Goal: Information Seeking & Learning: Learn about a topic

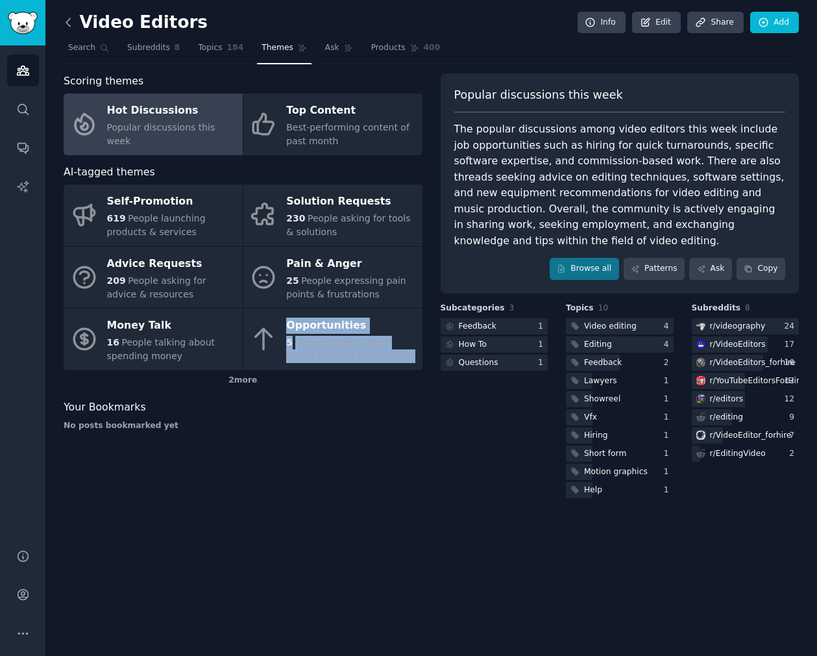
click at [70, 26] on icon at bounding box center [69, 23] width 14 height 14
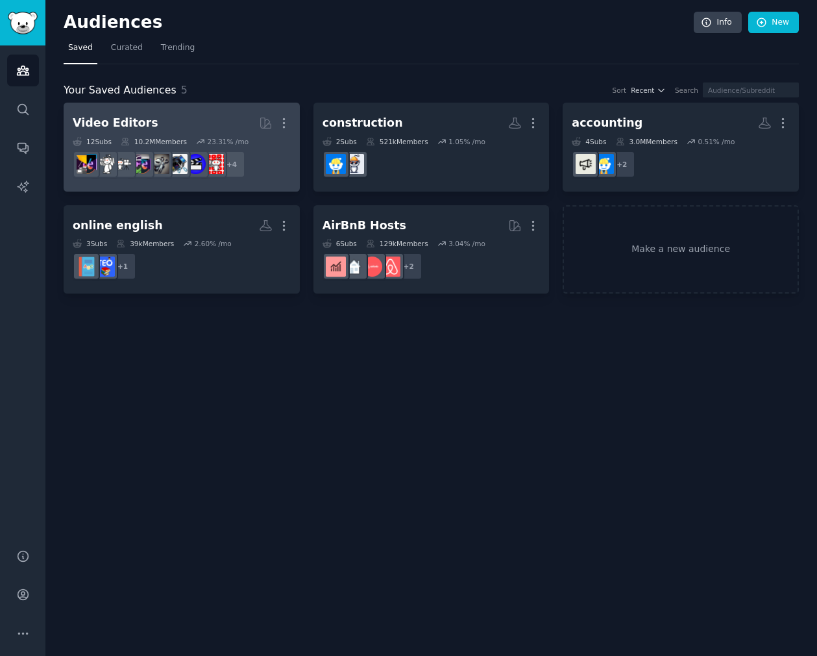
click at [204, 122] on h2 "Video Editors More" at bounding box center [182, 123] width 218 height 23
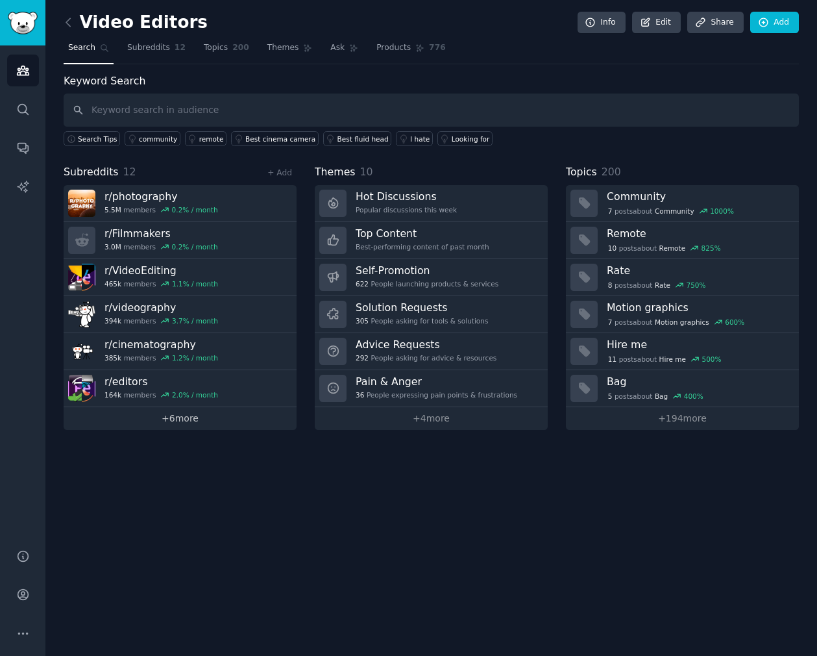
click at [168, 425] on link "+ 6 more" at bounding box center [180, 418] width 233 height 23
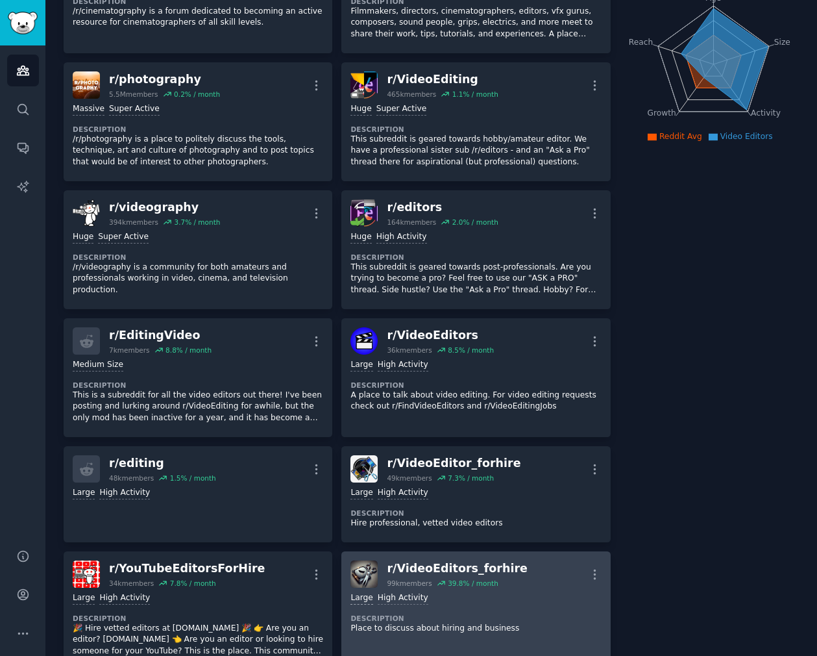
scroll to position [179, 0]
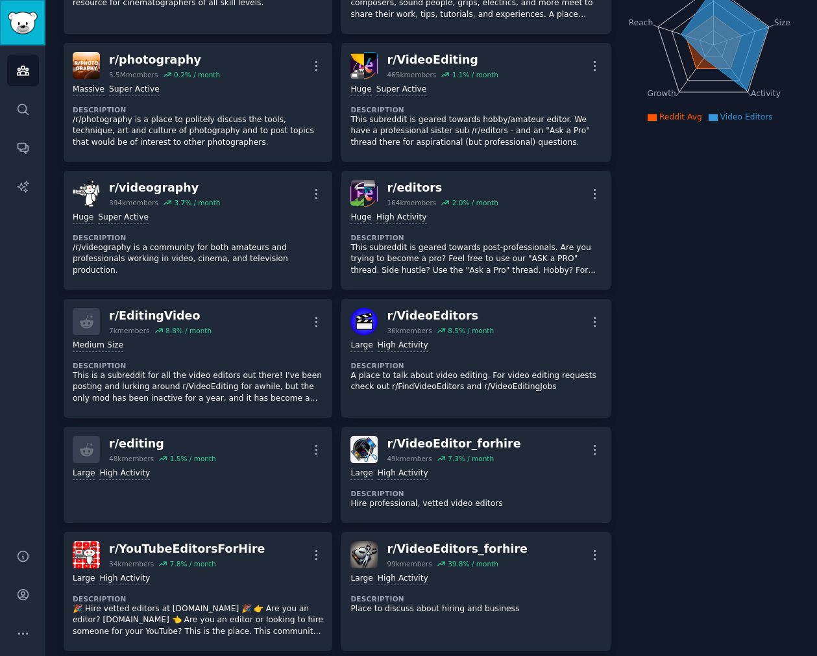
click at [25, 21] on img "Sidebar" at bounding box center [23, 23] width 30 height 23
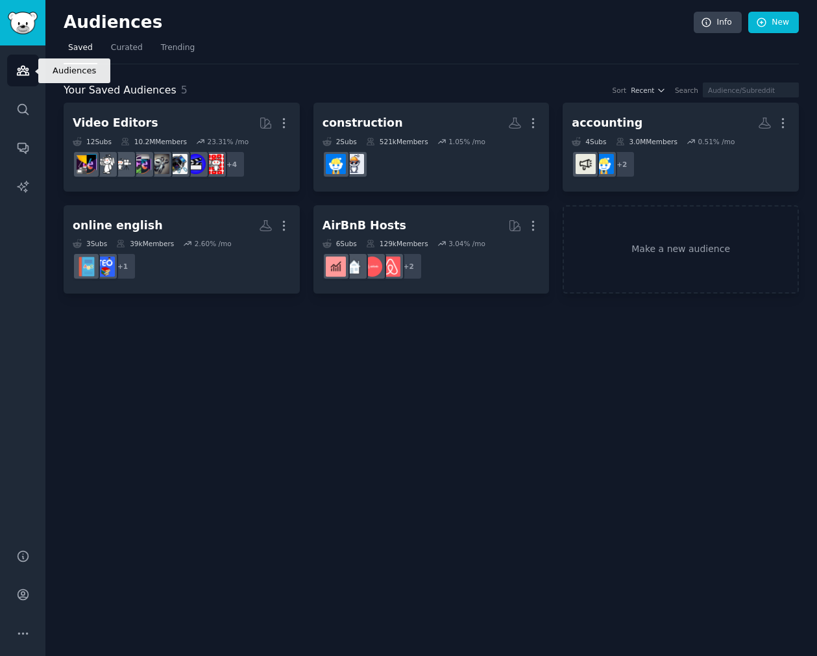
click at [16, 64] on icon "Sidebar" at bounding box center [23, 71] width 14 height 14
click at [22, 14] on img "Sidebar" at bounding box center [23, 23] width 30 height 23
click at [27, 41] on link "Sidebar" at bounding box center [22, 22] width 45 height 45
click at [86, 27] on h2 "Audiences" at bounding box center [379, 22] width 630 height 21
click at [219, 70] on div "Your Saved Audiences 5 Sort Recent Search Video Editors More 12 Sub s 10.2M Mem…" at bounding box center [431, 179] width 735 height 230
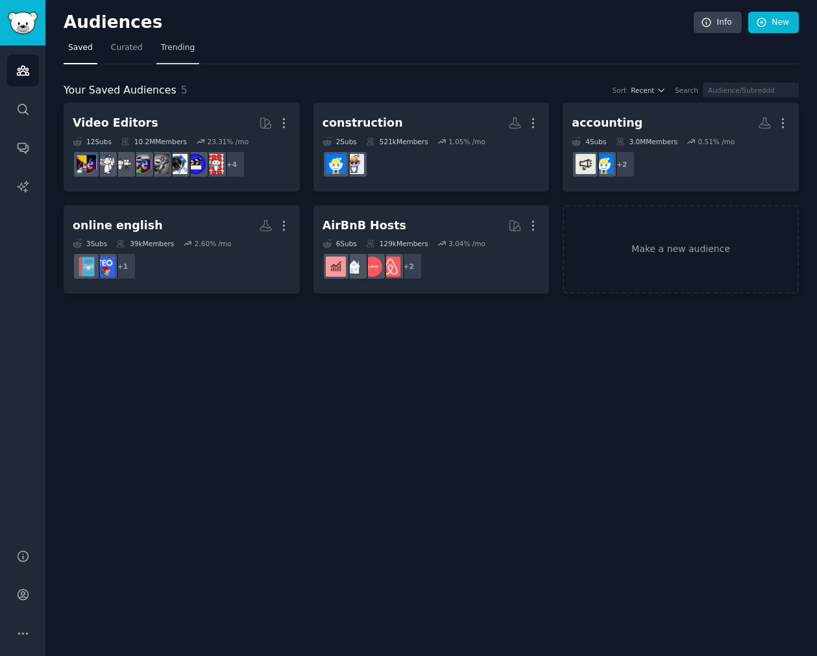
click at [164, 49] on span "Trending" at bounding box center [178, 48] width 34 height 12
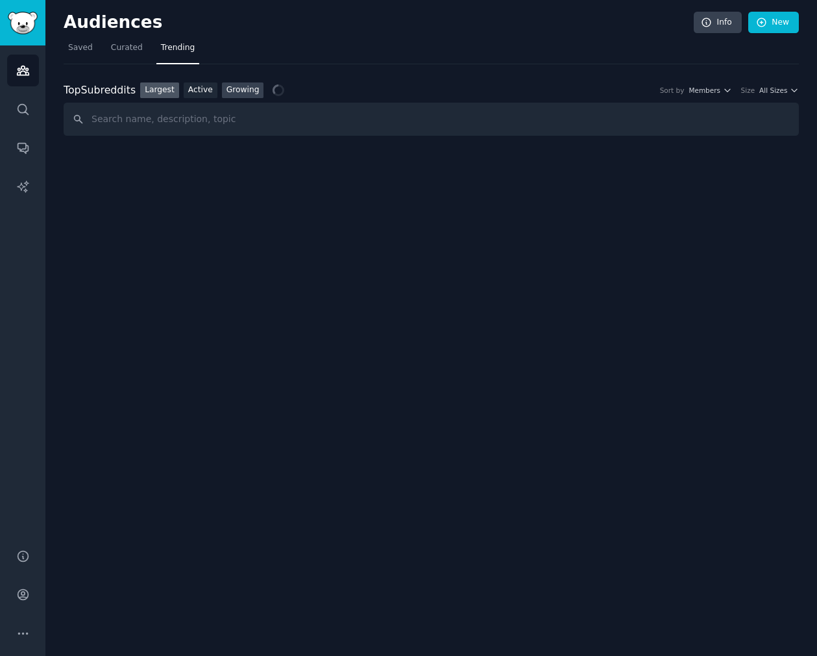
click at [248, 94] on link "Growing" at bounding box center [243, 90] width 42 height 16
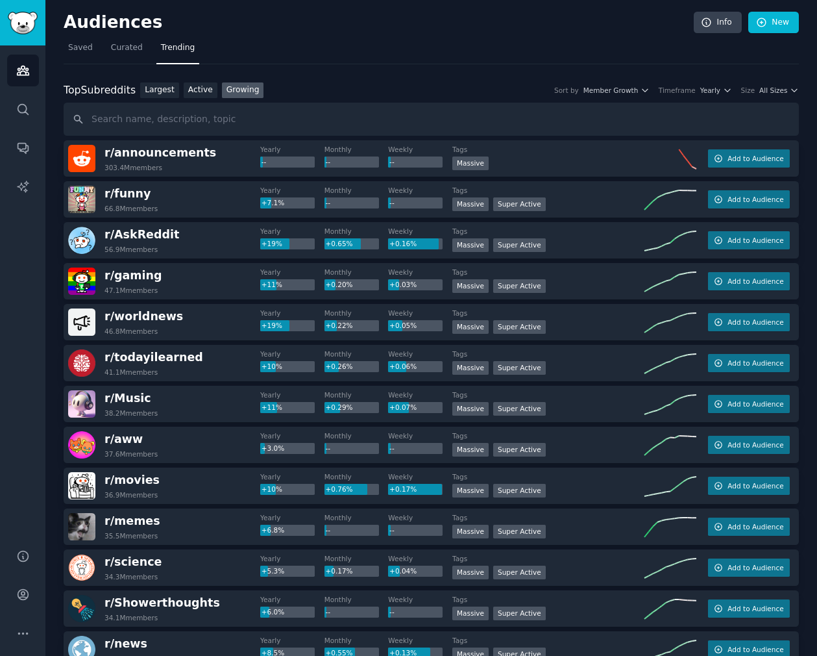
click at [635, 92] on span "Member Growth" at bounding box center [611, 90] width 55 height 9
click at [771, 94] on span "All Sizes" at bounding box center [773, 90] width 28 height 9
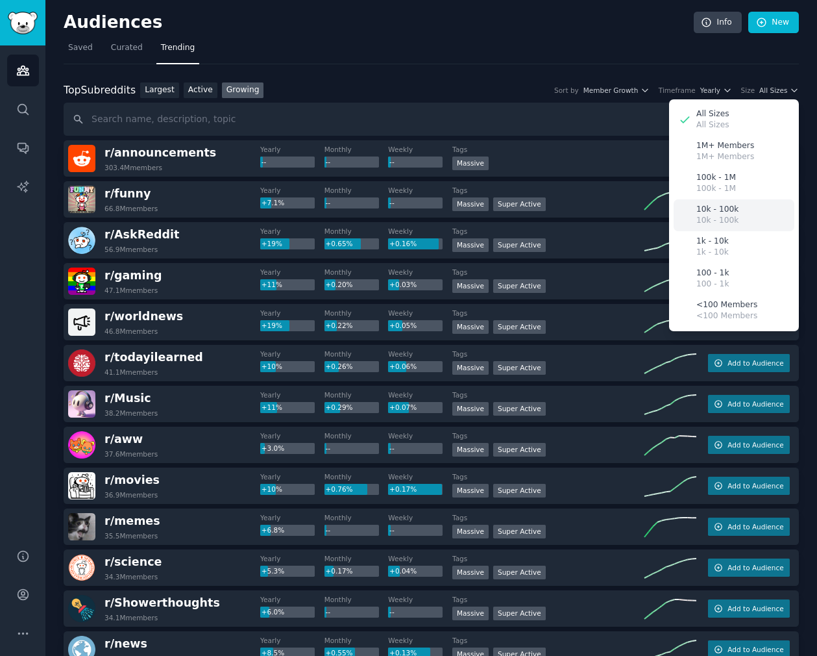
click at [737, 207] on div "10k - 100k 10k - 100k" at bounding box center [734, 215] width 121 height 32
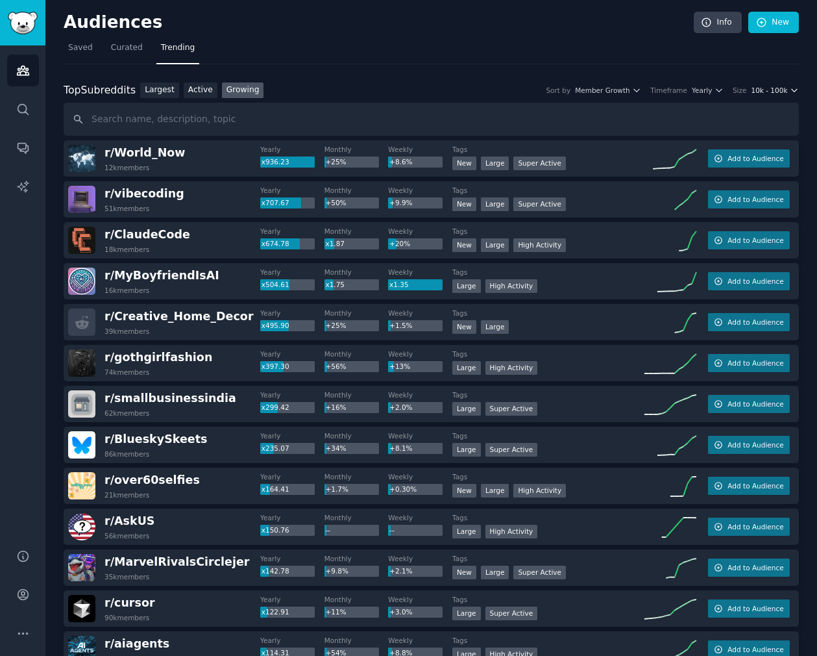
click at [790, 92] on icon "button" at bounding box center [794, 90] width 9 height 9
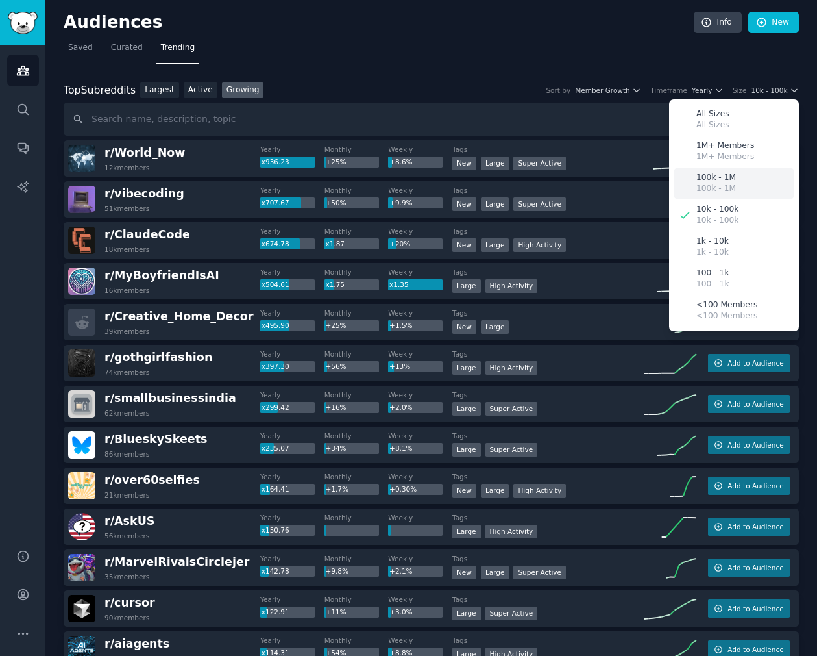
click at [728, 180] on p "100k - 1M" at bounding box center [717, 178] width 40 height 12
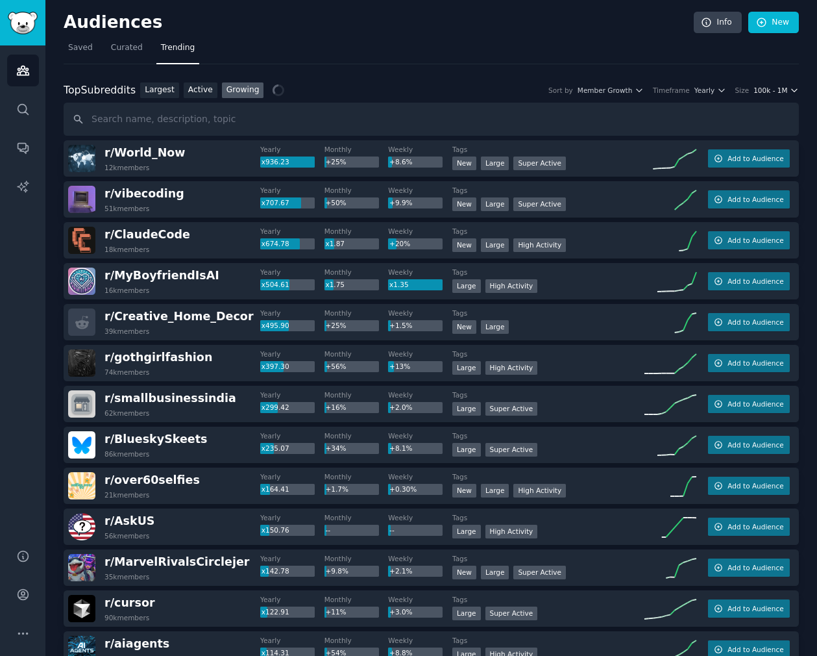
click at [773, 88] on span "100k - 1M" at bounding box center [771, 90] width 34 height 9
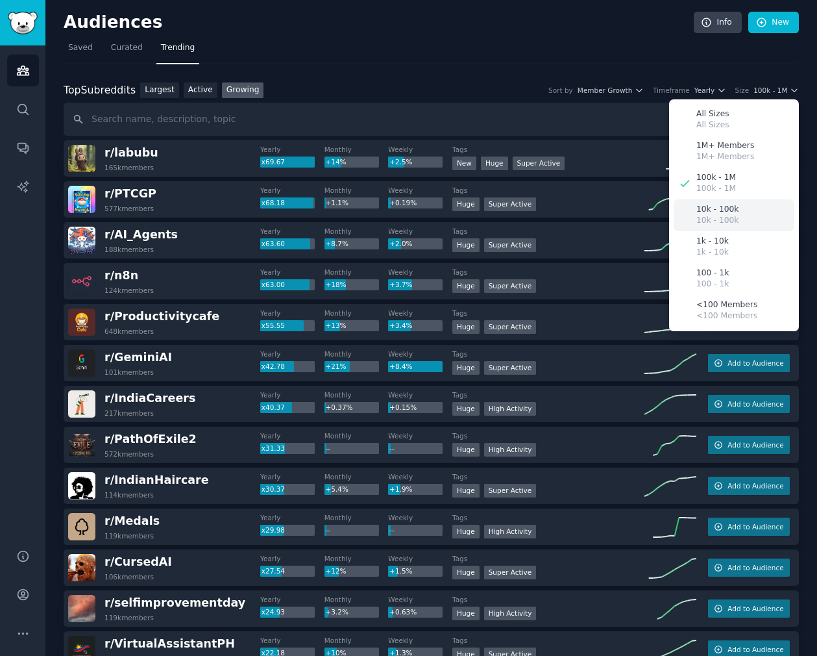
click at [745, 208] on div "10k - 100k 10k - 100k" at bounding box center [734, 215] width 121 height 32
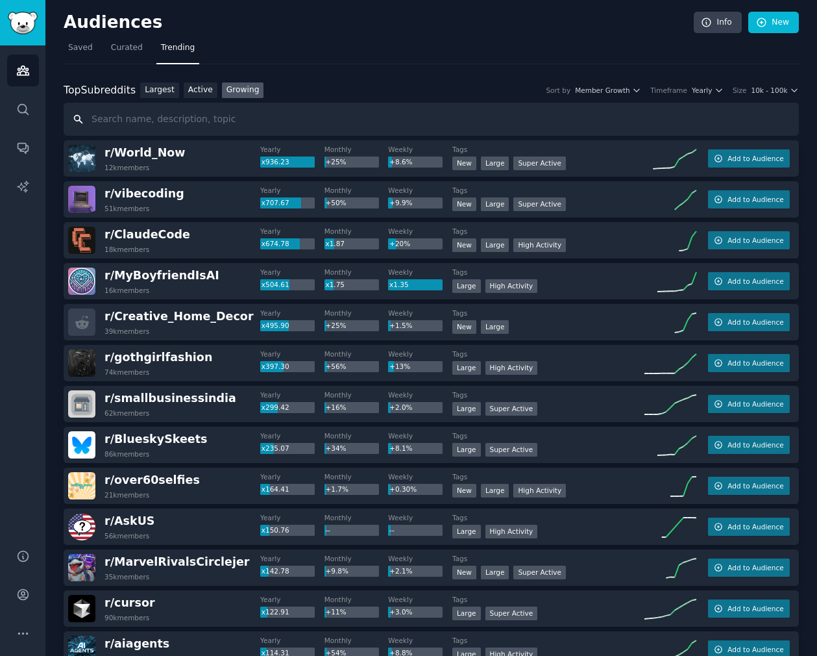
click at [294, 122] on input "text" at bounding box center [431, 119] width 735 height 33
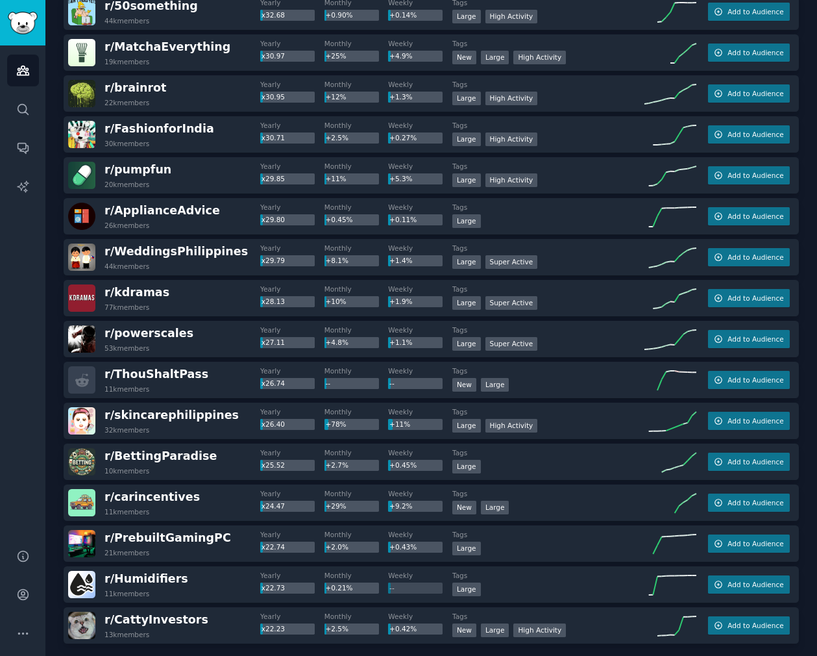
scroll to position [1613, 0]
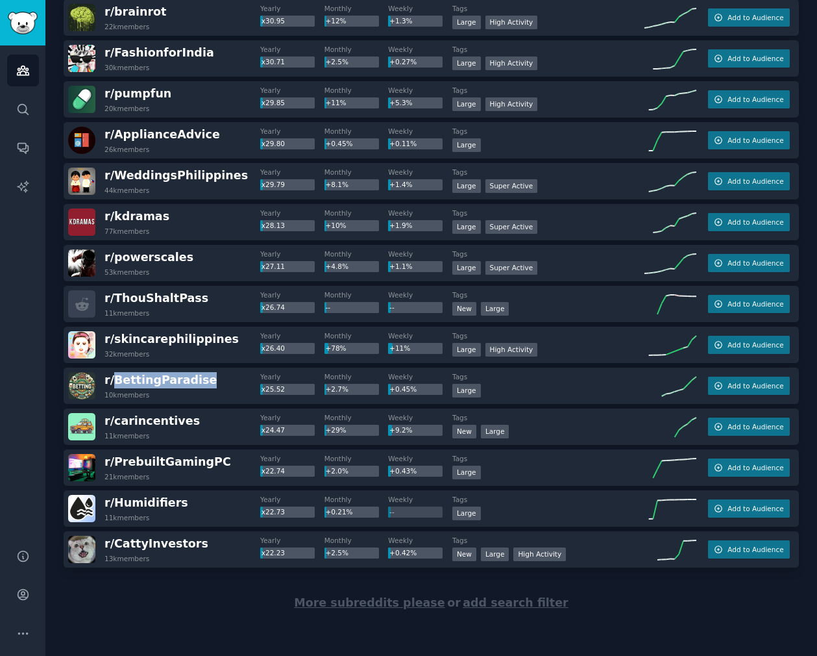
click at [343, 602] on span "More subreddits please" at bounding box center [369, 602] width 151 height 13
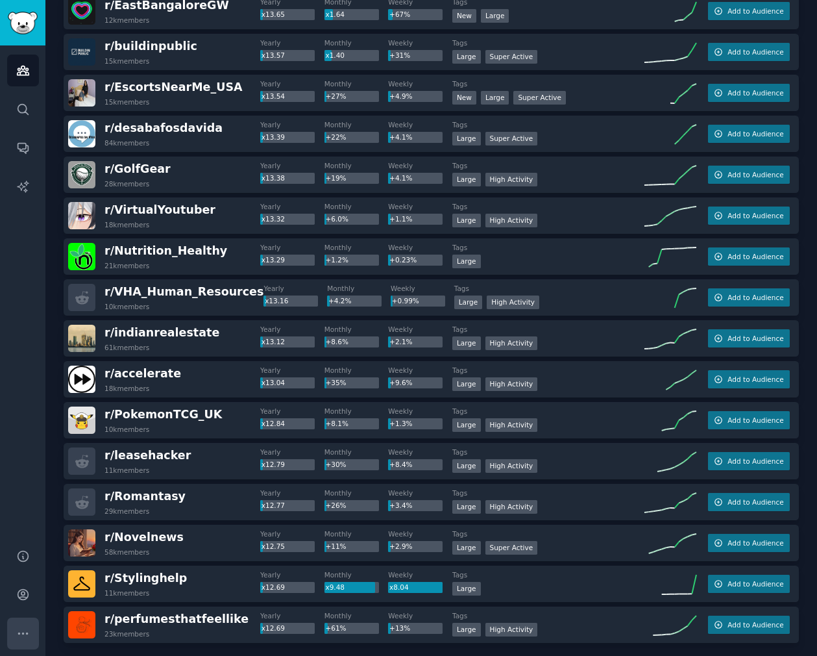
scroll to position [3658, 0]
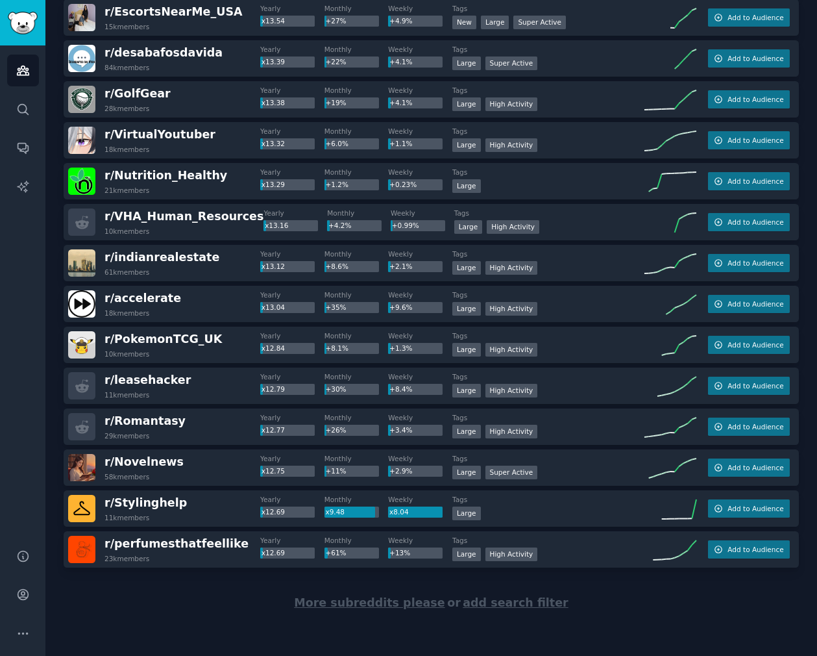
click at [344, 598] on span "More subreddits please" at bounding box center [369, 602] width 151 height 13
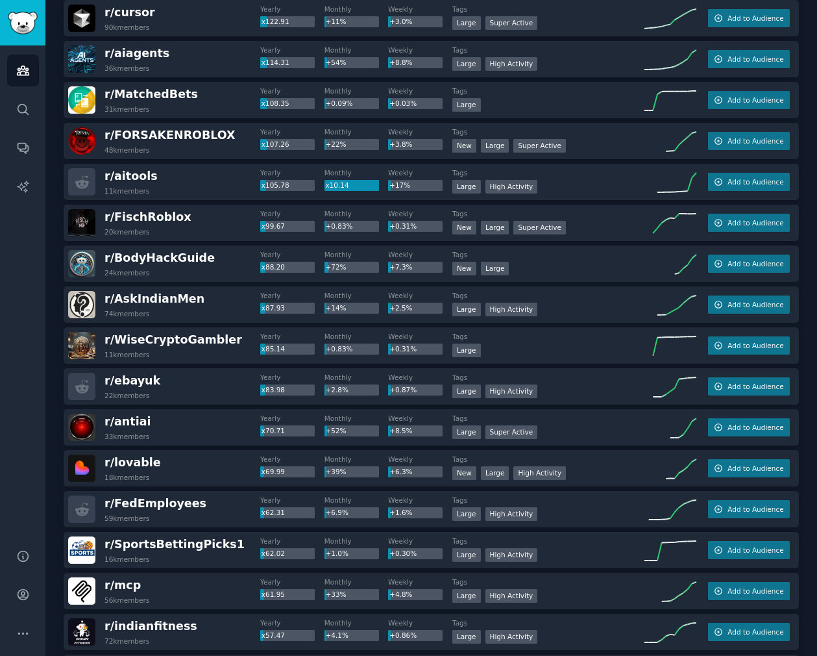
scroll to position [0, 0]
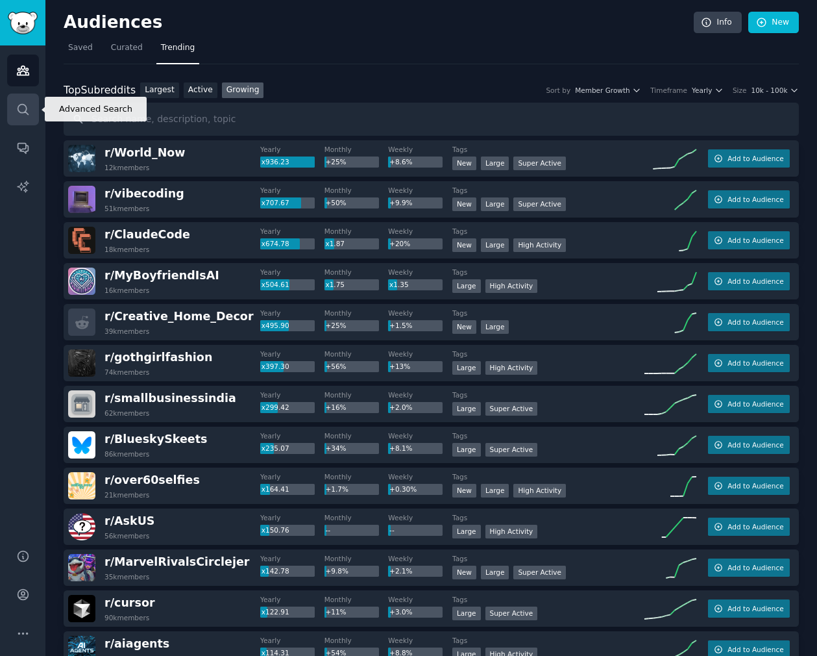
click at [19, 118] on link "Search" at bounding box center [23, 109] width 32 height 32
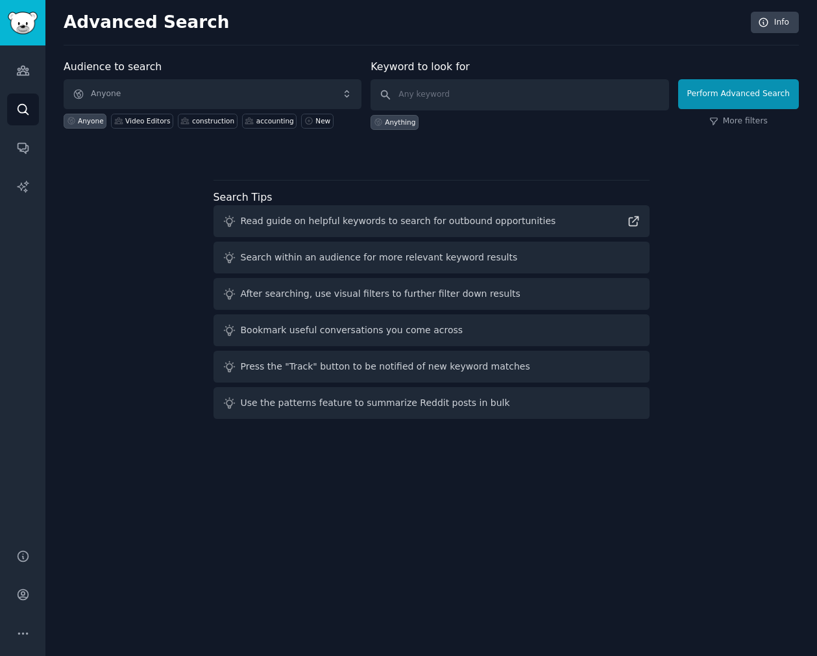
click at [178, 90] on span "Anyone" at bounding box center [213, 94] width 298 height 30
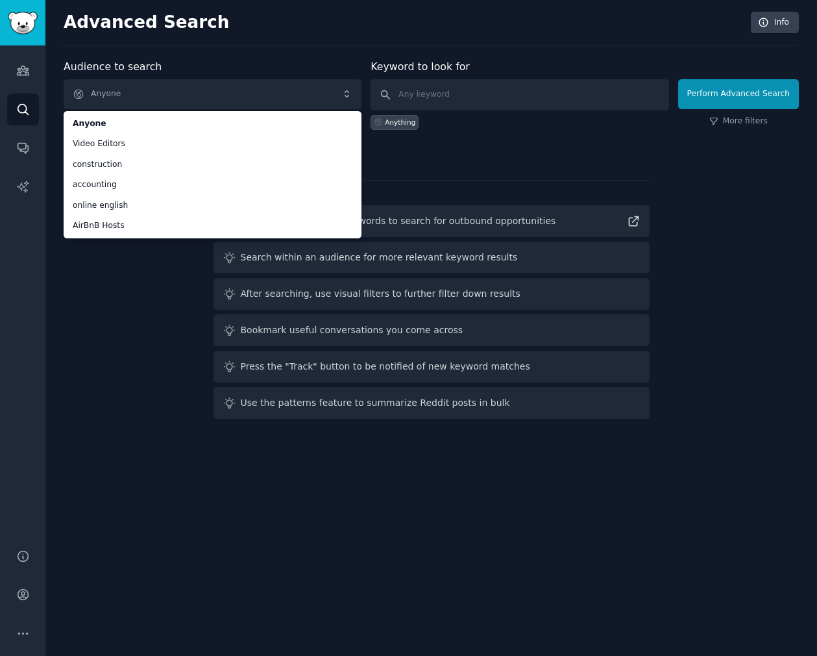
click at [164, 325] on div "Audience to search Anyone Anyone Video Editors construction accounting online e…" at bounding box center [431, 241] width 735 height 365
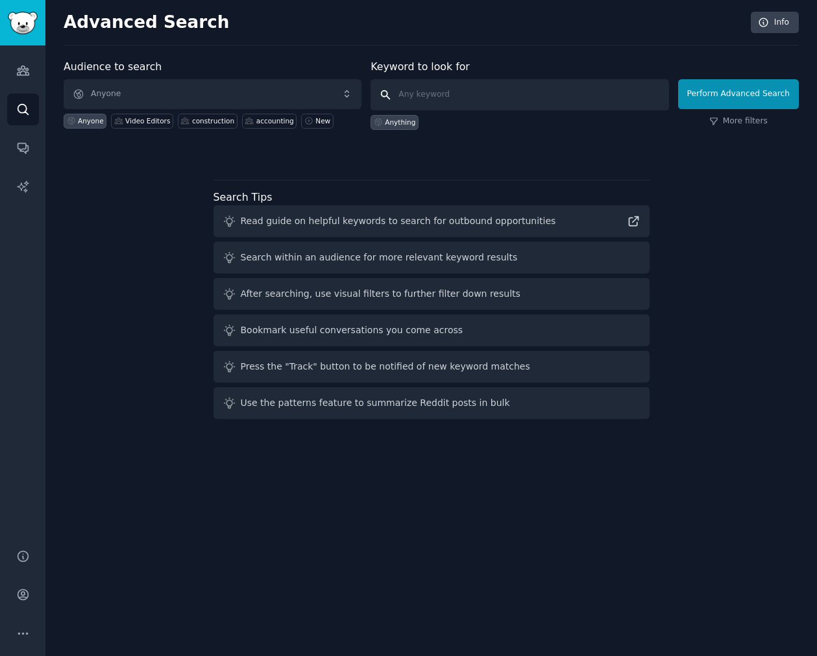
click at [431, 86] on input "text" at bounding box center [520, 94] width 298 height 31
click at [238, 106] on span "Anyone" at bounding box center [213, 94] width 298 height 30
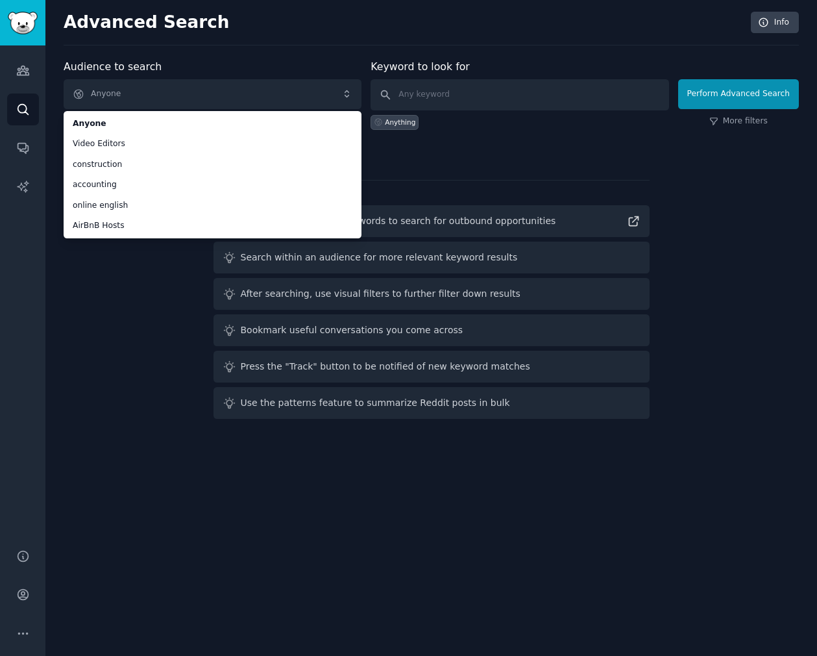
click at [580, 169] on div "Audience to search Anyone Anyone Video Editors construction accounting online e…" at bounding box center [431, 241] width 735 height 365
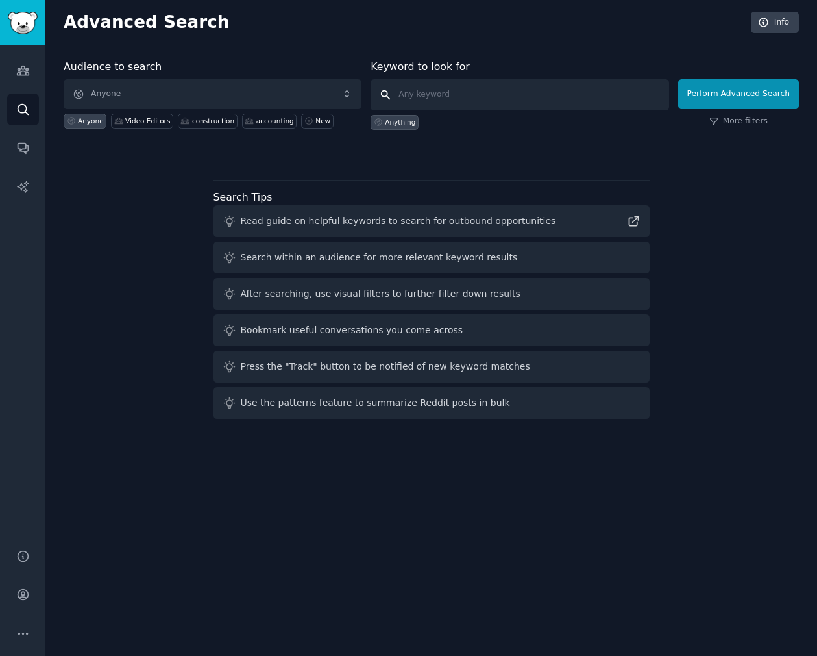
click at [419, 90] on input "text" at bounding box center [520, 94] width 298 height 31
click at [782, 89] on button "Perform Advanced Search" at bounding box center [738, 94] width 121 height 30
click at [739, 122] on link "More filters" at bounding box center [739, 122] width 58 height 12
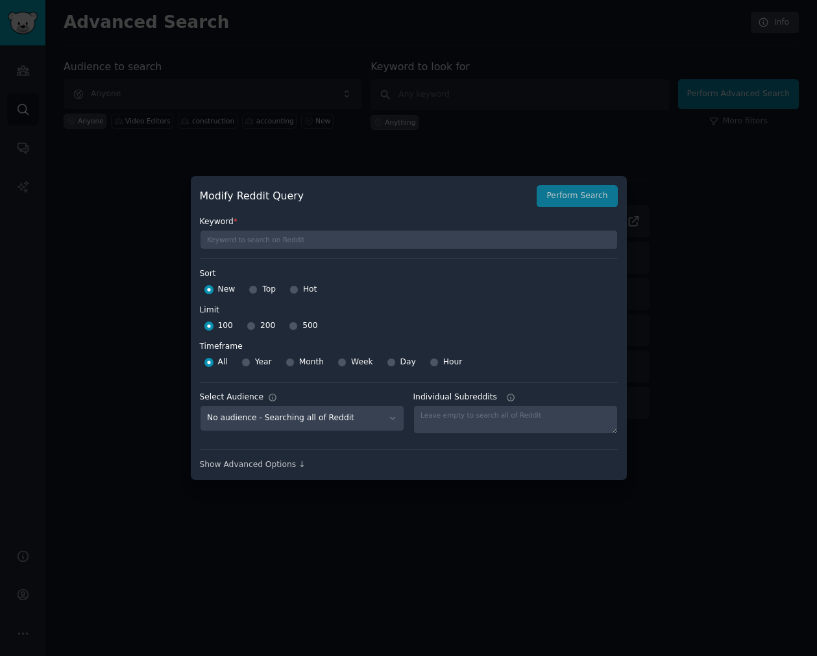
click at [397, 312] on label "Limit" at bounding box center [409, 310] width 418 height 12
click at [543, 412] on textarea "Individual Subreddits" at bounding box center [516, 419] width 204 height 29
click at [286, 464] on div "Show Advanced Options ↓" at bounding box center [409, 465] width 418 height 12
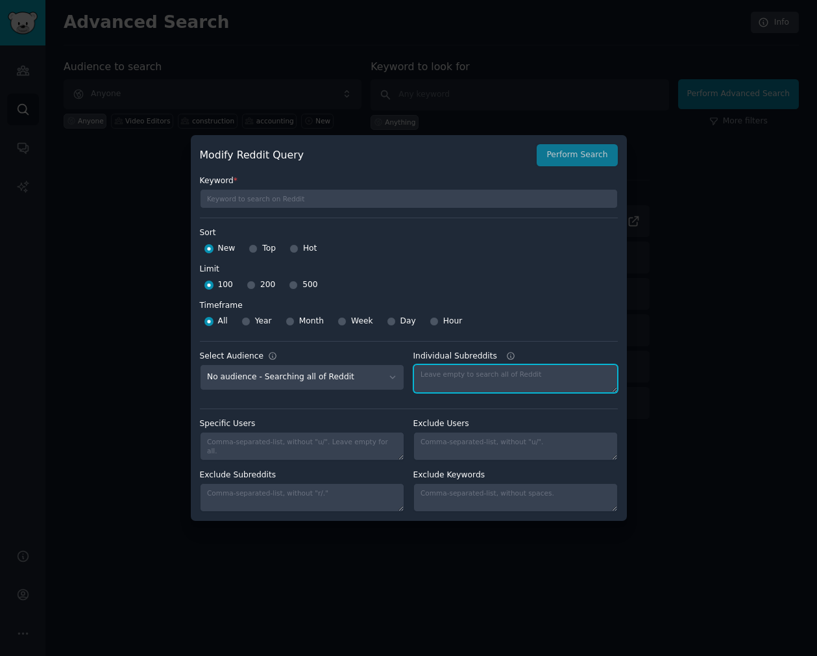
click at [475, 377] on textarea "Individual Subreddits" at bounding box center [516, 378] width 204 height 29
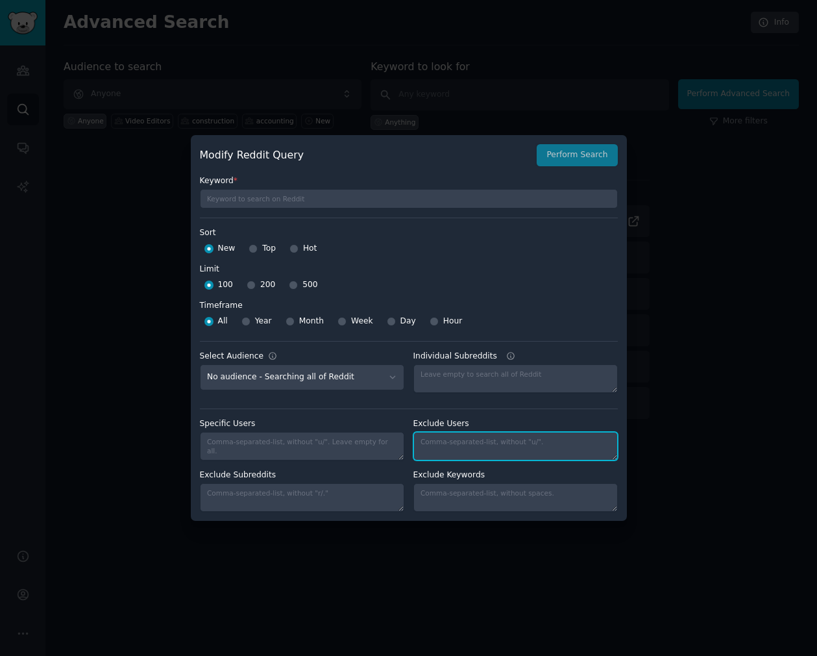
click at [486, 432] on textarea "Individual Subreddits" at bounding box center [516, 446] width 204 height 29
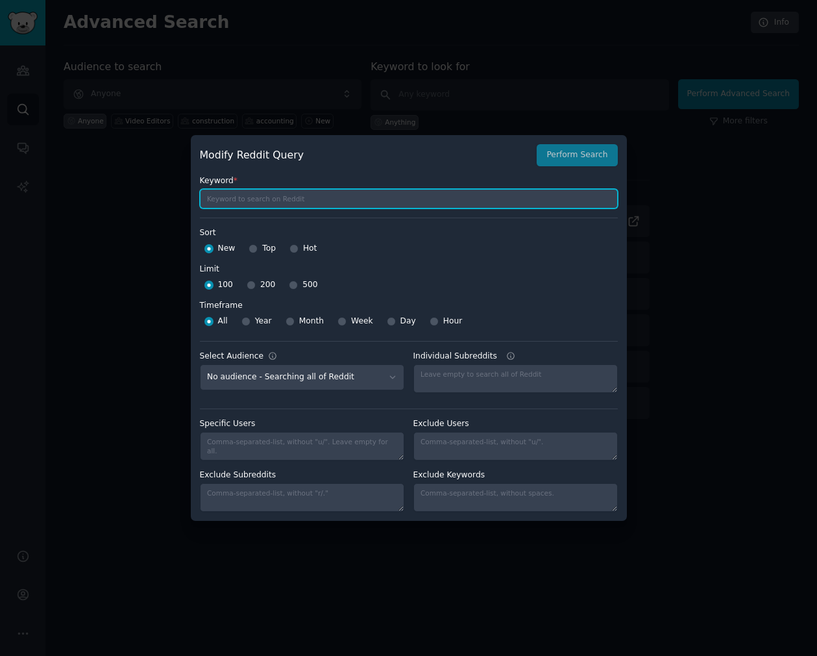
click at [311, 201] on input "text" at bounding box center [409, 198] width 418 height 19
click at [443, 23] on div at bounding box center [408, 328] width 817 height 656
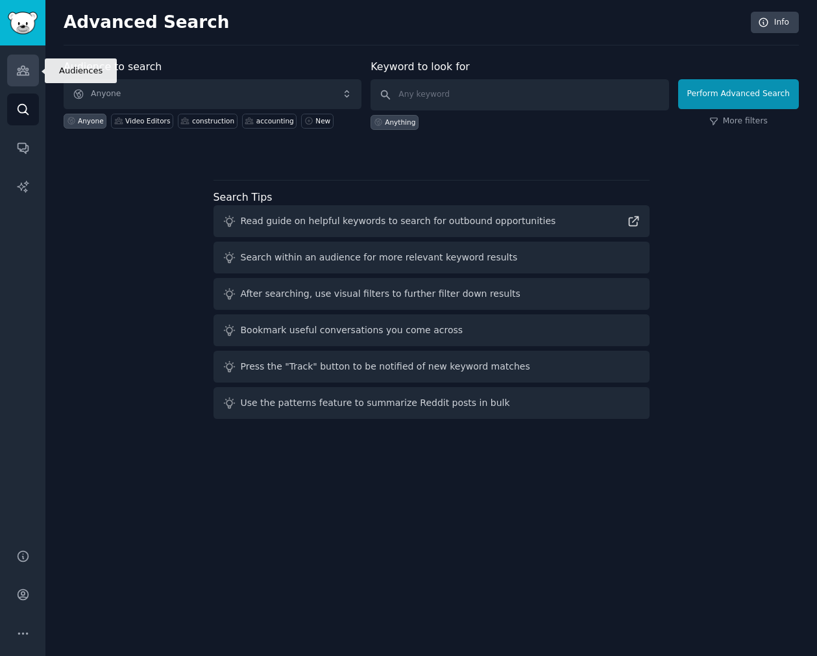
click at [24, 66] on icon "Sidebar" at bounding box center [23, 70] width 12 height 9
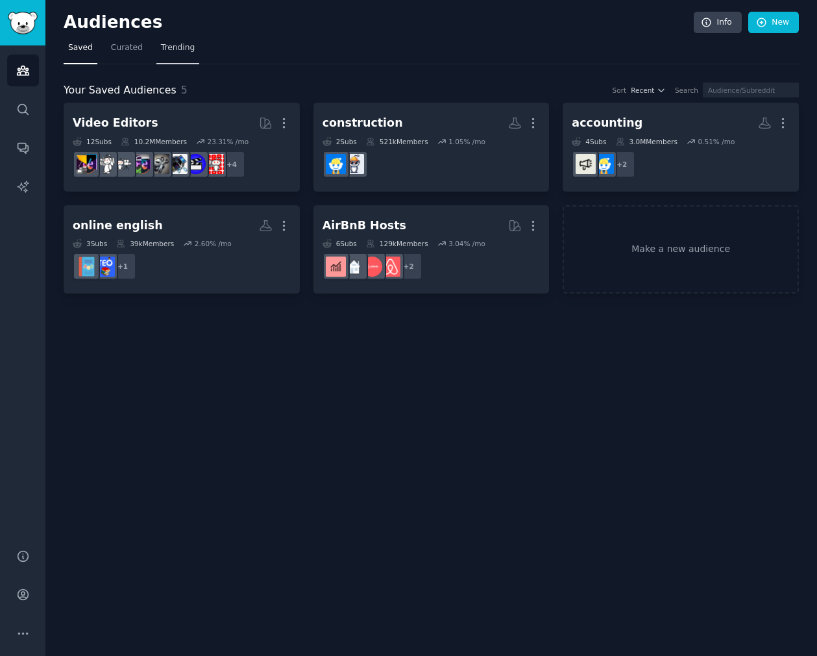
click at [182, 42] on span "Trending" at bounding box center [178, 48] width 34 height 12
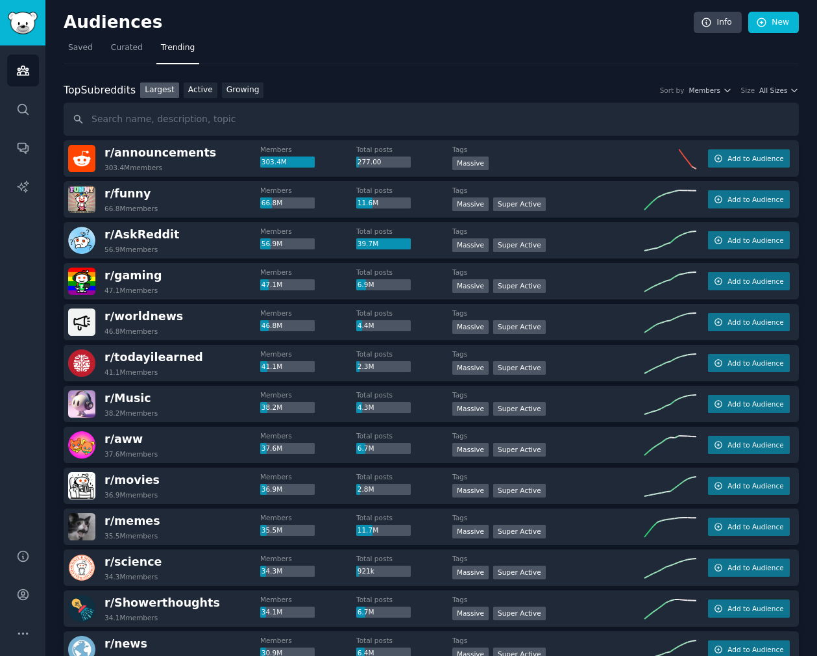
click at [753, 86] on div "Size All Sizes" at bounding box center [770, 90] width 58 height 9
click at [780, 84] on div "Top Subreddits Top Subreddits Largest Active Growing Sort by Members Size All S…" at bounding box center [431, 90] width 735 height 16
click at [780, 90] on span "All Sizes" at bounding box center [773, 90] width 28 height 9
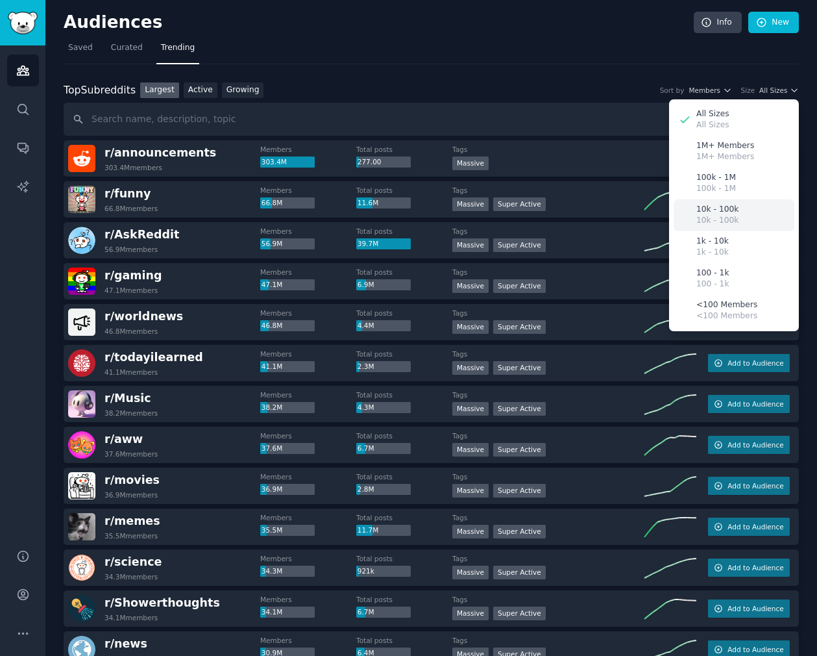
click at [731, 219] on p "10k - 100k" at bounding box center [718, 221] width 42 height 12
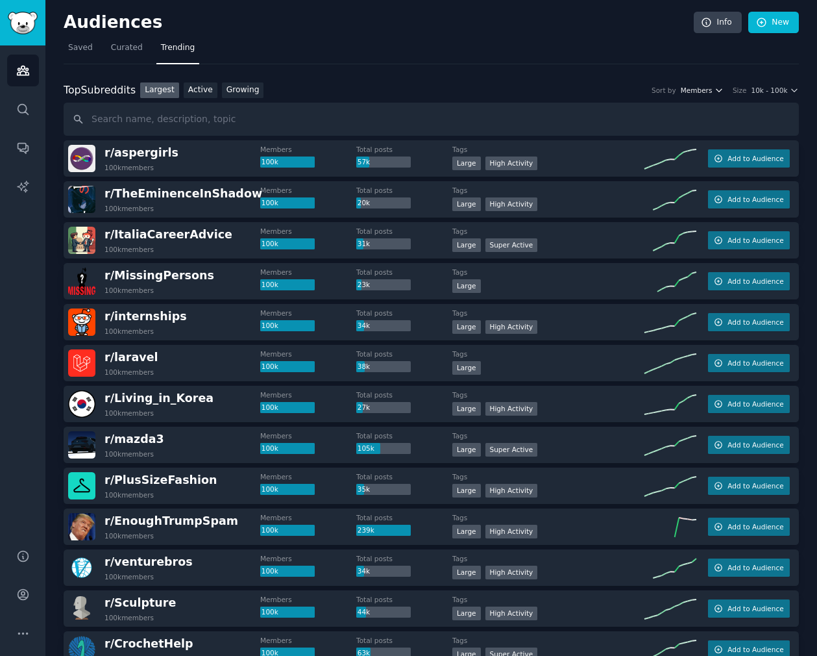
click at [704, 87] on span "Members" at bounding box center [697, 90] width 32 height 9
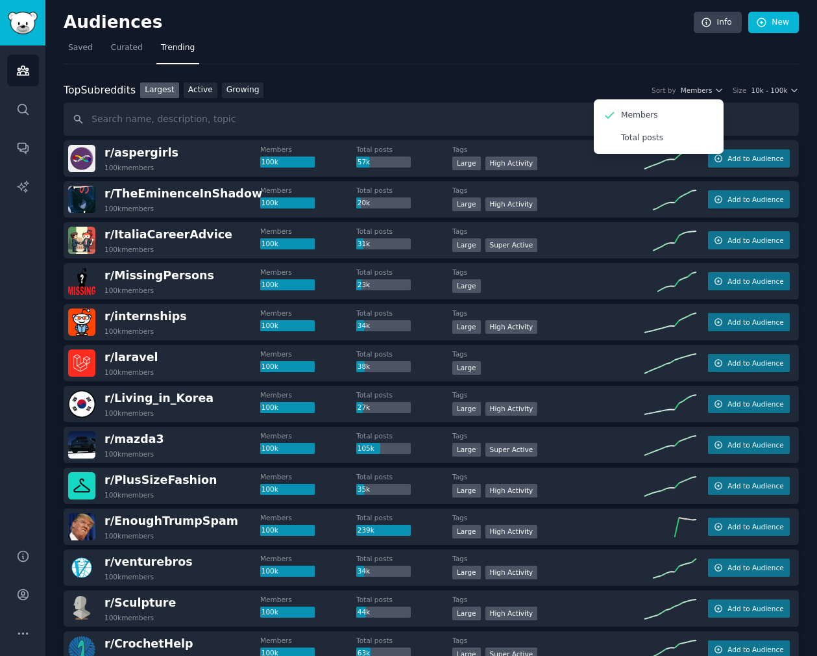
click at [277, 97] on div "Top Subreddits Top Subreddits Largest Active Growing Sort by Members Members To…" at bounding box center [431, 90] width 735 height 16
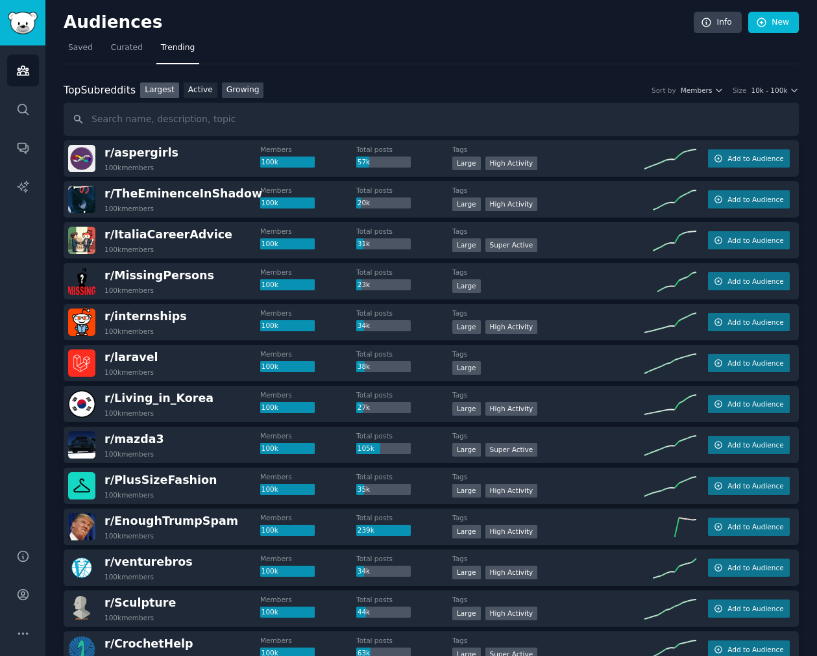
click at [253, 92] on link "Growing" at bounding box center [243, 90] width 42 height 16
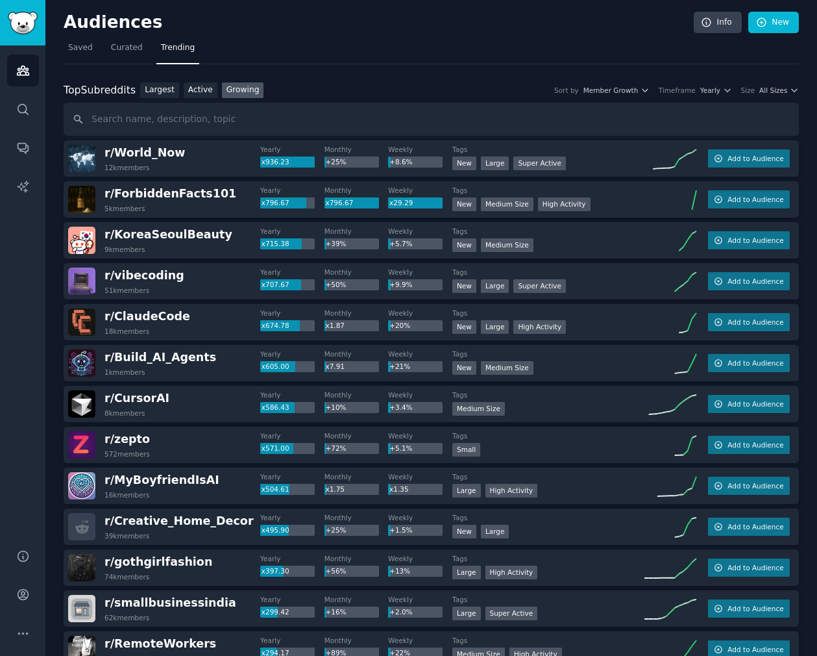
click at [748, 86] on div "Size" at bounding box center [748, 90] width 14 height 9
click at [755, 84] on div "Top Subreddits Top Subreddits Largest Active Growing Sort by Member Growth Time…" at bounding box center [431, 90] width 735 height 16
click at [767, 86] on span "All Sizes" at bounding box center [773, 90] width 28 height 9
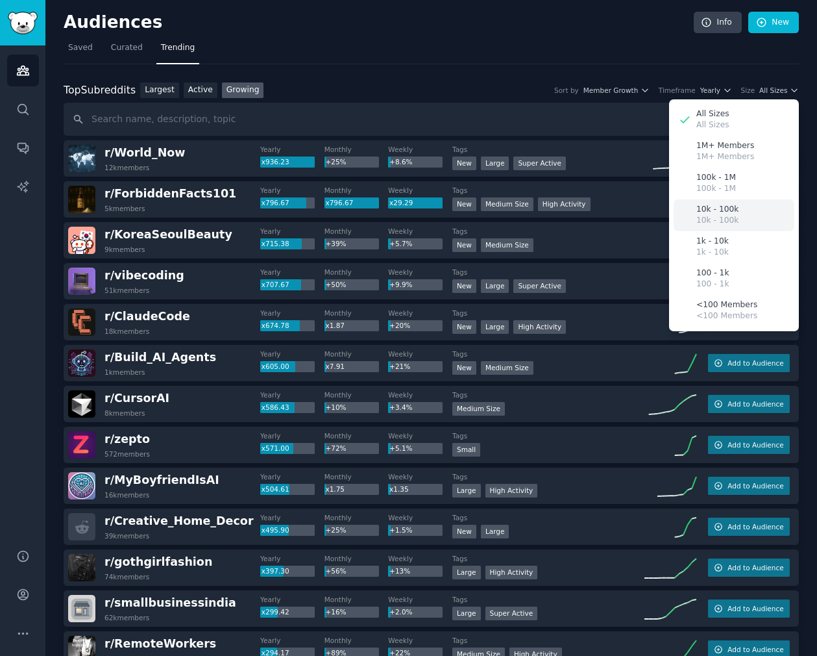
click at [724, 214] on p "10k - 100k" at bounding box center [718, 210] width 42 height 12
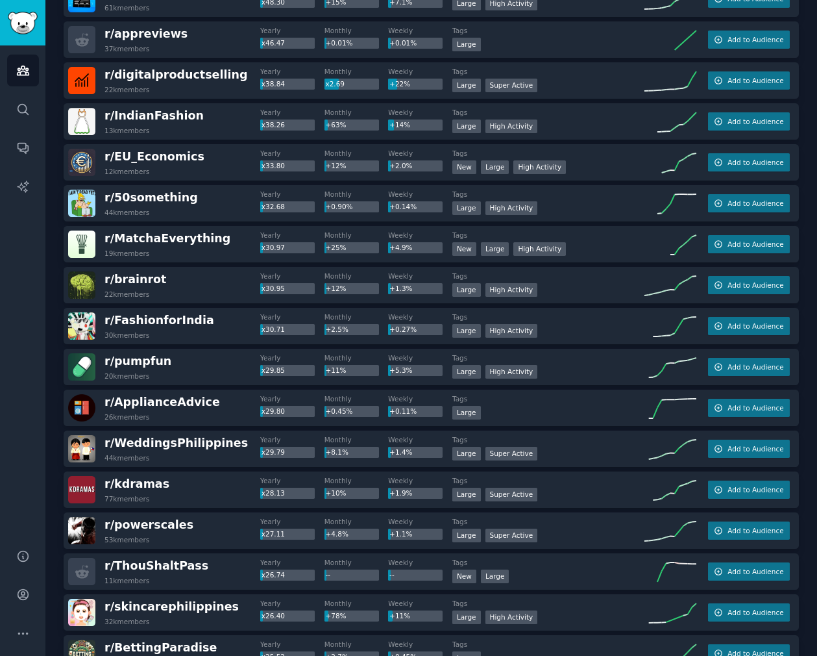
scroll to position [1613, 0]
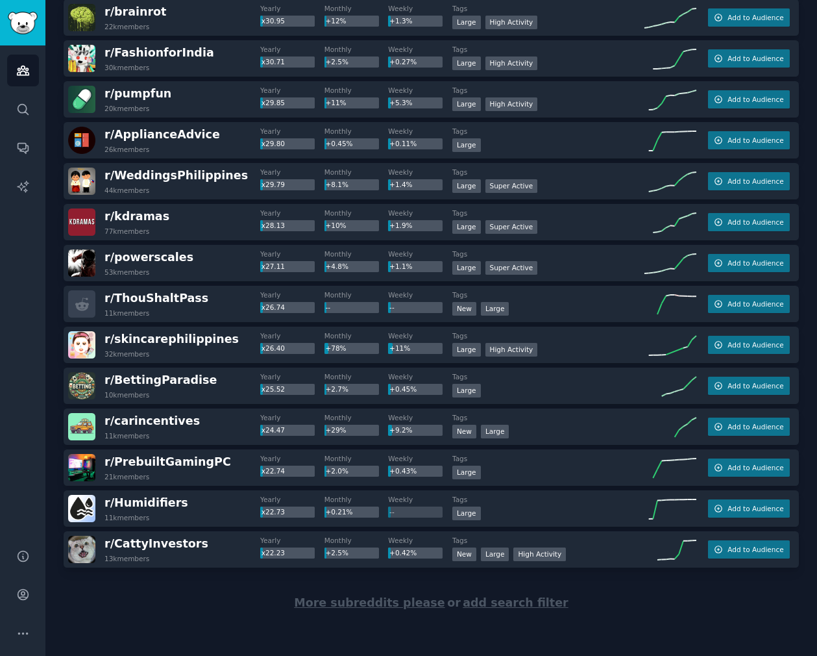
click at [356, 599] on span "More subreddits please" at bounding box center [369, 602] width 151 height 13
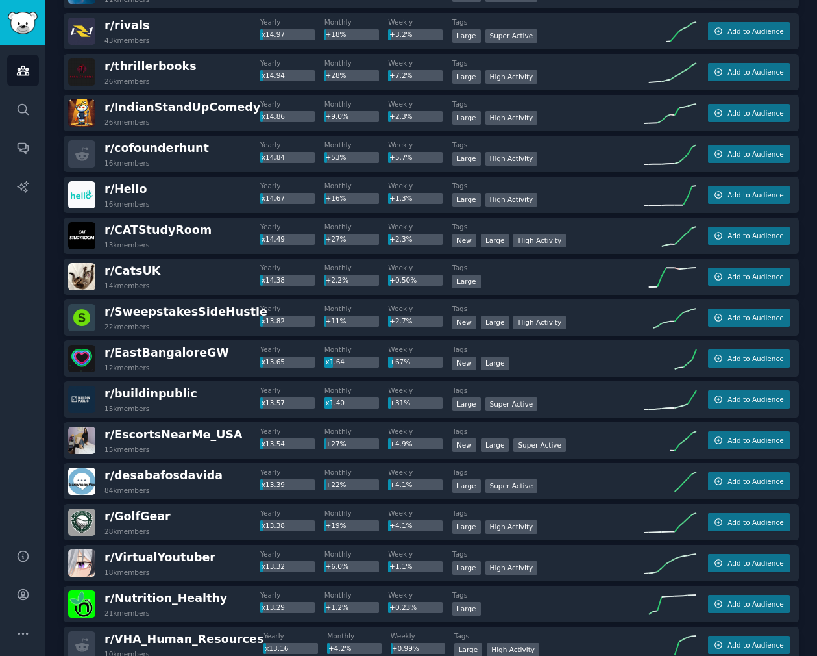
scroll to position [3658, 0]
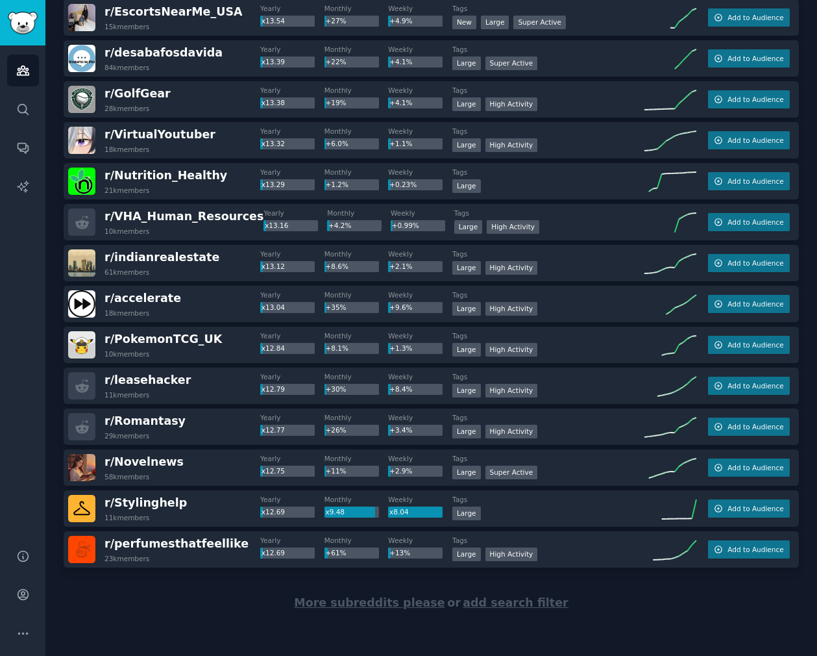
click at [502, 605] on span "add search filter" at bounding box center [515, 602] width 105 height 13
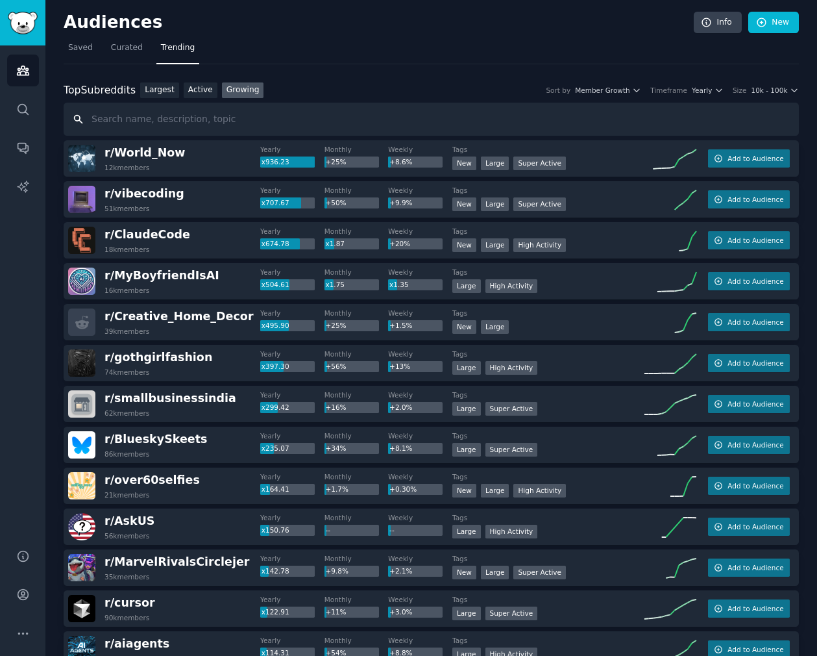
click at [496, 115] on input "text" at bounding box center [431, 119] width 735 height 33
type input "professional"
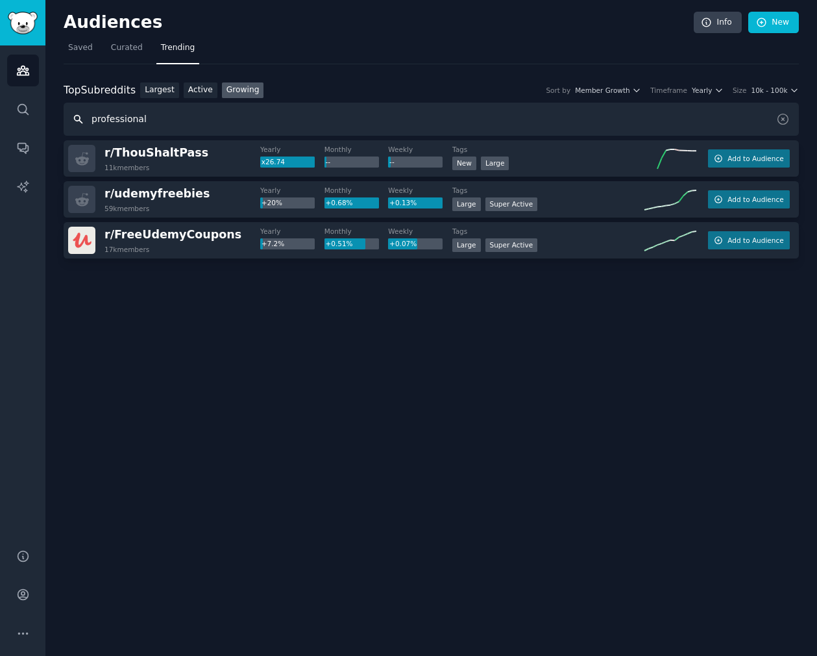
drag, startPoint x: 204, startPoint y: 124, endPoint x: 46, endPoint y: 124, distance: 158.4
click at [46, 124] on div "Audiences Info New Saved Curated Trending Top Subreddits Top Subreddits Largest…" at bounding box center [431, 328] width 772 height 656
type input "corporate"
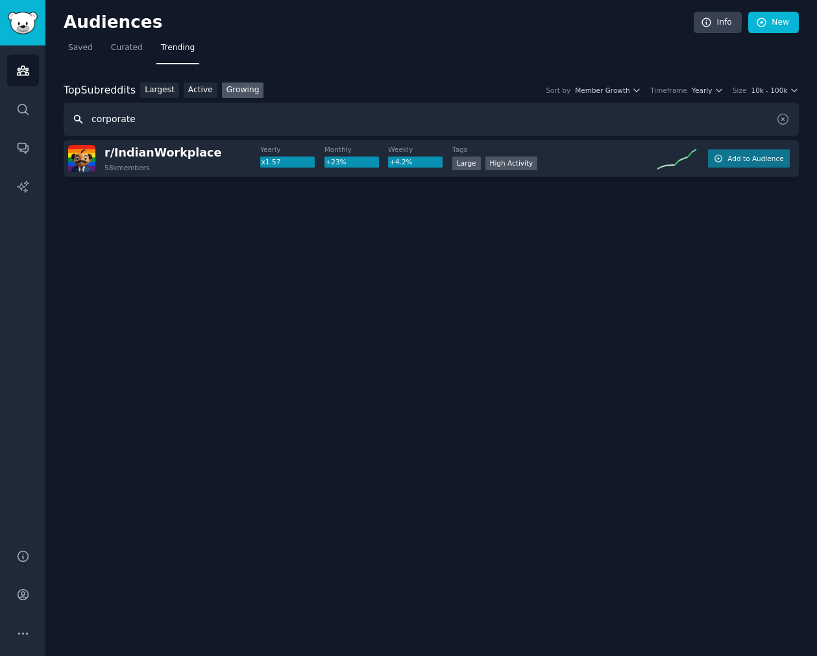
drag, startPoint x: 147, startPoint y: 119, endPoint x: 0, endPoint y: 119, distance: 147.4
click at [0, 119] on div "Advanced Search Audiences Search Conversations AI Reports Help Account More Aud…" at bounding box center [408, 328] width 817 height 656
click at [225, 119] on input "text" at bounding box center [431, 119] width 735 height 33
type input "working"
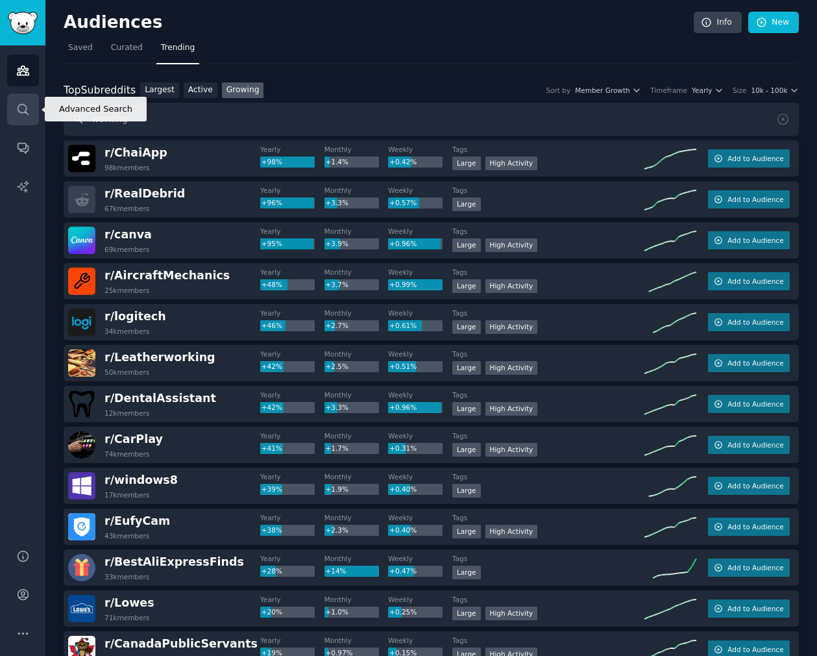
click at [31, 108] on link "Search" at bounding box center [23, 109] width 32 height 32
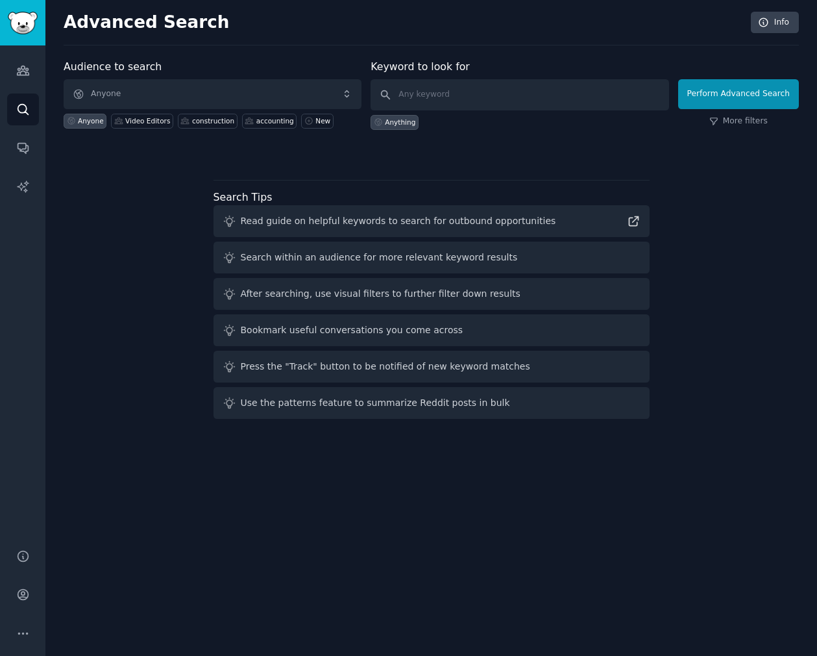
click at [510, 75] on div "Keyword to look for Anything" at bounding box center [520, 94] width 298 height 71
click at [489, 97] on input "text" at bounding box center [520, 94] width 298 height 31
click at [22, 66] on icon "Sidebar" at bounding box center [23, 70] width 12 height 9
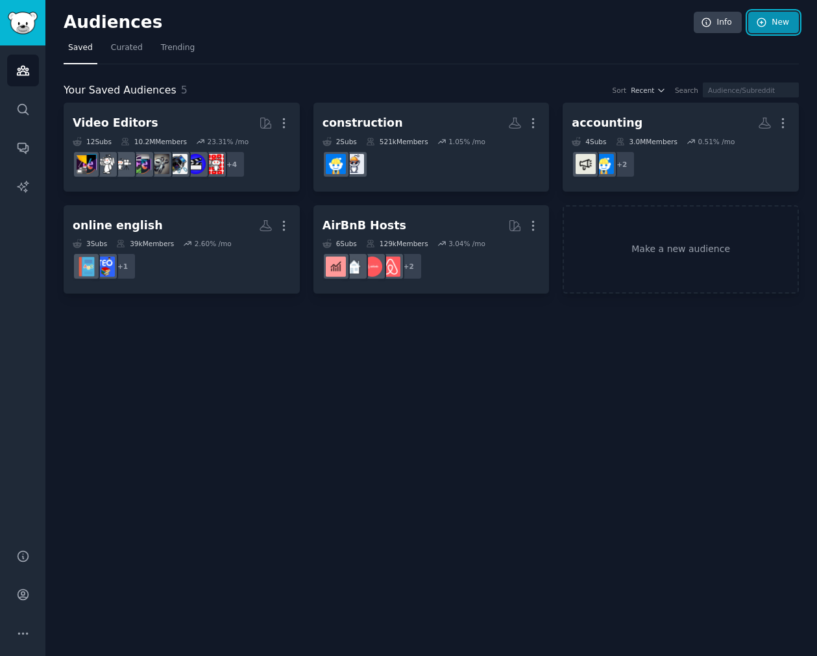
click at [778, 26] on link "New" at bounding box center [773, 23] width 51 height 22
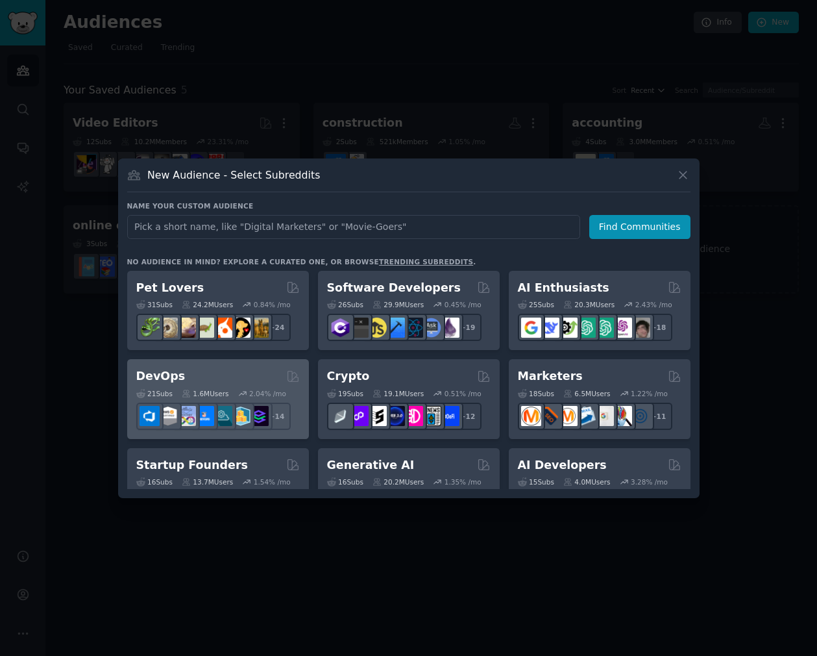
click at [238, 377] on div "DevOps" at bounding box center [218, 376] width 164 height 16
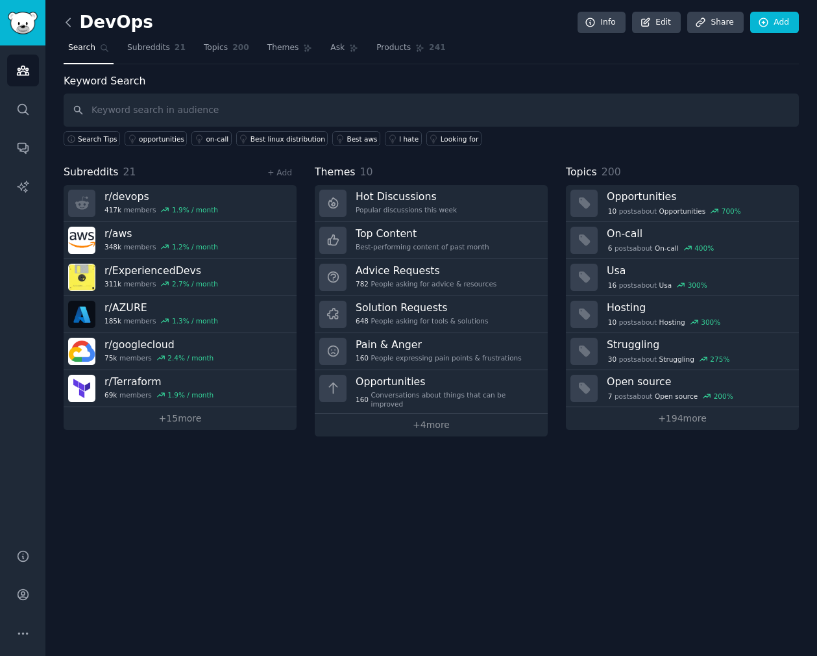
click at [71, 21] on icon at bounding box center [69, 23] width 14 height 14
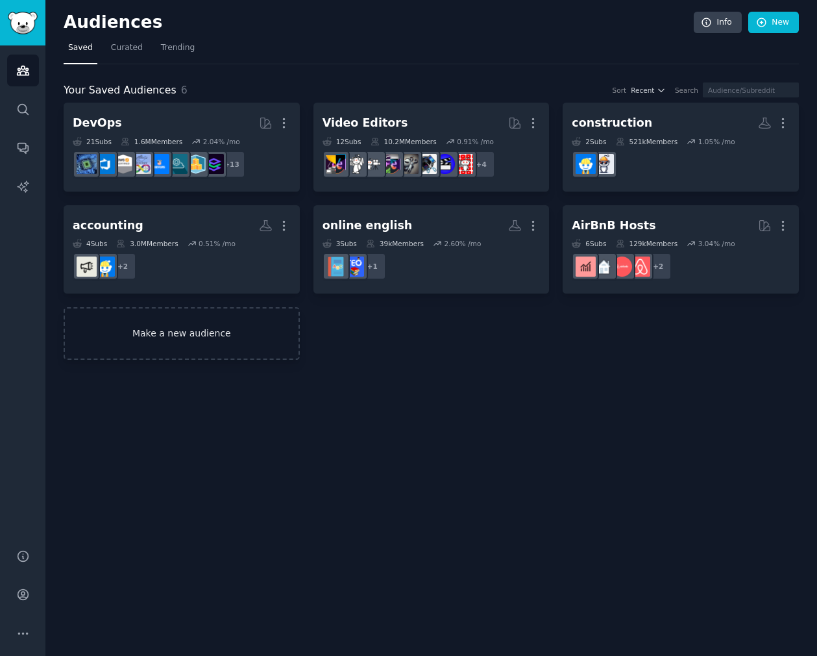
click at [195, 350] on link "Make a new audience" at bounding box center [182, 333] width 236 height 53
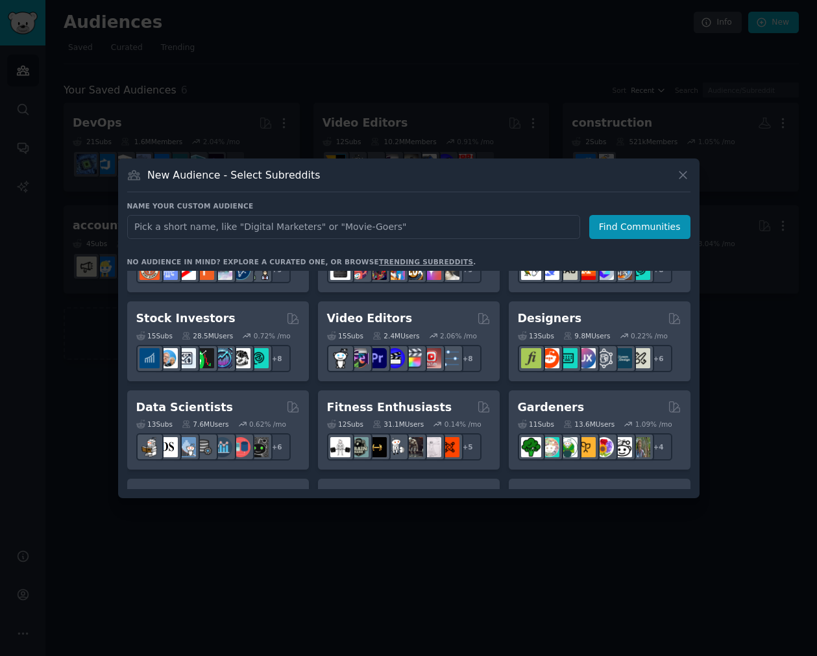
scroll to position [236, 0]
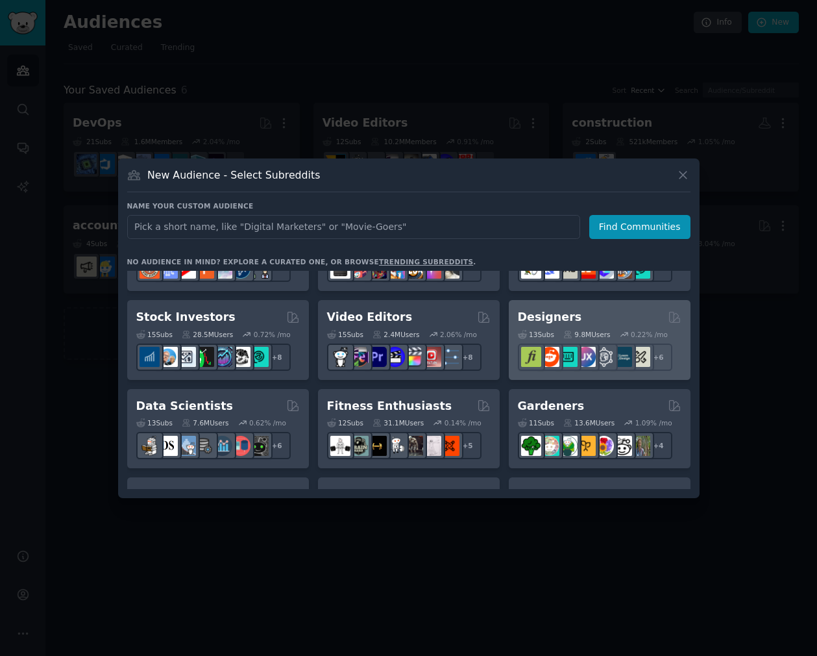
click at [557, 310] on h2 "Designers" at bounding box center [550, 317] width 64 height 16
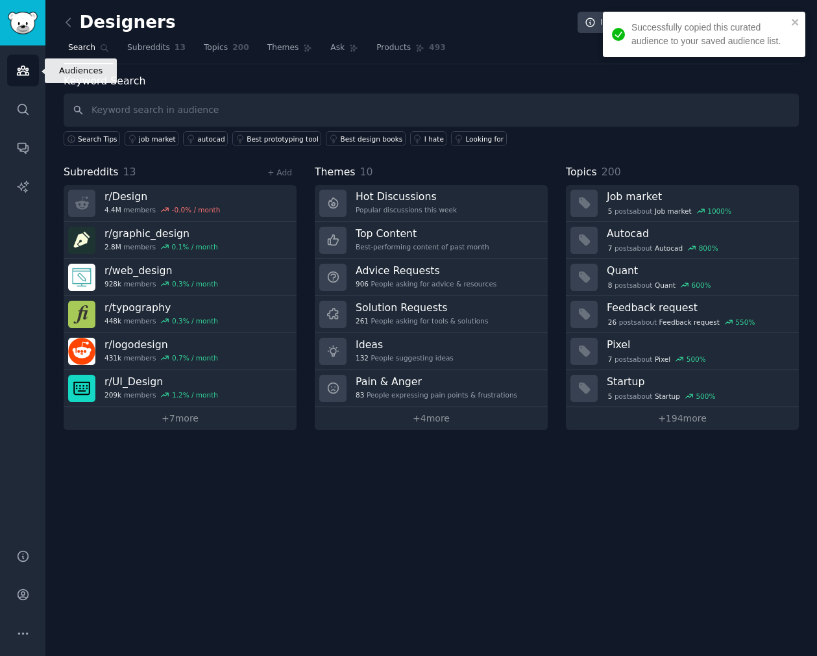
click at [20, 64] on icon "Sidebar" at bounding box center [23, 71] width 14 height 14
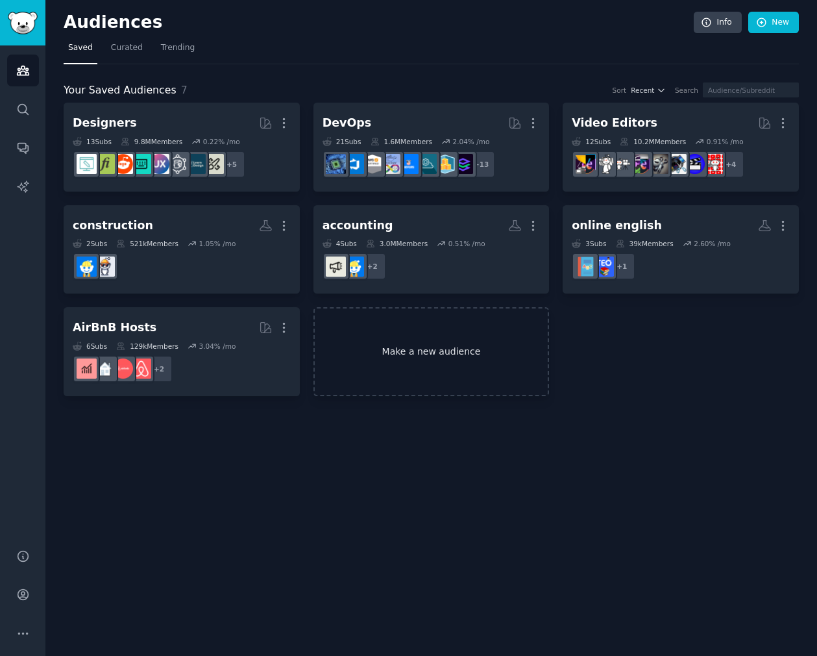
click at [402, 342] on link "Make a new audience" at bounding box center [432, 351] width 236 height 89
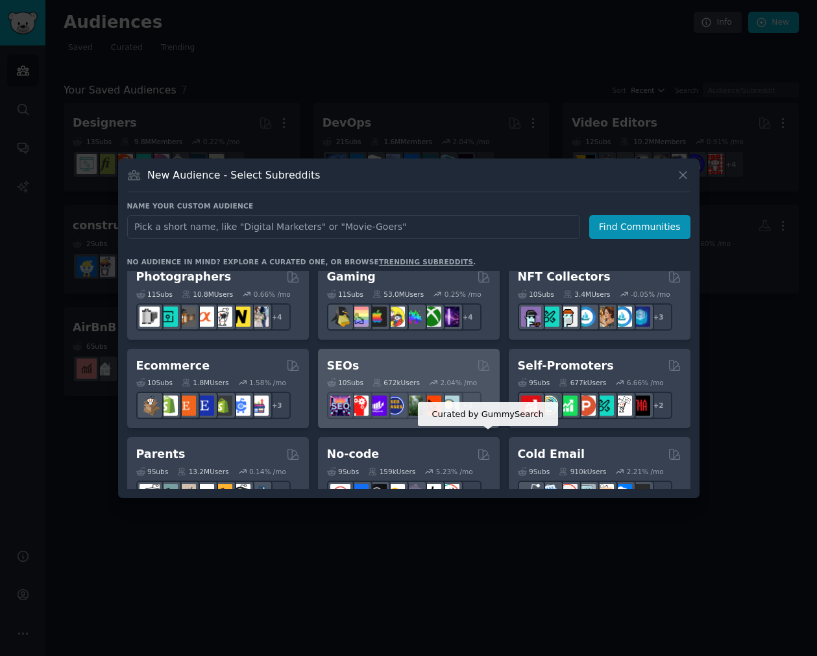
scroll to position [454, 0]
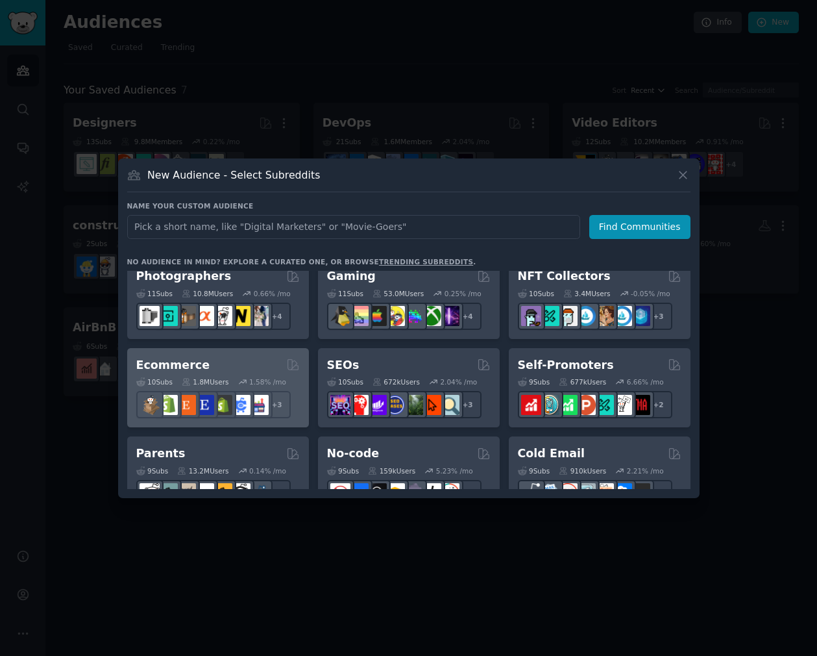
click at [240, 356] on div "Ecommerce 10 Sub s 1.8M Users 1.58 % /mo + 3" at bounding box center [218, 388] width 182 height 80
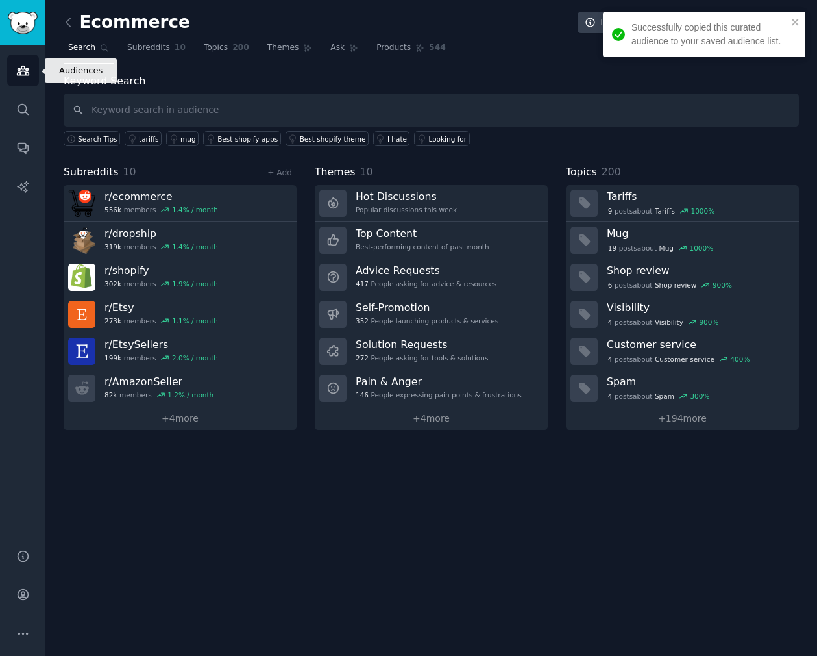
click at [34, 63] on link "Audiences" at bounding box center [23, 71] width 32 height 32
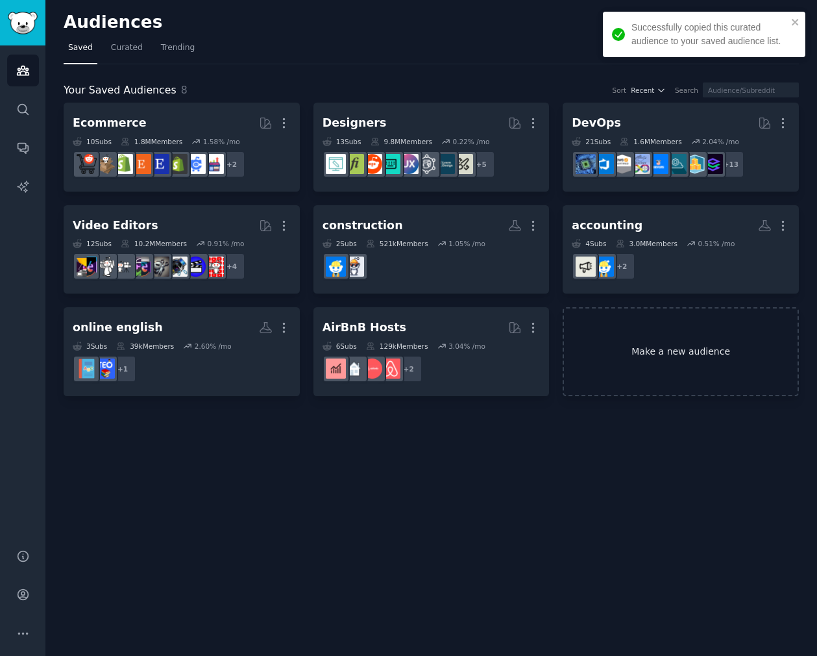
click at [719, 348] on link "Make a new audience" at bounding box center [681, 351] width 236 height 89
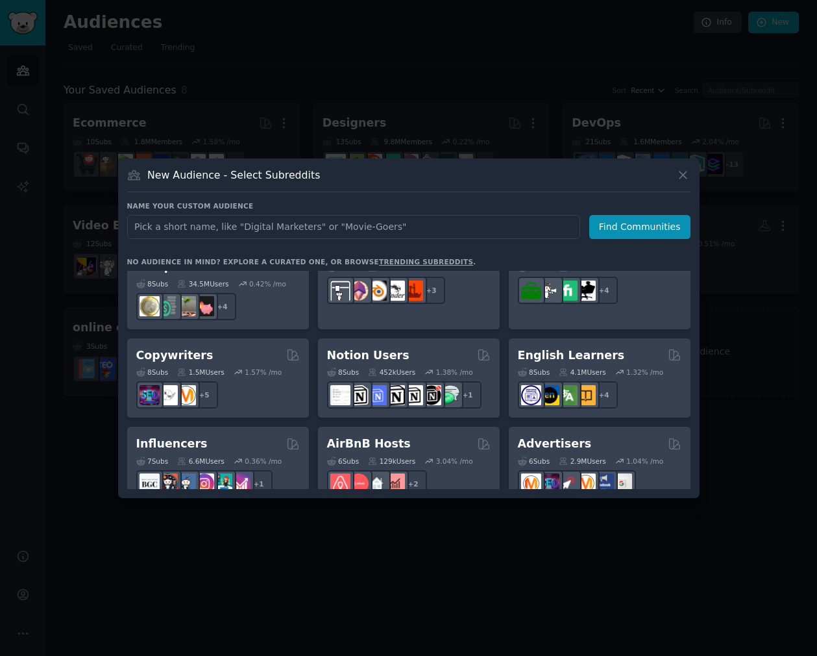
scroll to position [747, 0]
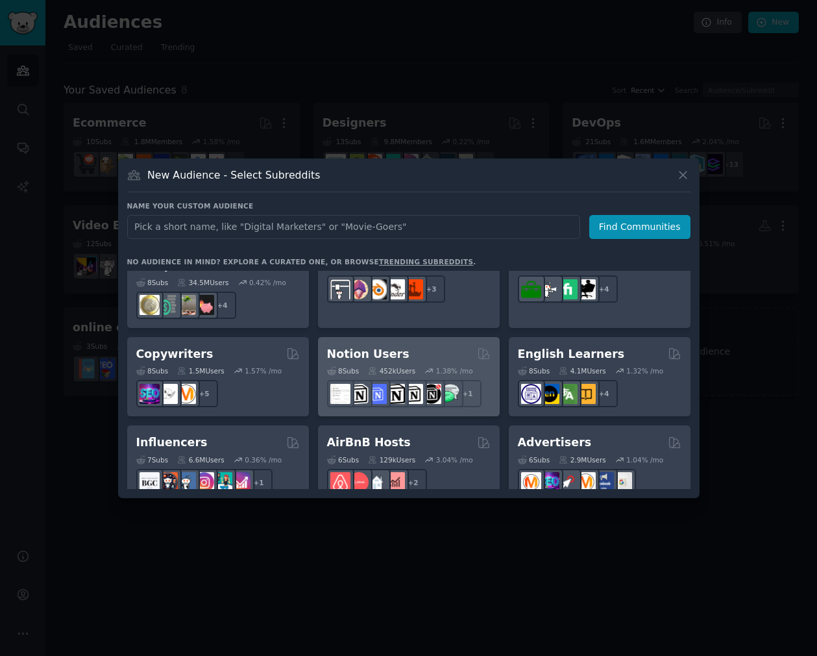
click at [426, 346] on div "Notion Users" at bounding box center [409, 354] width 164 height 16
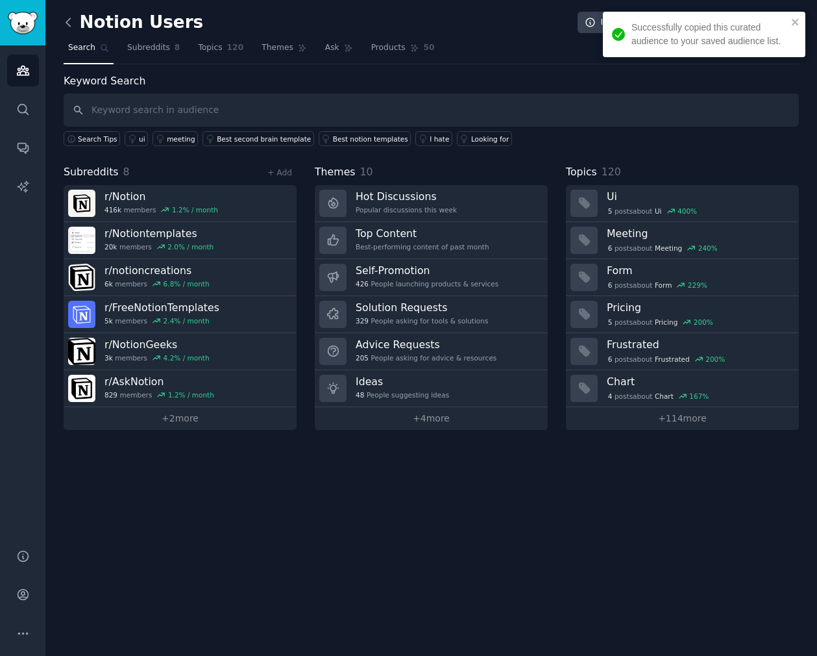
click at [65, 21] on icon at bounding box center [69, 23] width 14 height 14
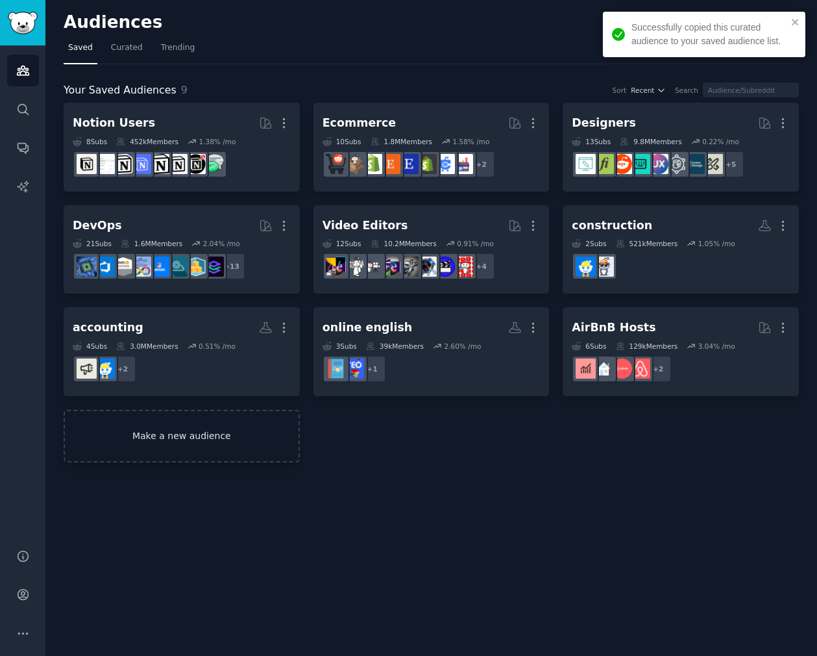
click at [252, 450] on link "Make a new audience" at bounding box center [182, 436] width 236 height 53
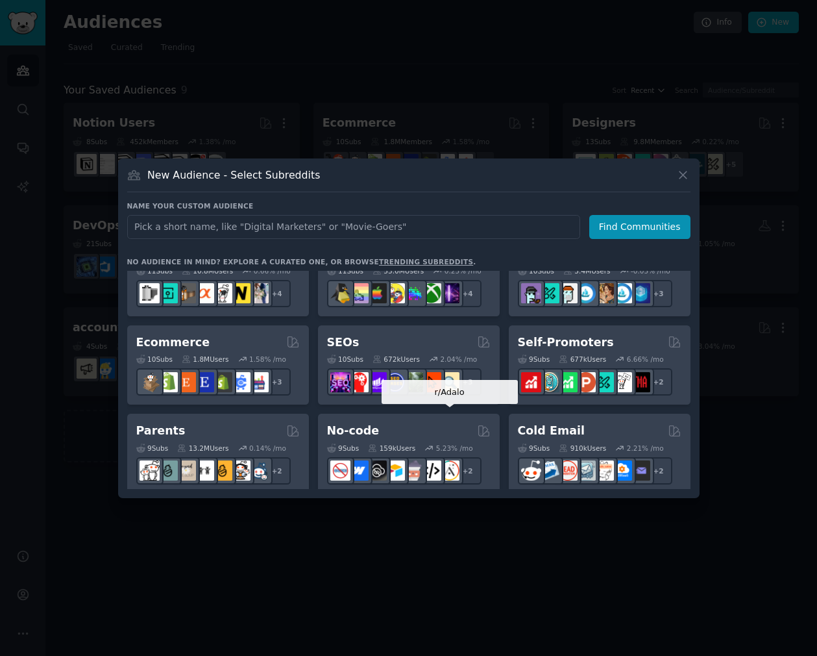
scroll to position [472, 0]
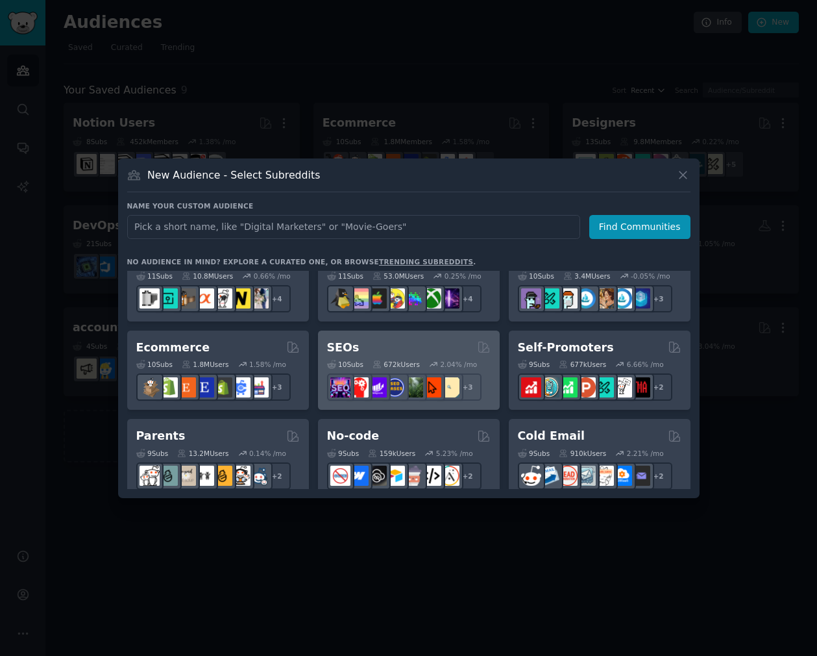
click at [414, 342] on div "SEOs" at bounding box center [409, 347] width 164 height 16
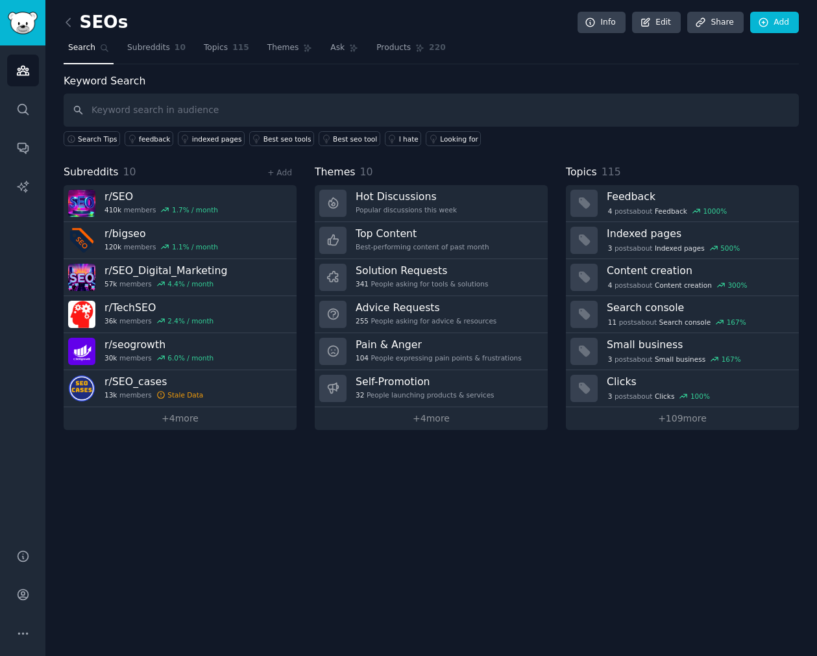
click at [57, 26] on div "SEOs Info Edit Share Add Search Subreddits 10 Topics 115 Themes Ask Products 22…" at bounding box center [431, 328] width 772 height 656
click at [66, 18] on icon at bounding box center [69, 23] width 14 height 14
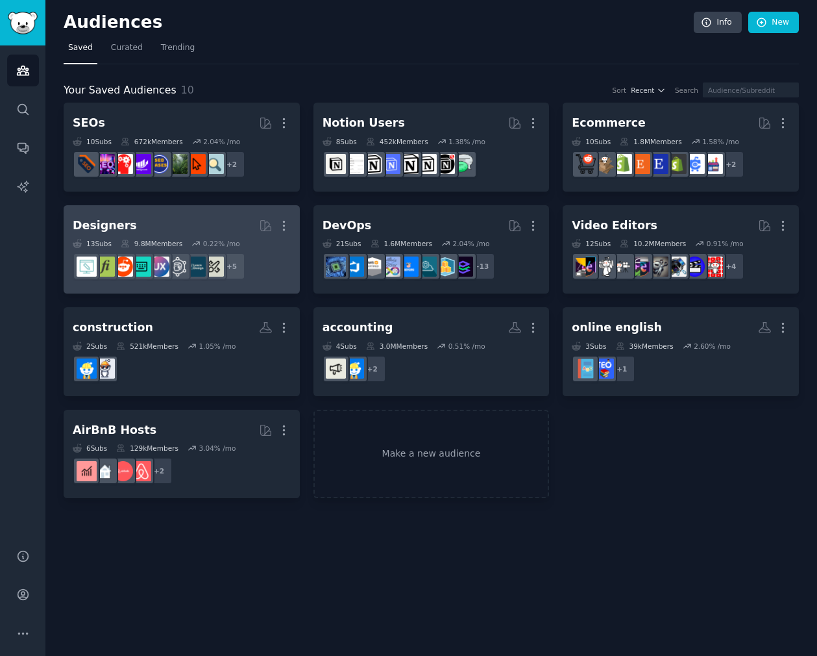
click at [197, 228] on h2 "Designers Curated by GummySearch More" at bounding box center [182, 225] width 218 height 23
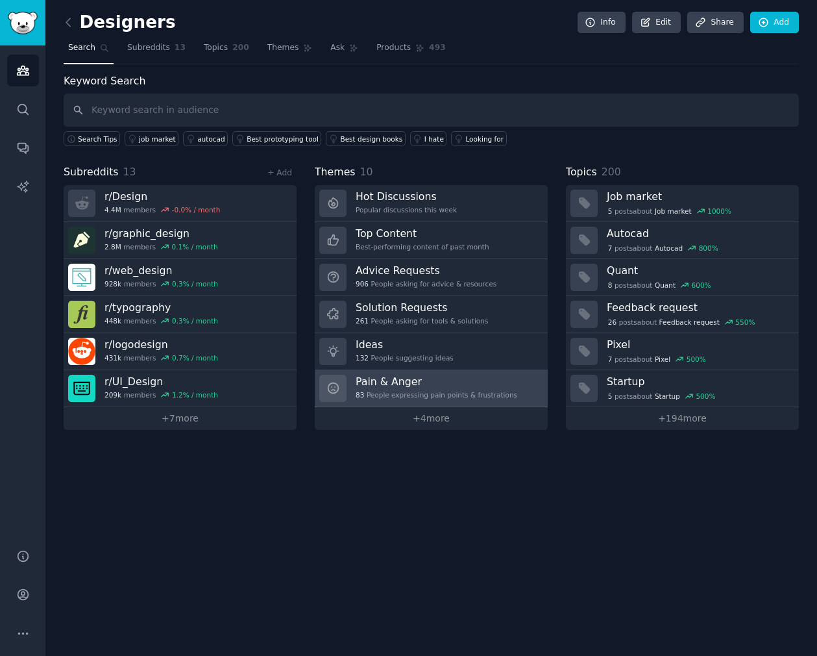
click at [490, 382] on h3 "Pain & Anger" at bounding box center [437, 382] width 162 height 14
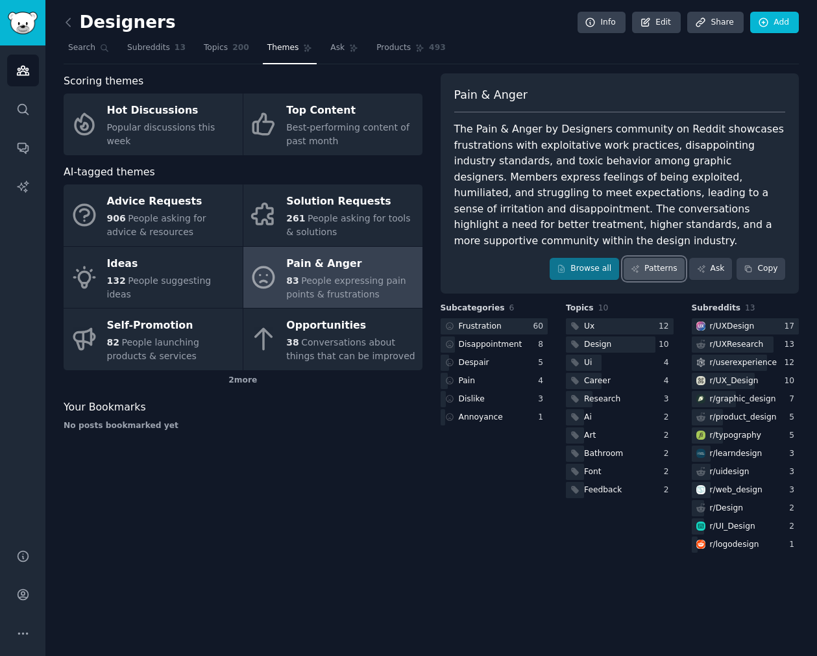
click at [649, 258] on link "Patterns" at bounding box center [654, 269] width 61 height 22
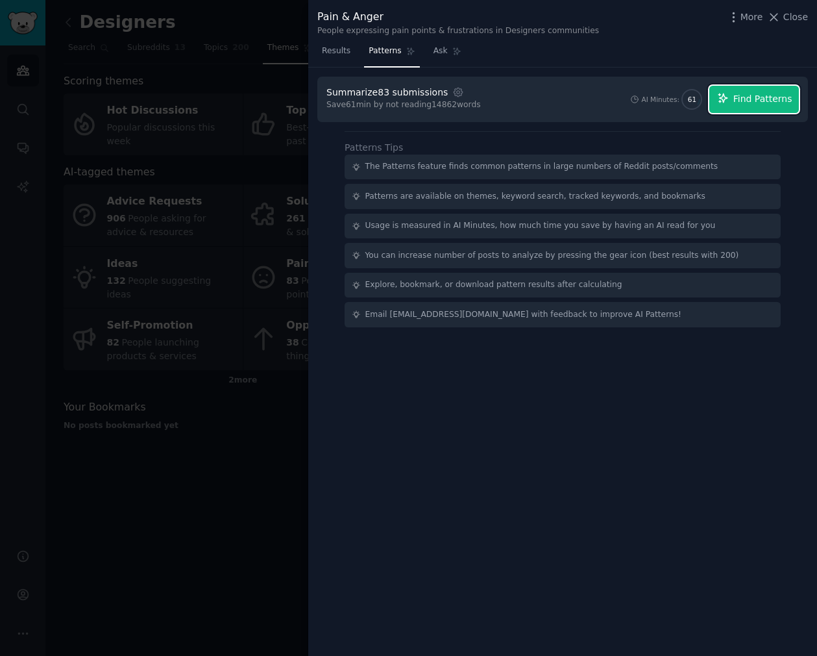
click at [760, 94] on span "Find Patterns" at bounding box center [763, 99] width 59 height 14
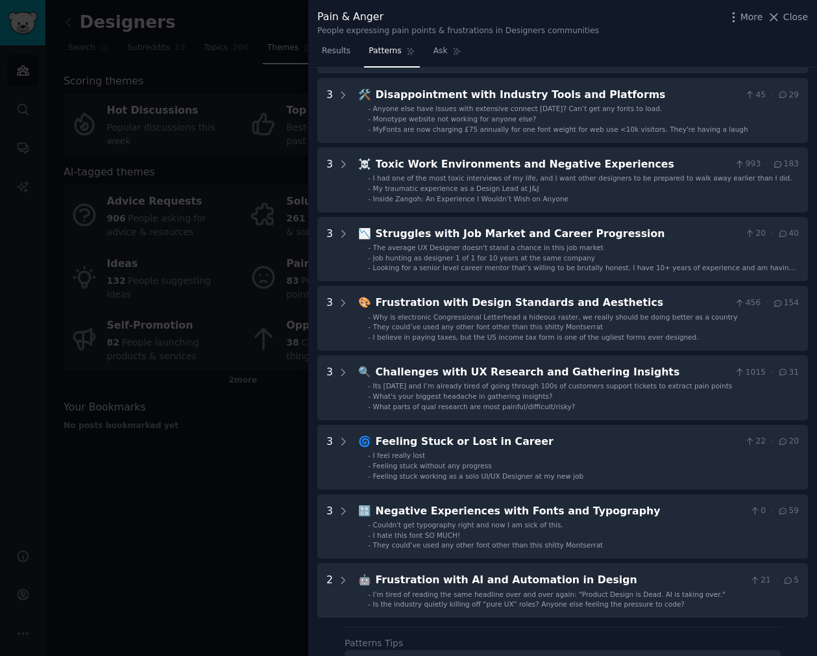
scroll to position [181, 0]
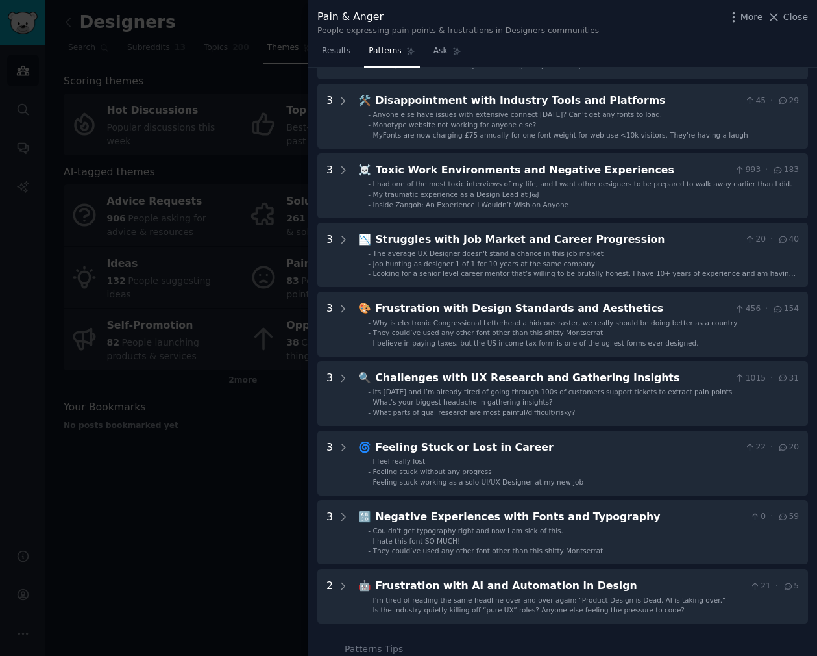
click at [203, 469] on div at bounding box center [408, 328] width 817 height 656
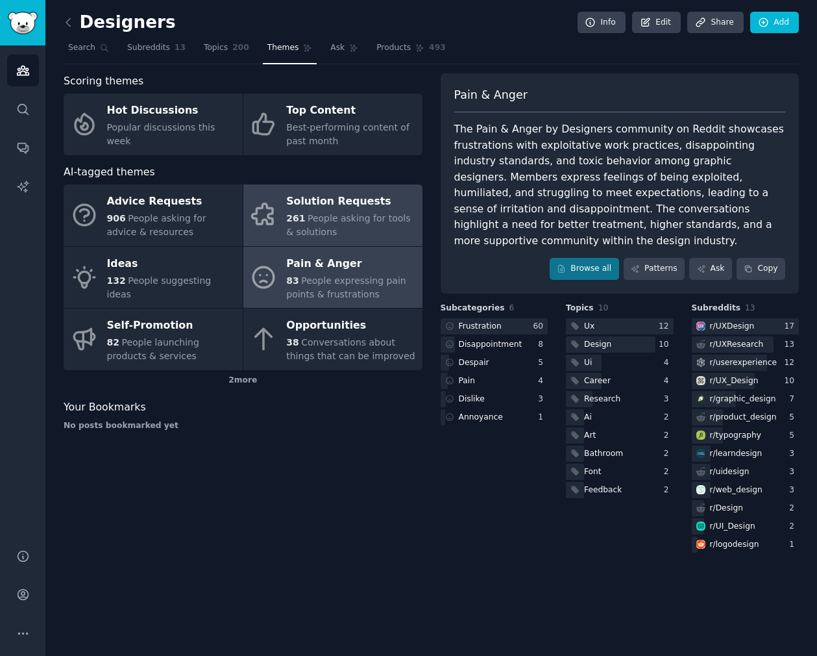
click at [358, 215] on span "People asking for tools & solutions" at bounding box center [348, 225] width 124 height 24
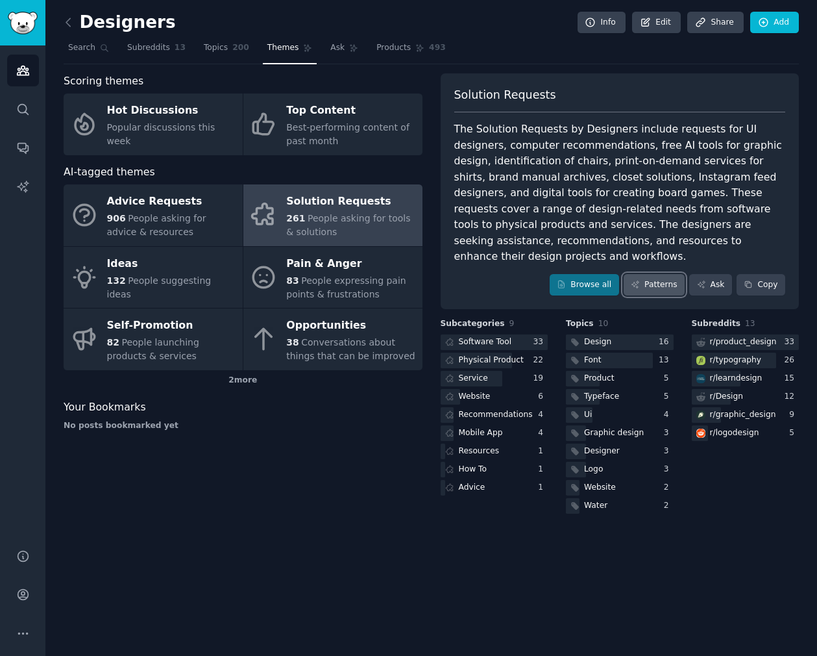
click at [663, 274] on link "Patterns" at bounding box center [654, 285] width 61 height 22
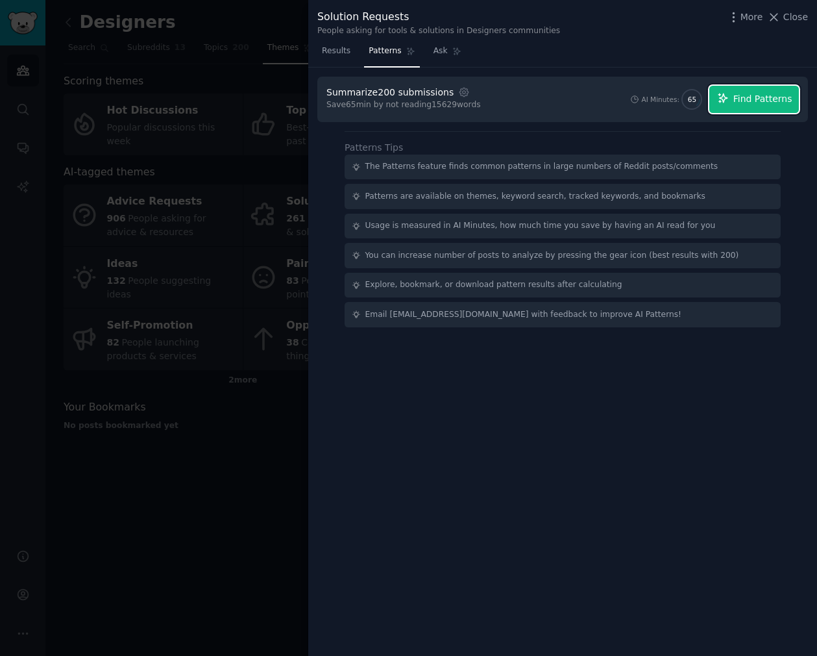
click at [763, 112] on button "Find Patterns" at bounding box center [755, 99] width 90 height 27
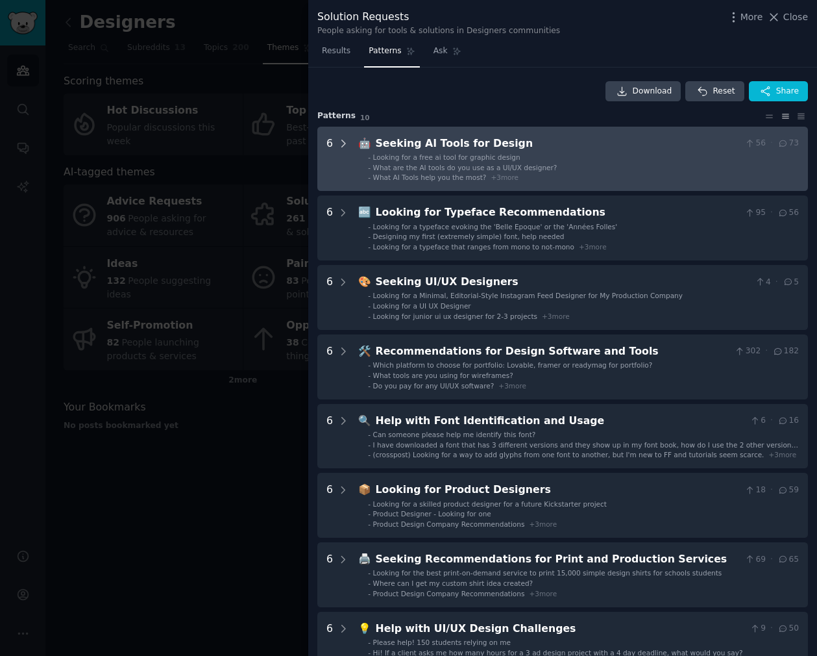
click at [344, 142] on icon at bounding box center [344, 144] width 12 height 12
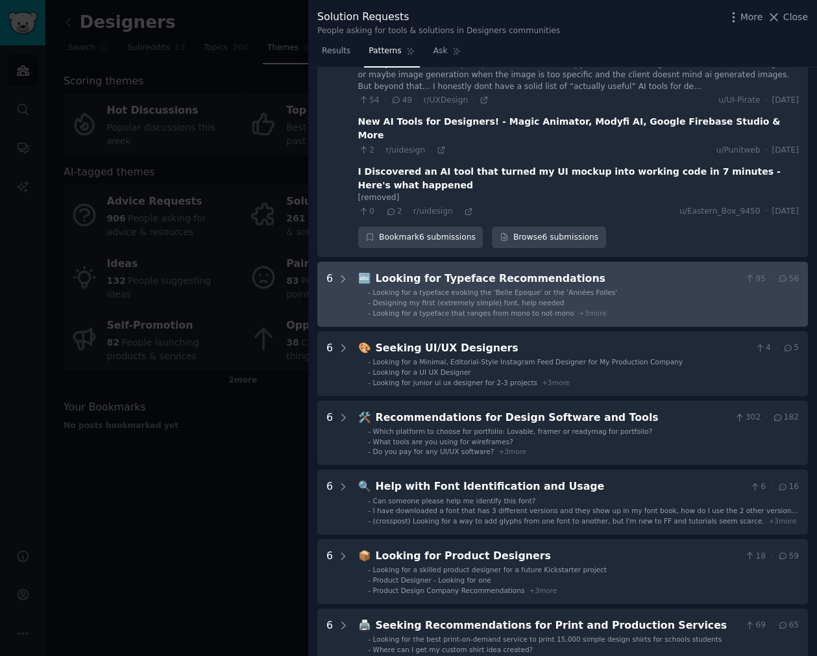
scroll to position [297, 0]
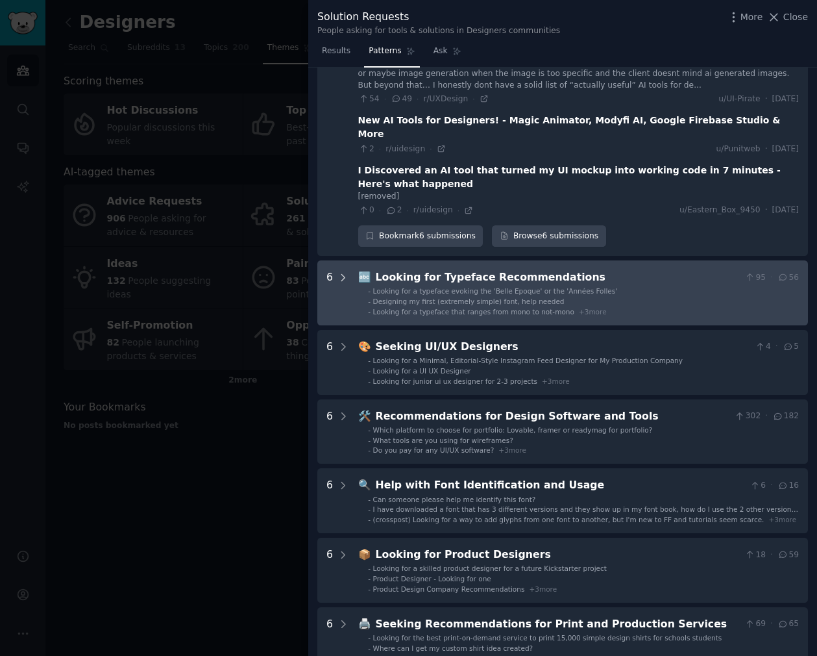
click at [344, 272] on icon at bounding box center [344, 278] width 12 height 12
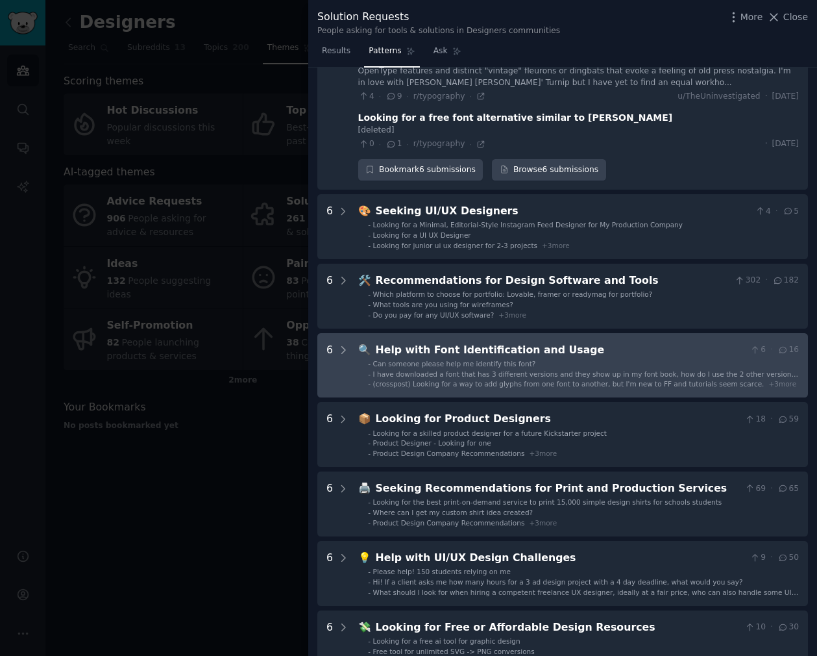
scroll to position [835, 0]
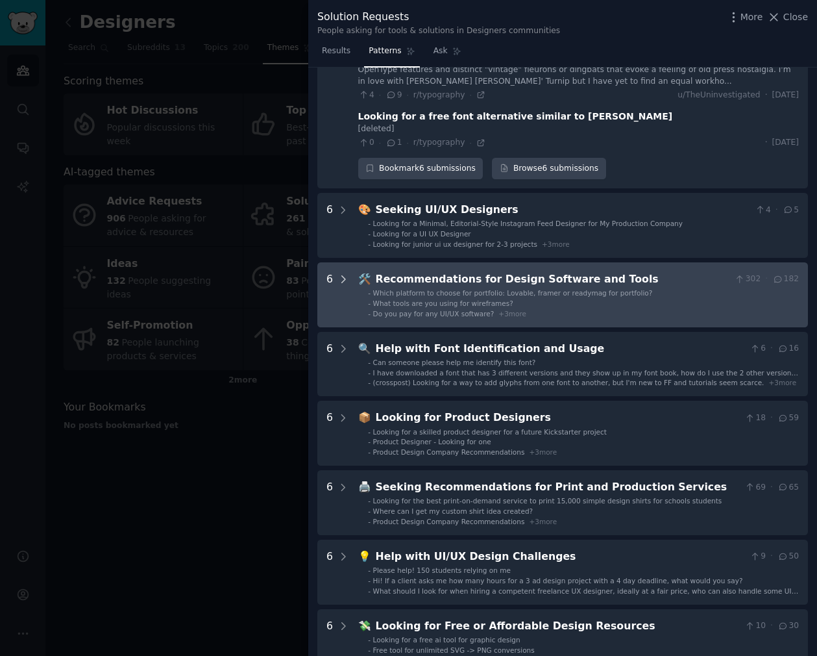
click at [338, 273] on icon at bounding box center [344, 279] width 12 height 12
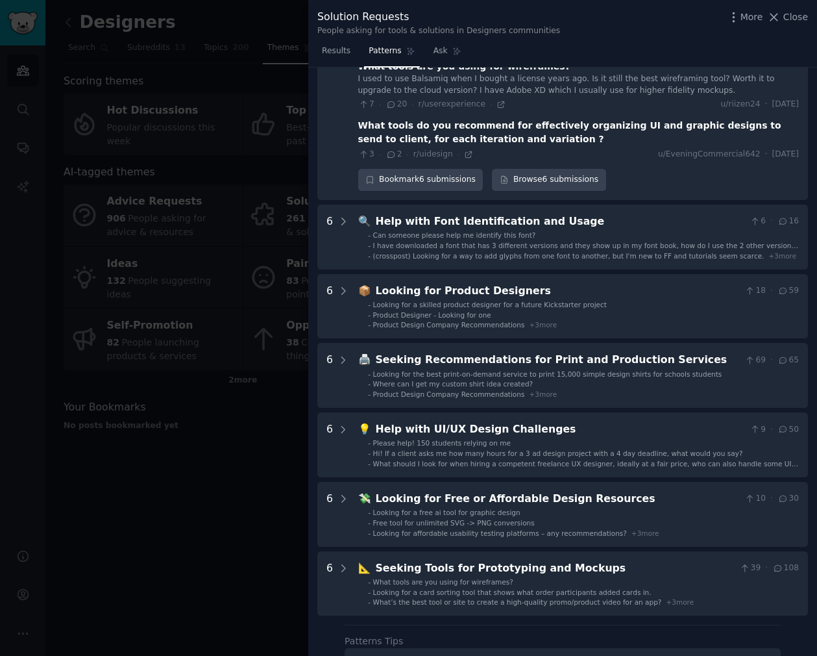
scroll to position [1312, 0]
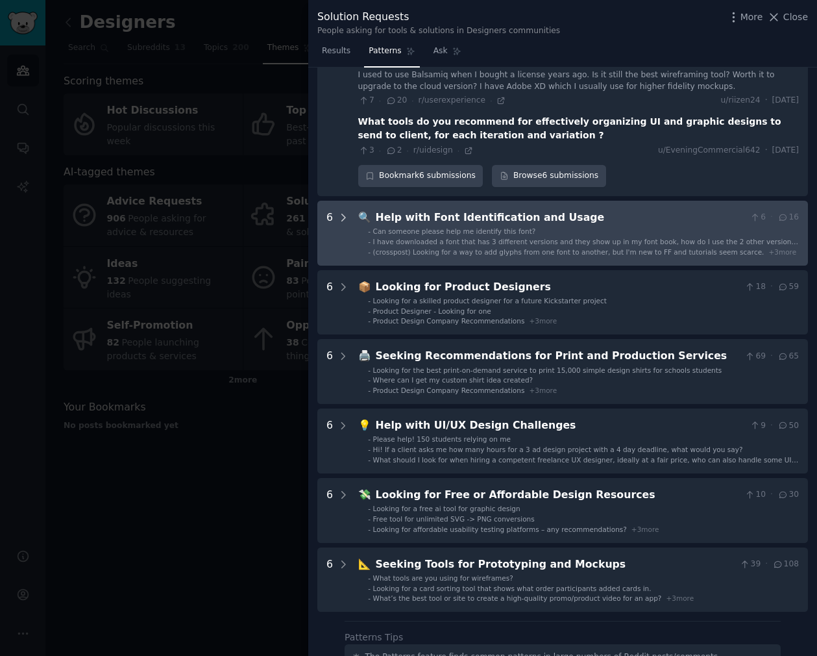
click at [342, 212] on icon at bounding box center [344, 218] width 12 height 12
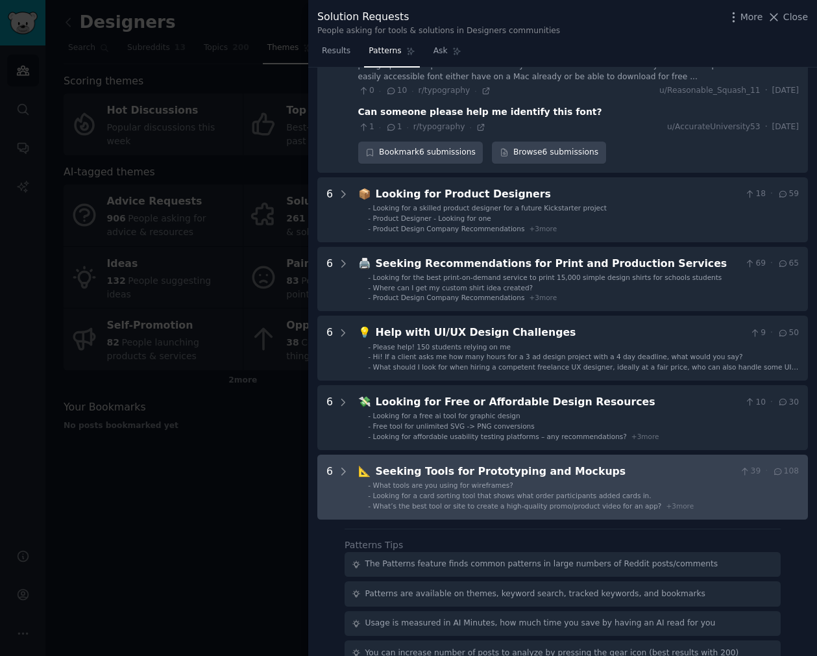
scroll to position [1740, 0]
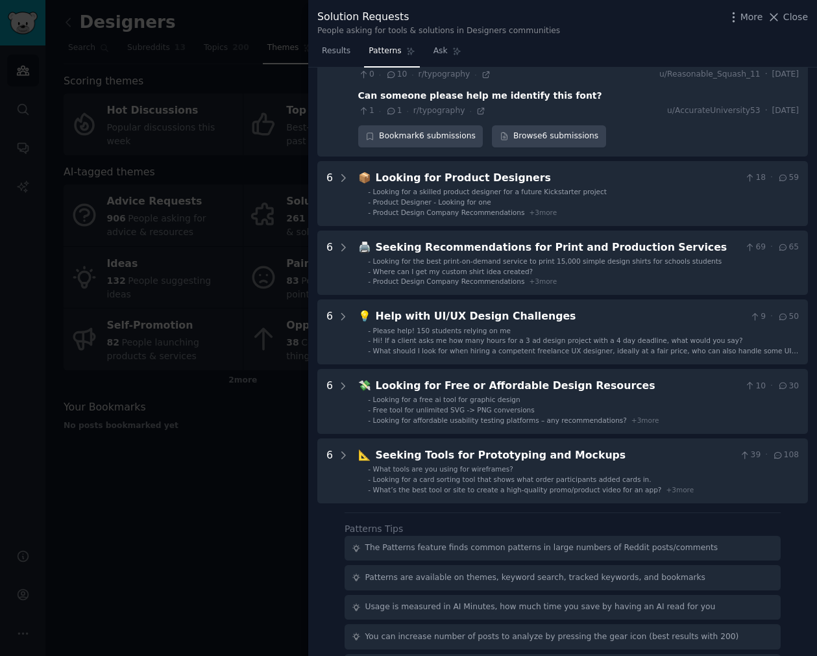
click at [174, 553] on div at bounding box center [408, 328] width 817 height 656
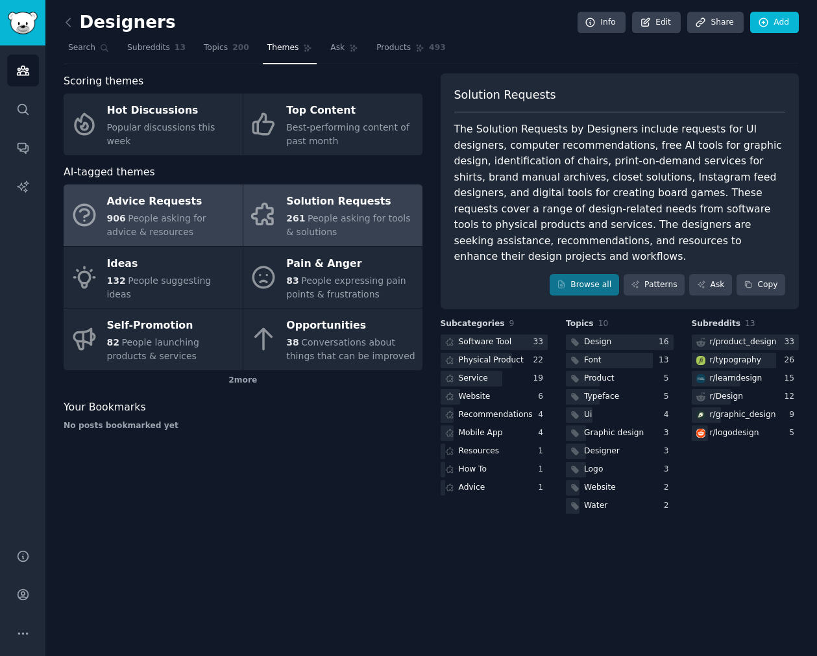
click at [195, 195] on div "Advice Requests" at bounding box center [171, 201] width 129 height 21
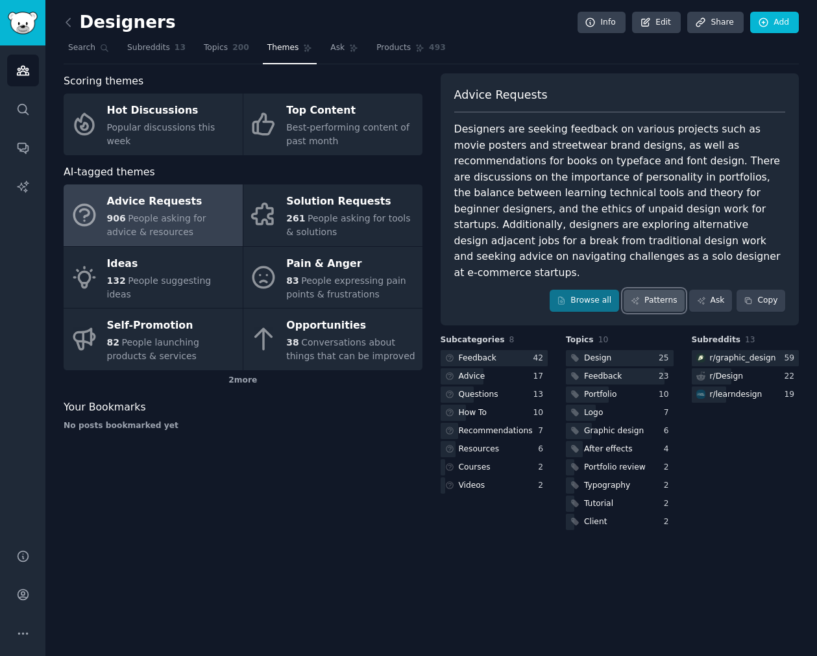
click at [666, 290] on link "Patterns" at bounding box center [654, 301] width 61 height 22
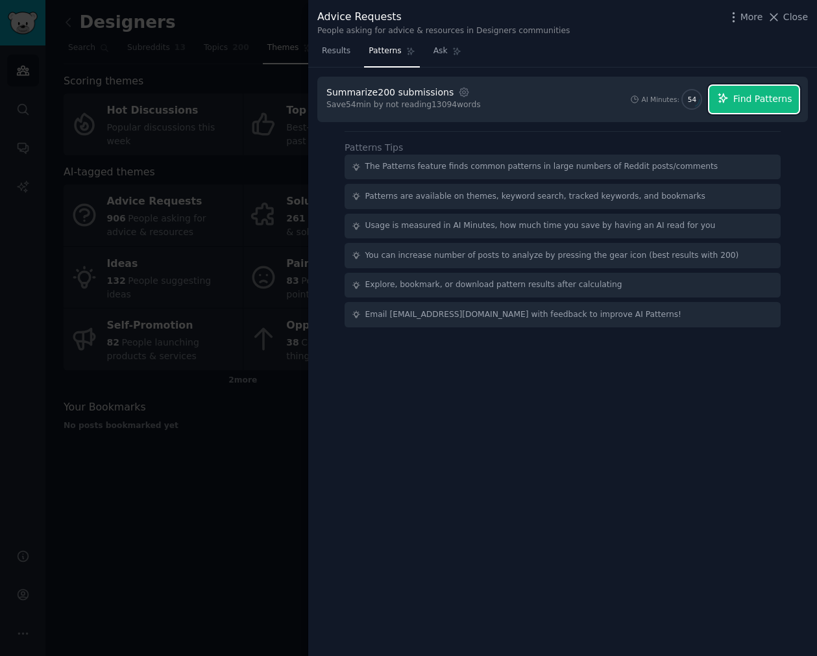
click at [765, 107] on button "Find Patterns" at bounding box center [755, 99] width 90 height 27
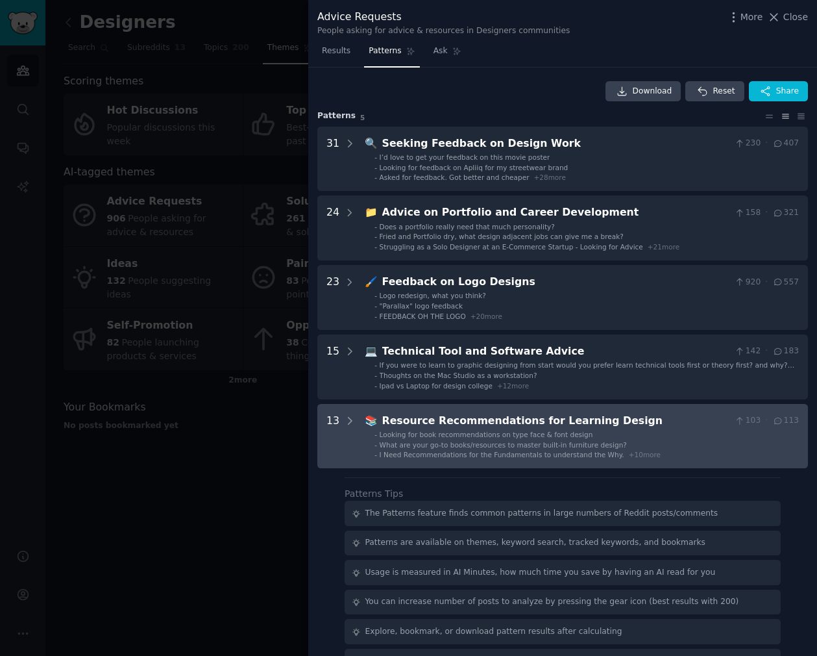
scroll to position [31, 0]
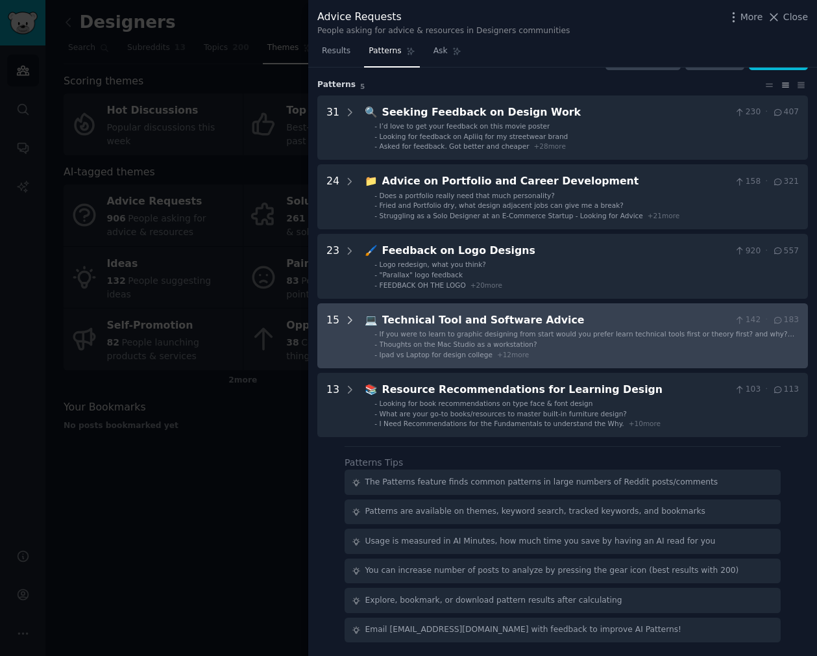
click at [349, 316] on icon at bounding box center [350, 320] width 12 height 12
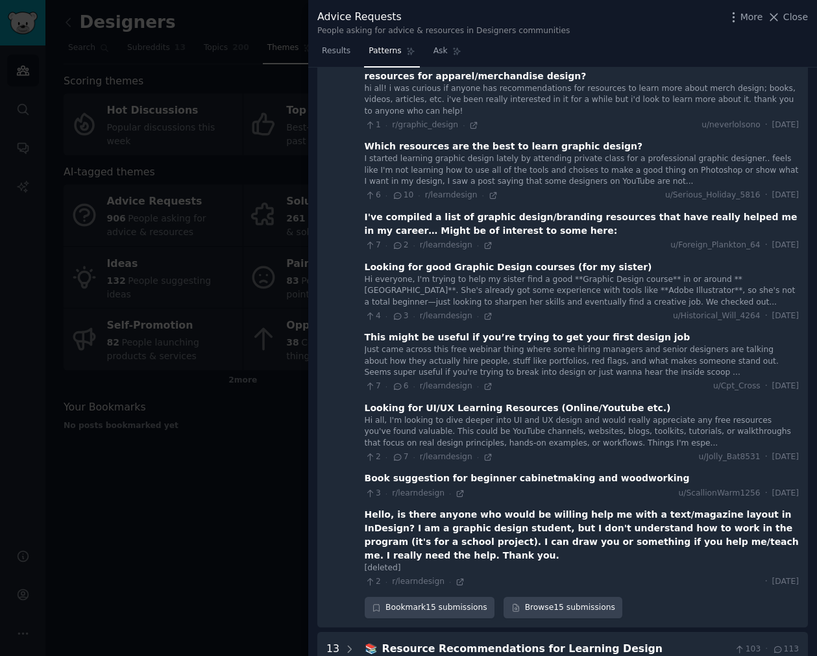
scroll to position [1020, 0]
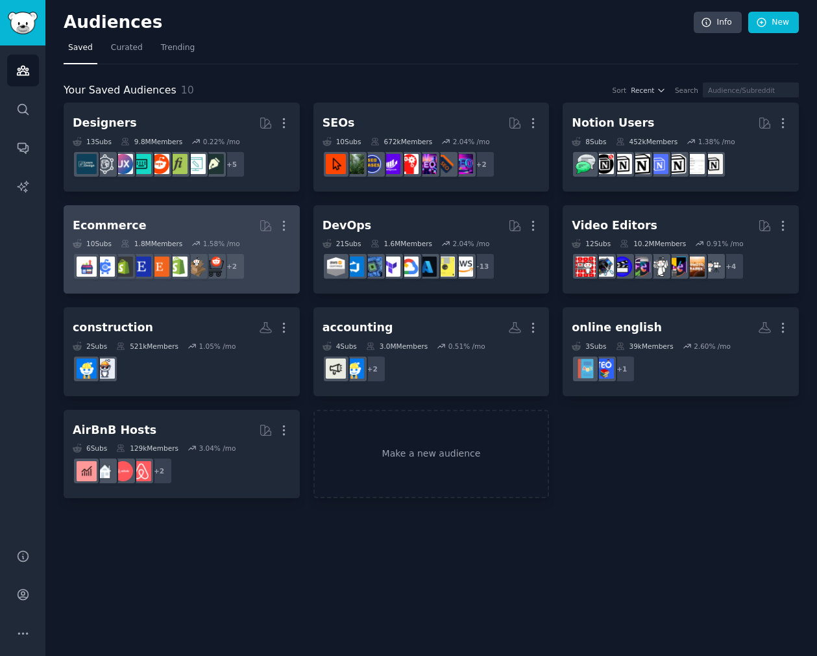
click at [191, 220] on h2 "Ecommerce More" at bounding box center [182, 225] width 218 height 23
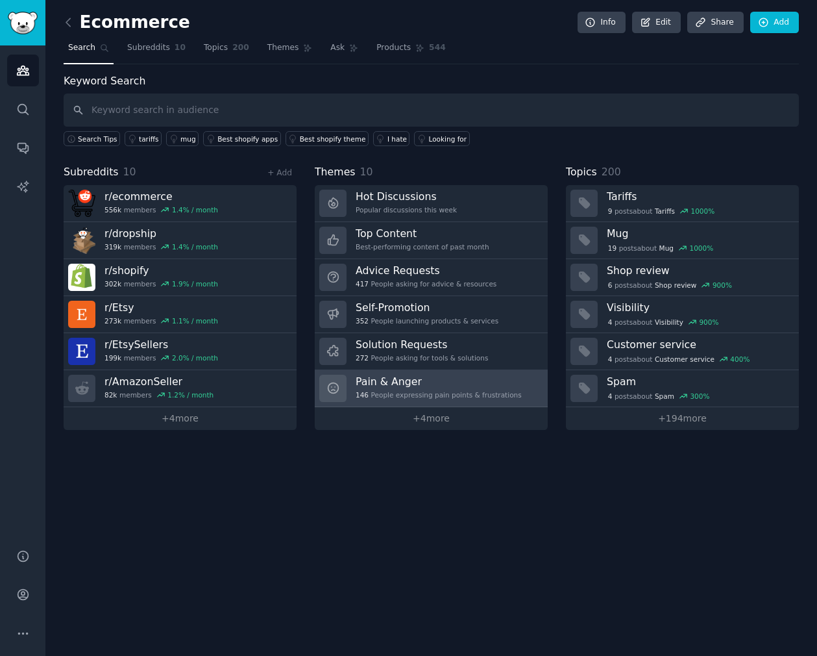
click at [477, 381] on h3 "Pain & Anger" at bounding box center [439, 382] width 166 height 14
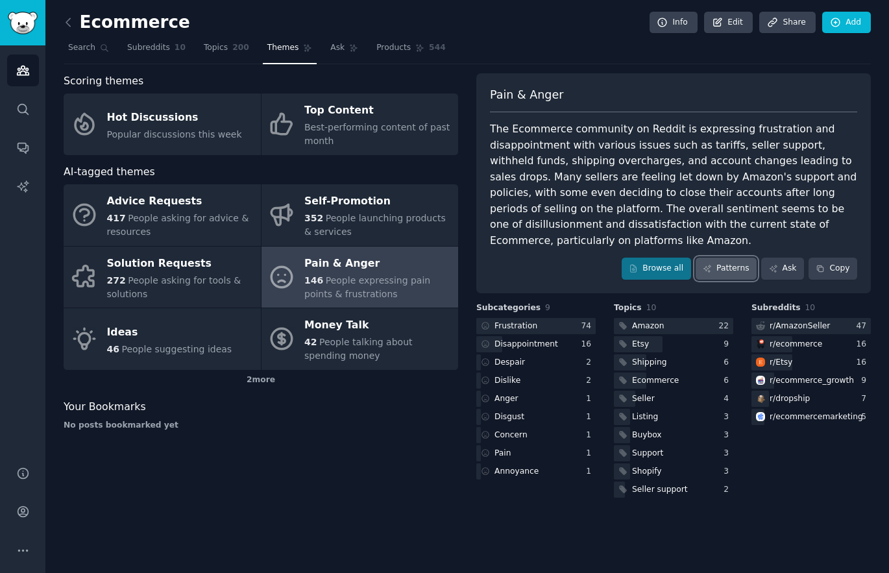
click at [723, 266] on link "Patterns" at bounding box center [726, 269] width 61 height 22
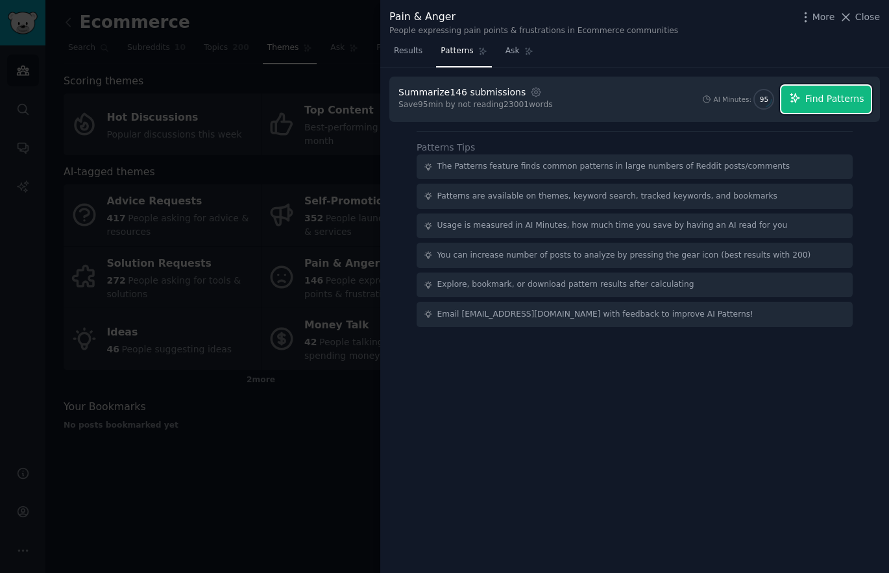
click at [807, 112] on button "Find Patterns" at bounding box center [827, 99] width 90 height 27
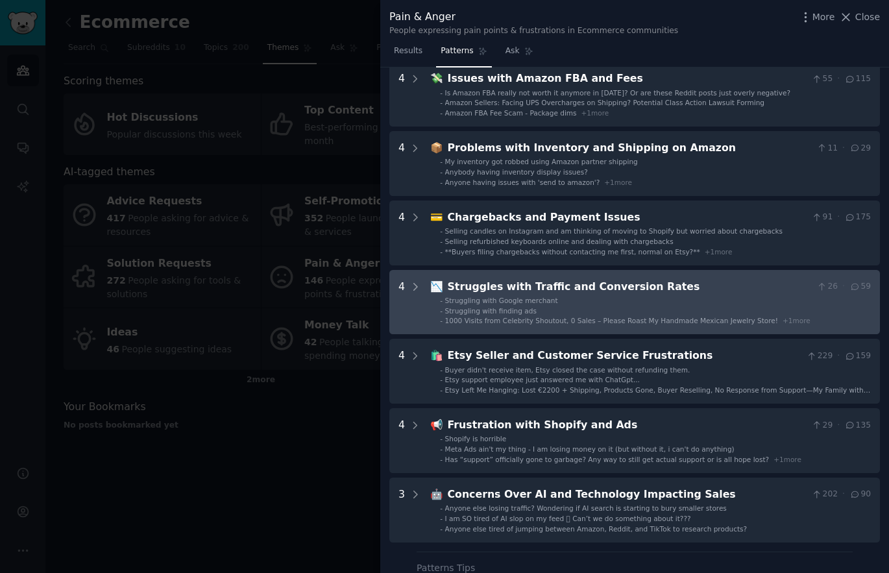
scroll to position [138, 0]
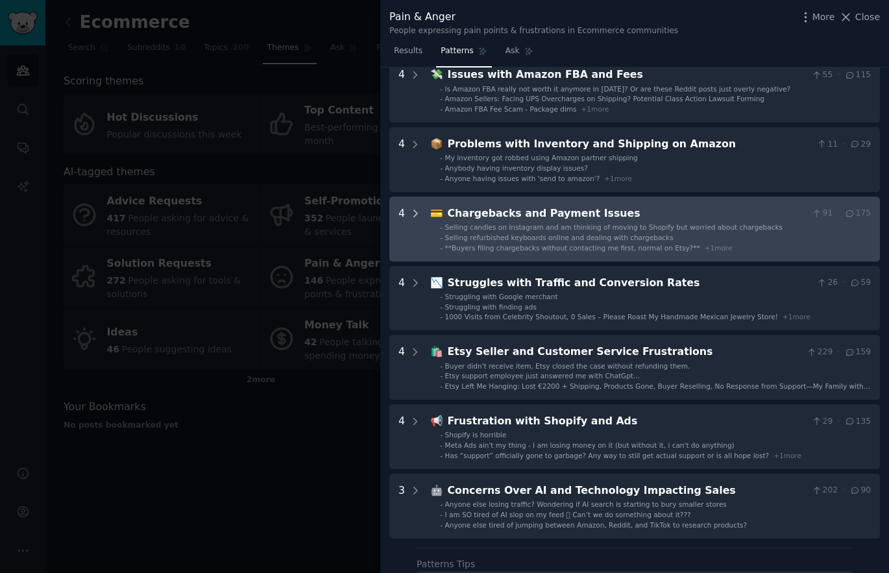
click at [410, 208] on icon at bounding box center [416, 214] width 12 height 12
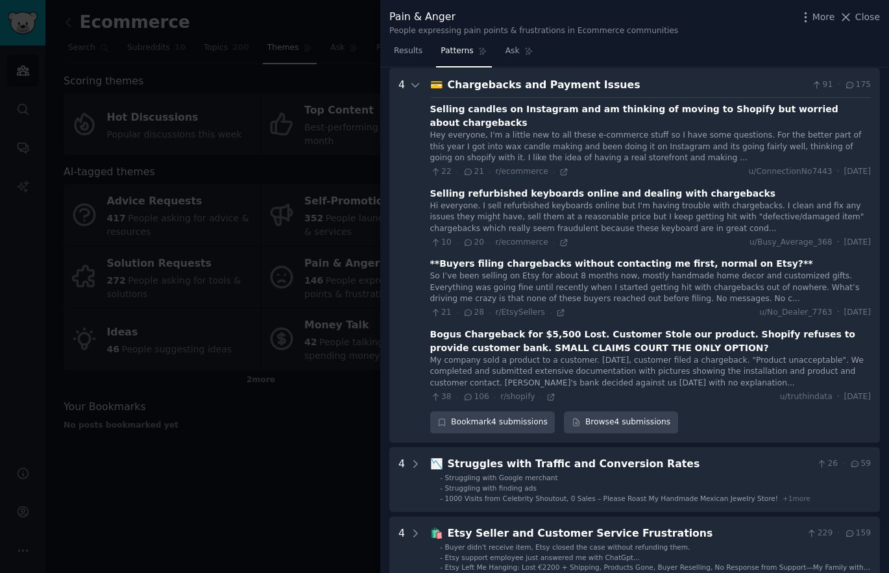
scroll to position [267, 0]
click at [416, 86] on icon at bounding box center [416, 85] width 12 height 12
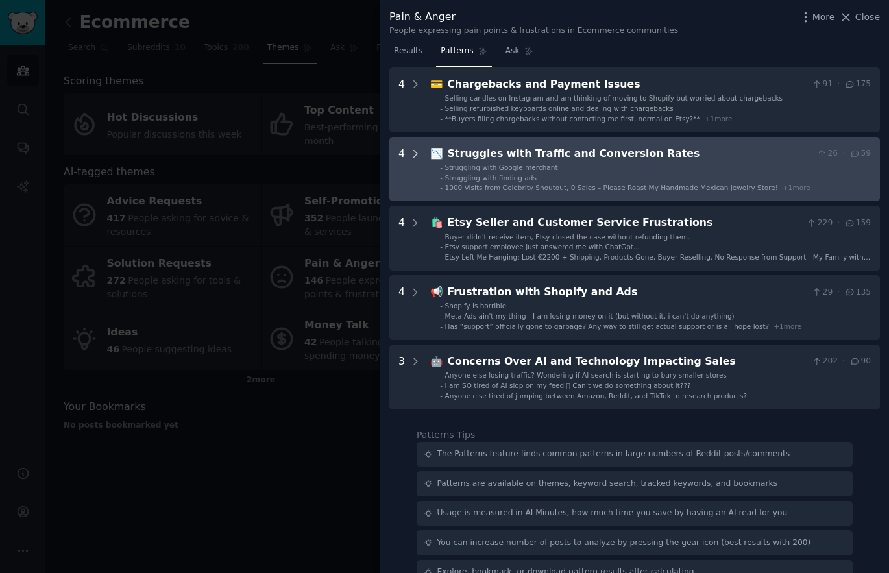
click at [410, 149] on icon at bounding box center [416, 154] width 12 height 12
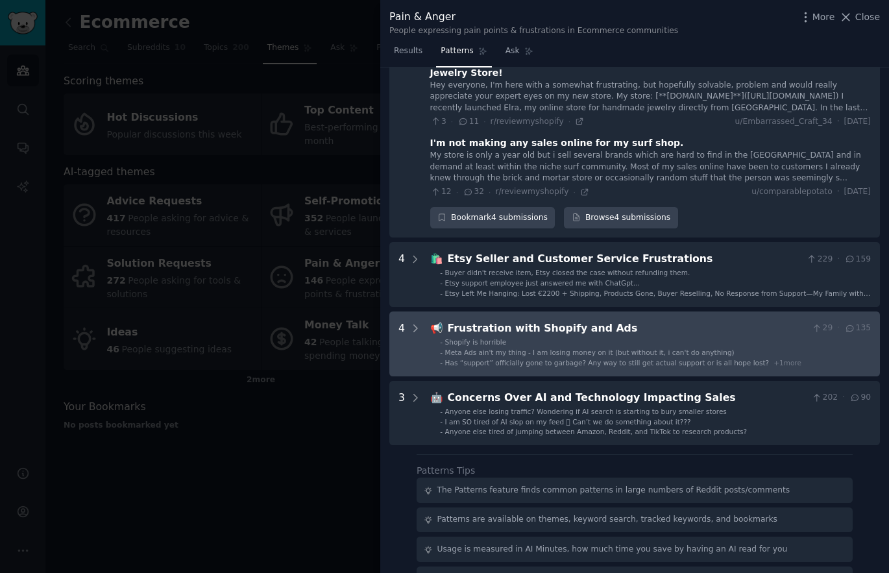
scroll to position [516, 0]
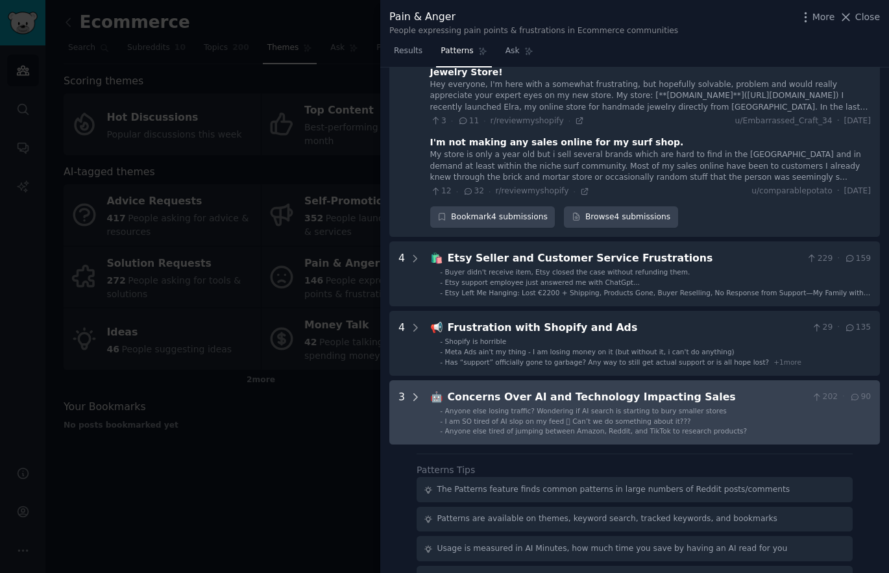
click at [413, 391] on icon at bounding box center [416, 397] width 12 height 12
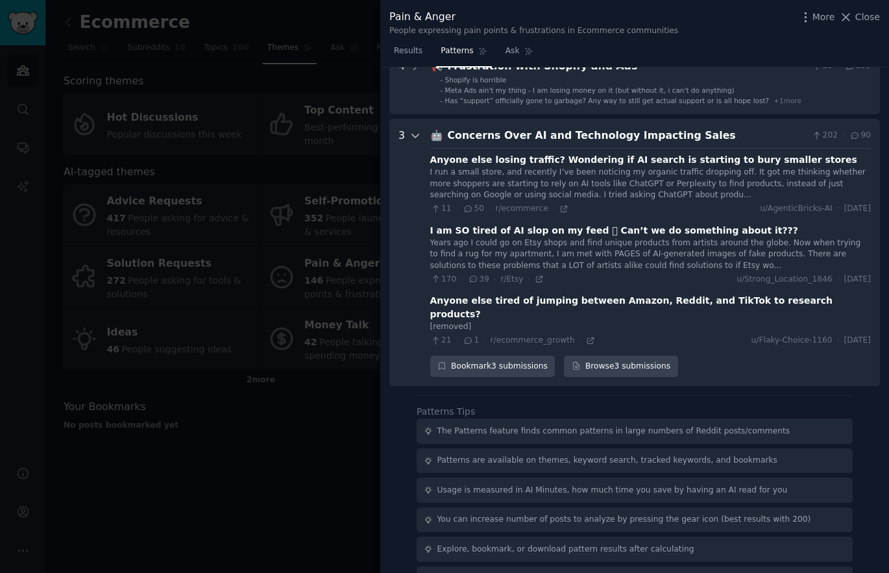
scroll to position [782, 0]
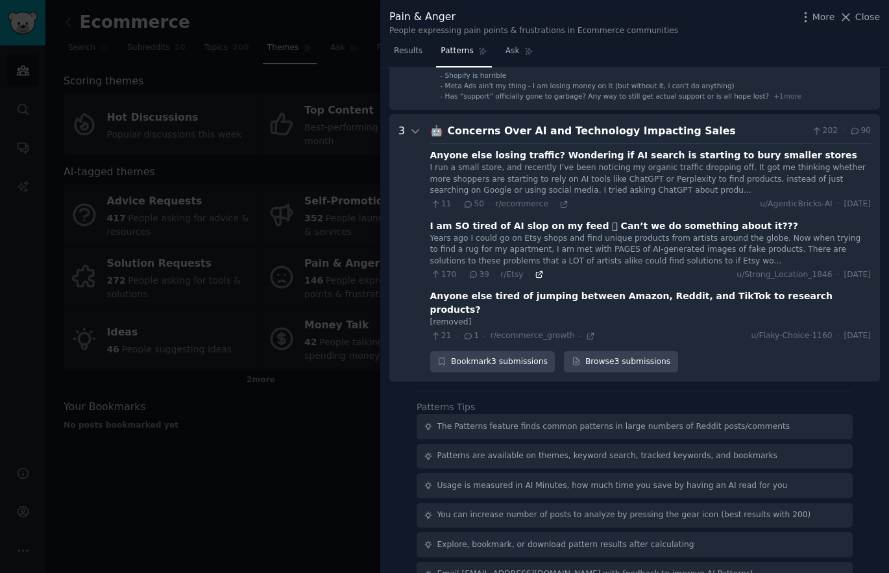
click at [537, 272] on icon at bounding box center [539, 275] width 6 height 6
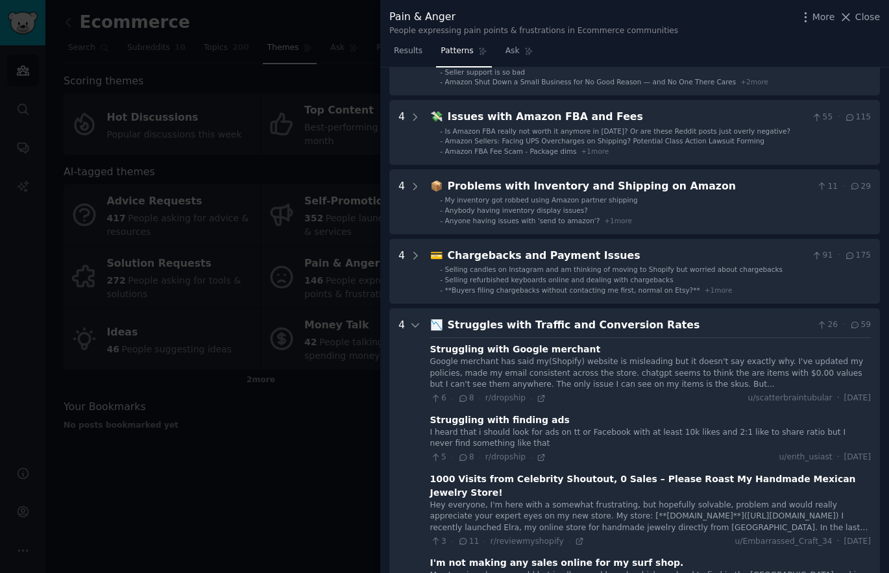
scroll to position [0, 0]
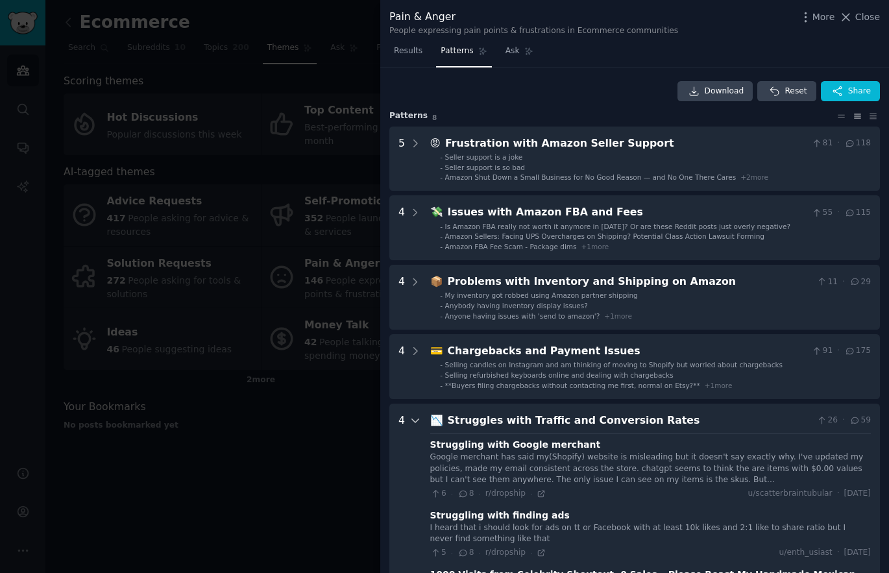
click at [417, 423] on icon at bounding box center [416, 421] width 12 height 12
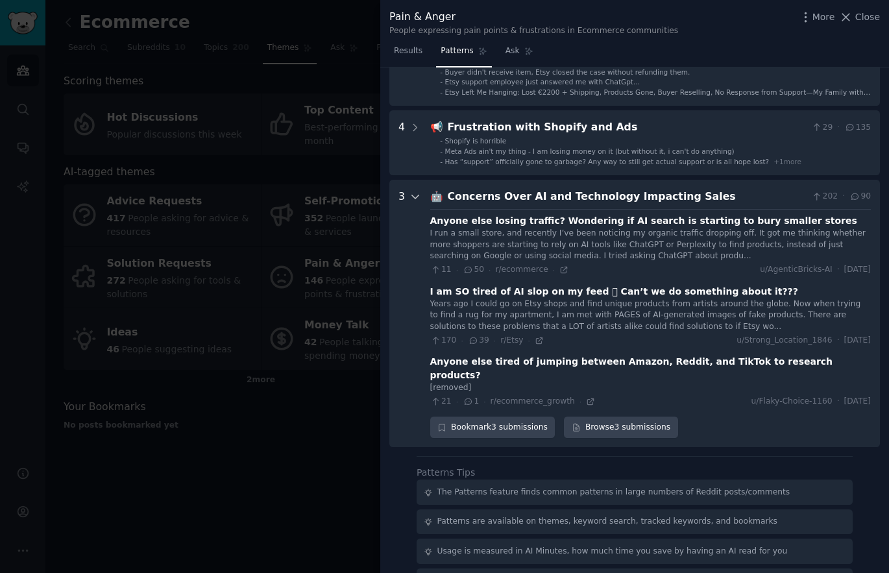
scroll to position [423, 0]
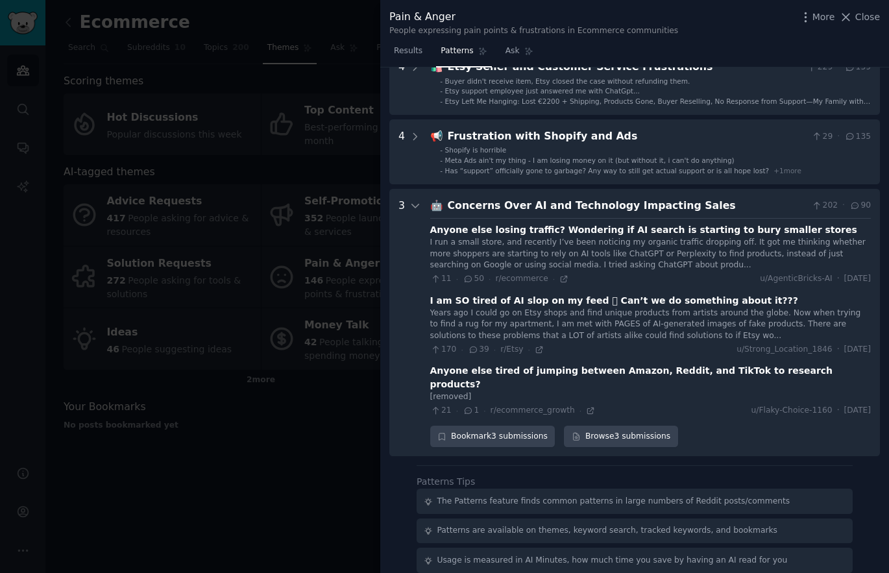
click at [408, 204] on div "3" at bounding box center [410, 323] width 23 height 250
click at [416, 193] on Sales "3 🤖 Concerns Over AI and Technology Impacting Sales 202 · 90 Anyone else losing…" at bounding box center [634, 323] width 491 height 268
click at [415, 208] on icon at bounding box center [416, 206] width 12 height 12
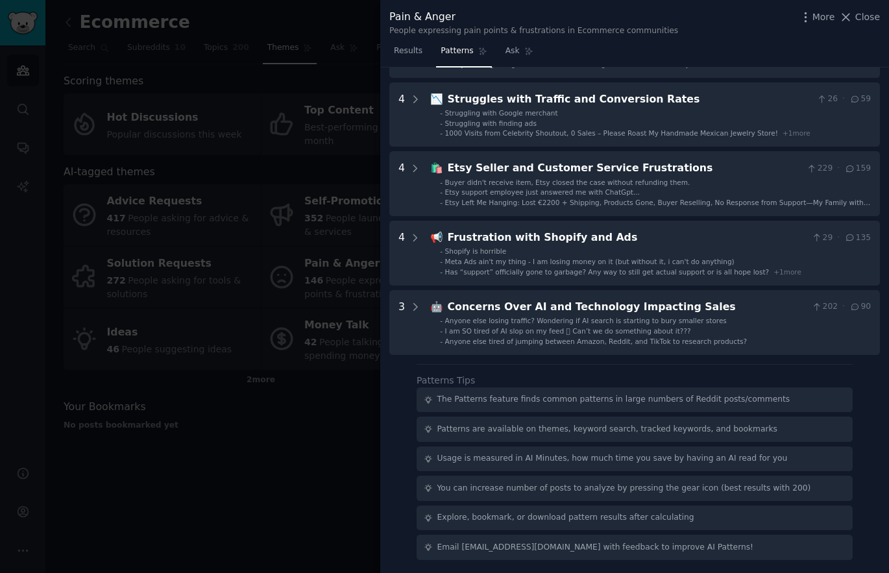
click at [193, 490] on div at bounding box center [444, 286] width 889 height 573
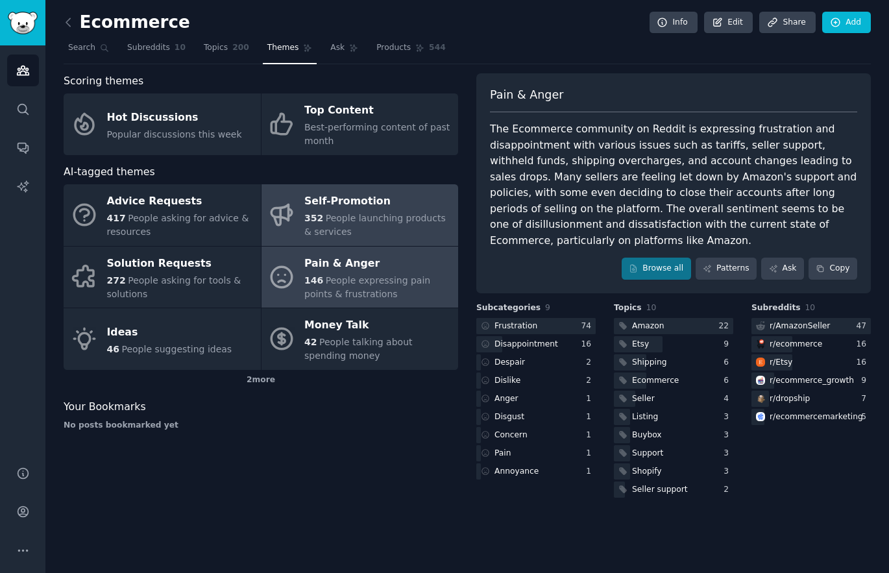
click at [393, 214] on span "People launching products & services" at bounding box center [375, 225] width 142 height 24
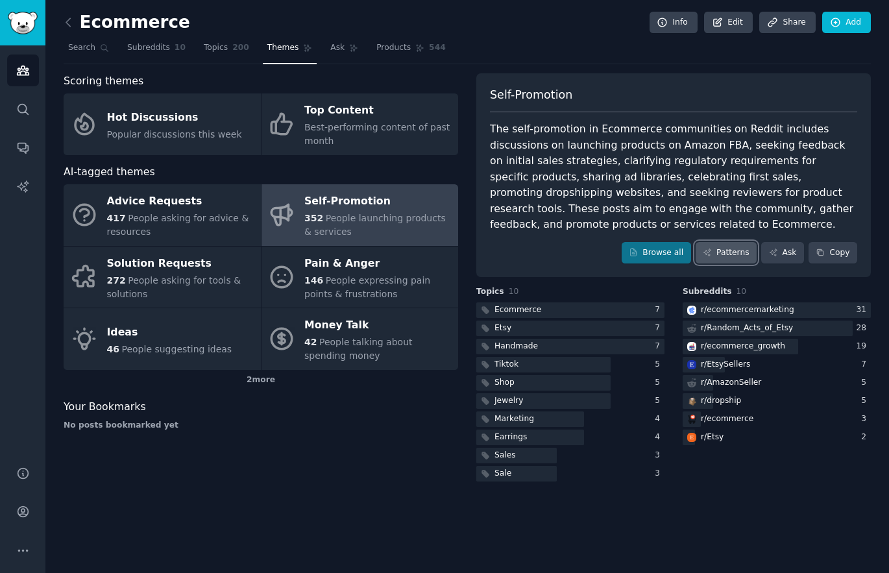
click at [746, 249] on link "Patterns" at bounding box center [726, 253] width 61 height 22
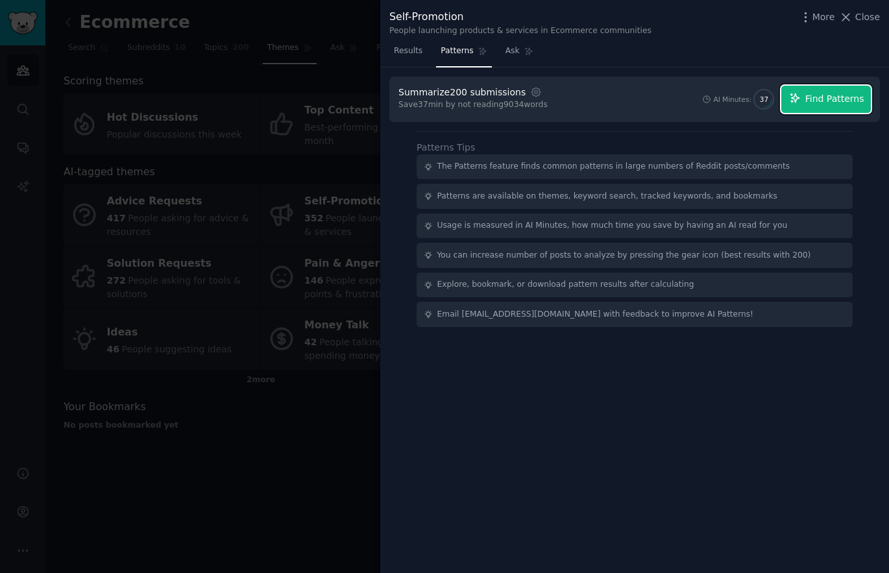
click at [817, 99] on span "Find Patterns" at bounding box center [835, 99] width 59 height 14
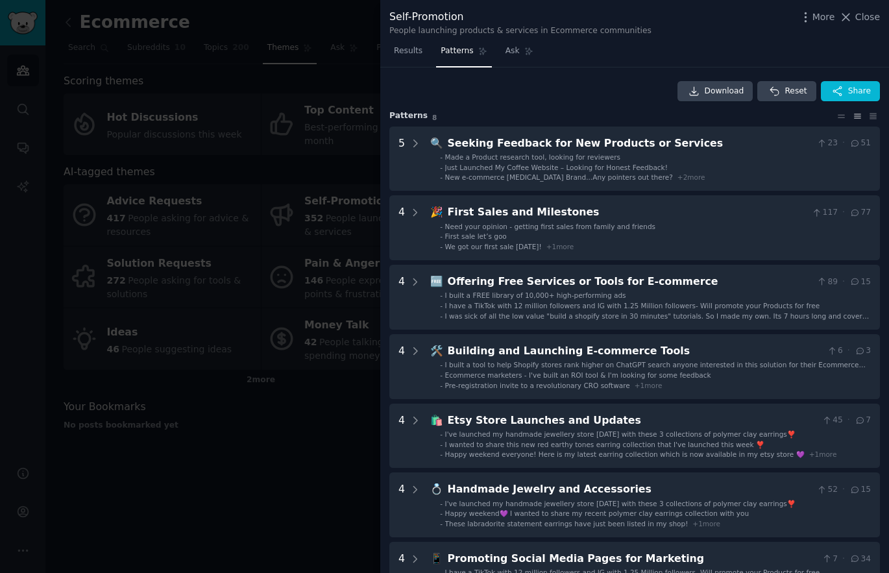
click at [211, 452] on div at bounding box center [444, 286] width 889 height 573
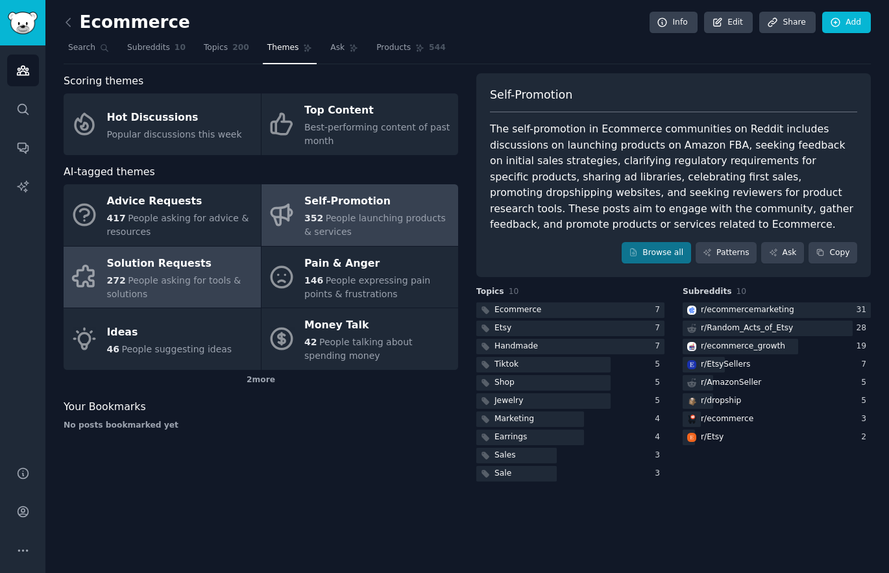
click at [182, 265] on div "Solution Requests" at bounding box center [180, 263] width 147 height 21
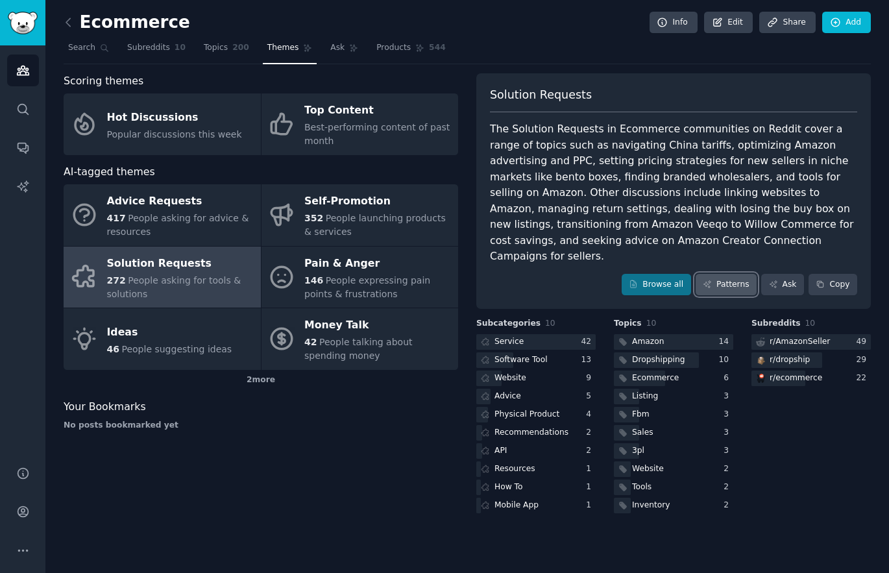
click at [747, 274] on link "Patterns" at bounding box center [726, 285] width 61 height 22
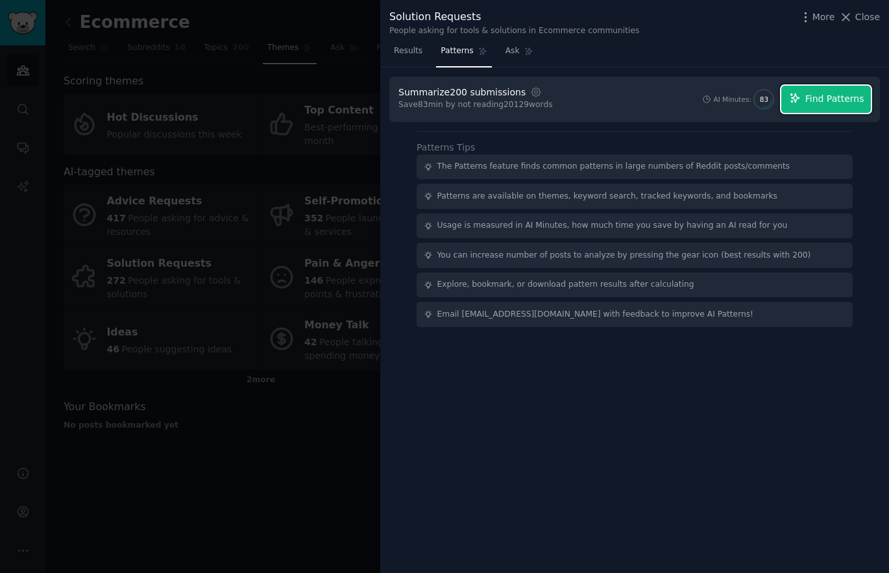
click at [817, 96] on span "Find Patterns" at bounding box center [835, 99] width 59 height 14
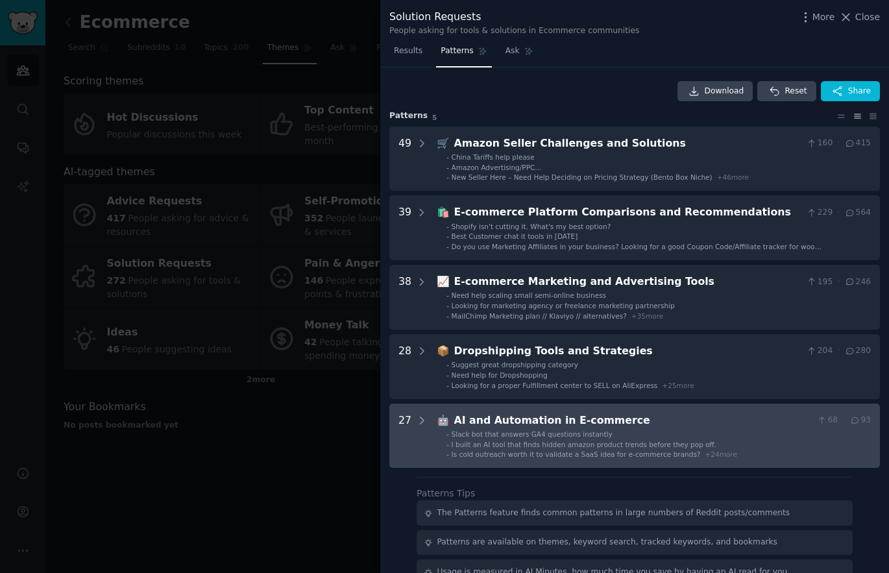
click at [426, 412] on E-commerce "27 🤖 AI and Automation in E-commerce 68 · 93 - Slack bot that answers GA4 quest…" at bounding box center [634, 436] width 491 height 65
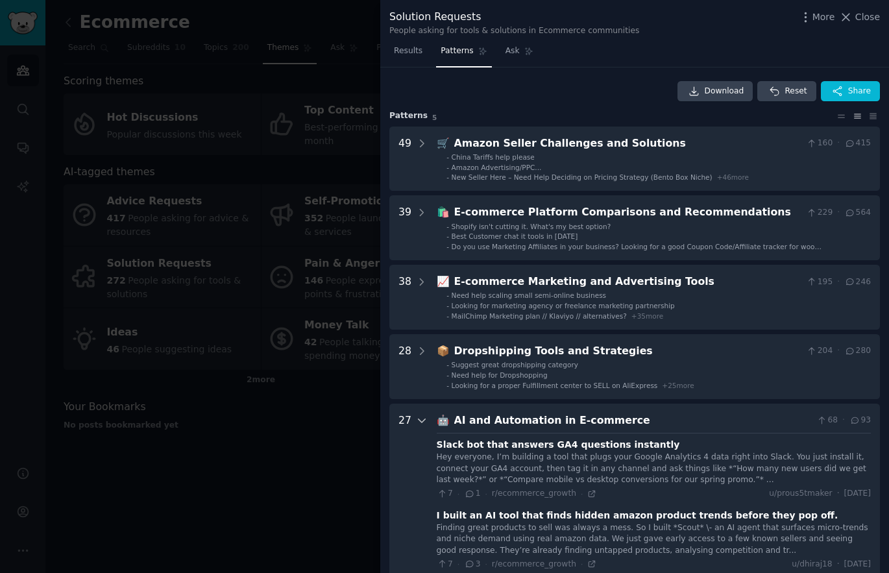
click at [419, 421] on icon at bounding box center [422, 420] width 6 height 3
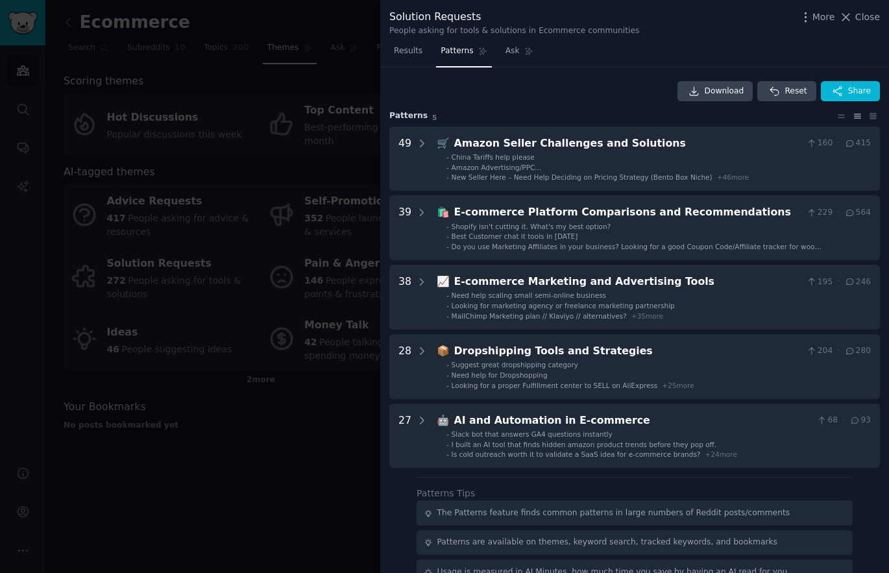
click at [212, 467] on div at bounding box center [444, 286] width 889 height 573
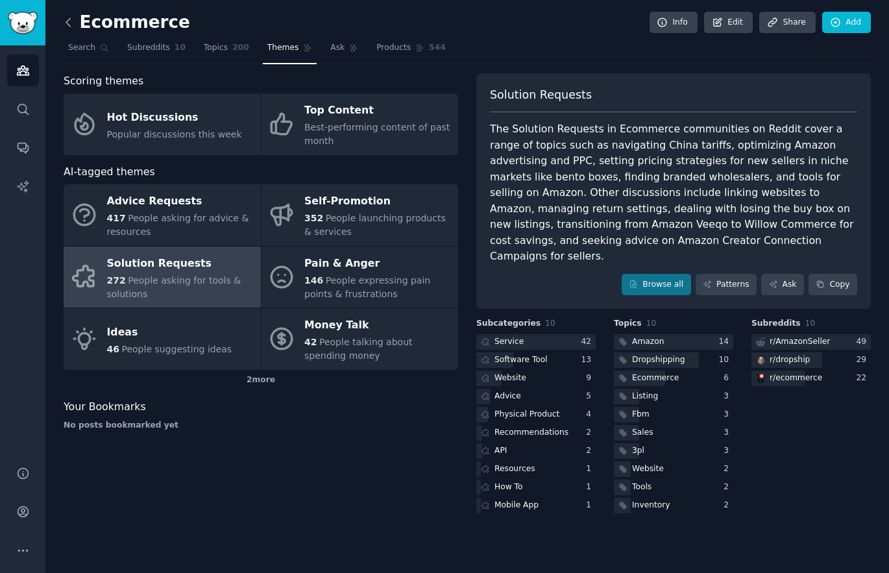
click at [69, 22] on icon at bounding box center [69, 23] width 14 height 14
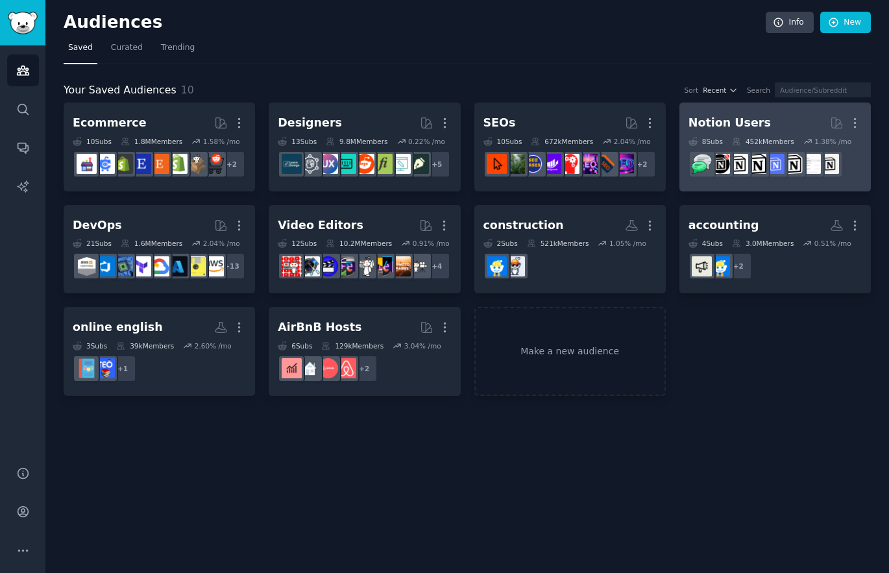
click at [760, 112] on h2 "Notion Users More" at bounding box center [775, 123] width 173 height 23
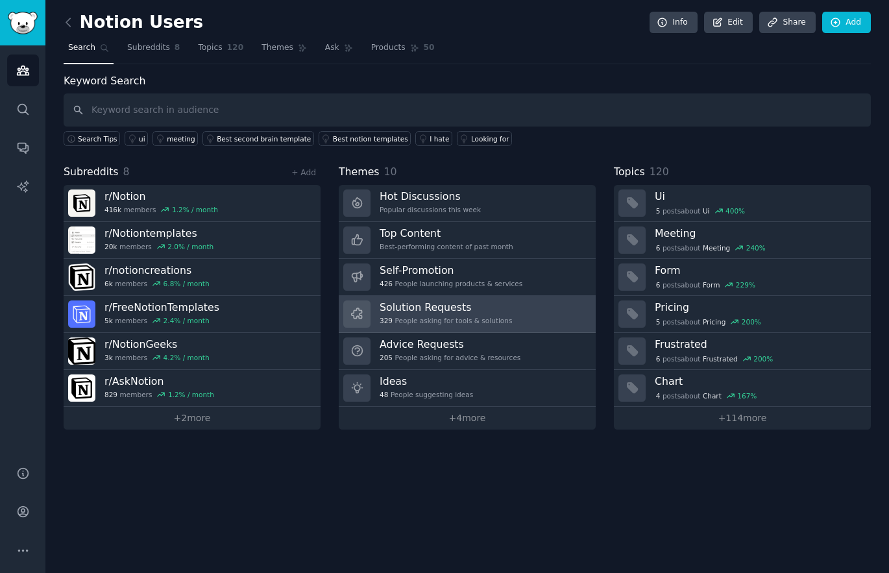
click at [500, 310] on h3 "Solution Requests" at bounding box center [446, 308] width 132 height 14
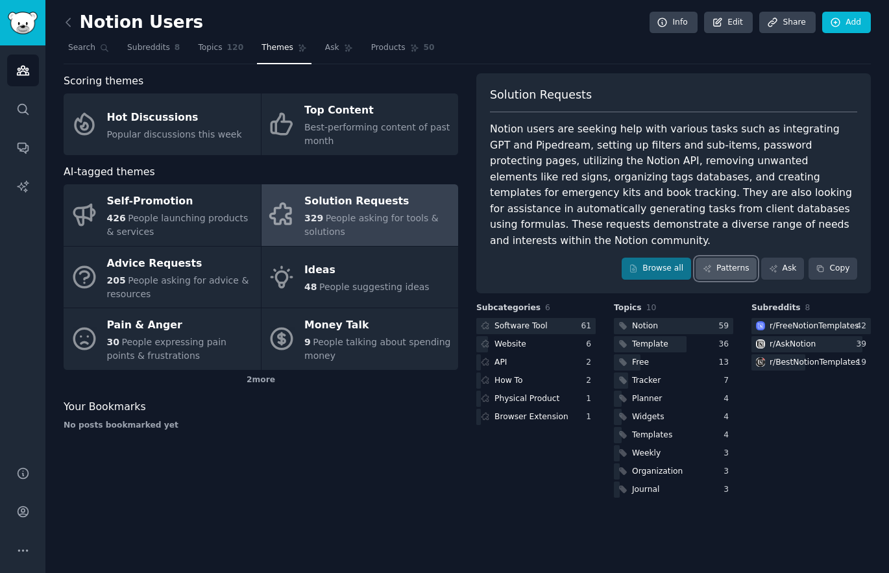
click at [733, 258] on link "Patterns" at bounding box center [726, 269] width 61 height 22
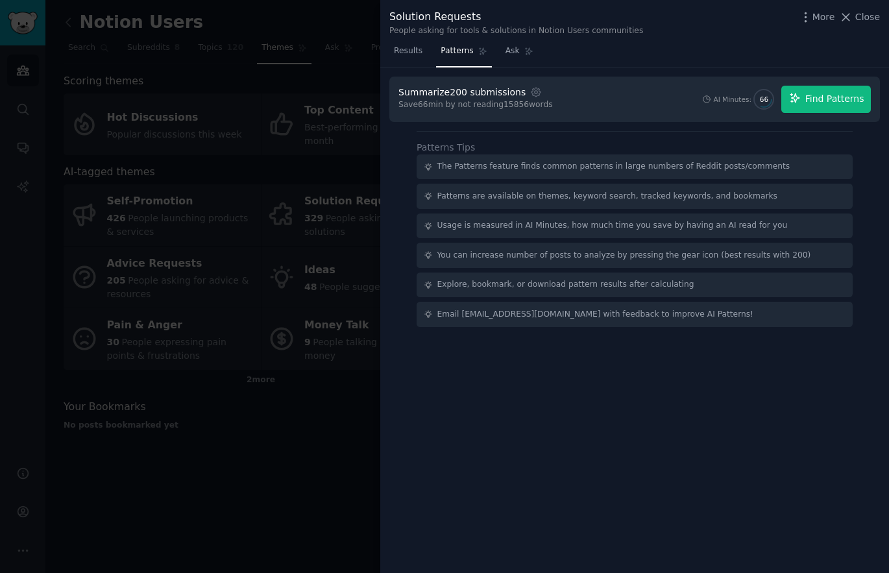
click at [805, 99] on button "Find Patterns" at bounding box center [827, 99] width 90 height 27
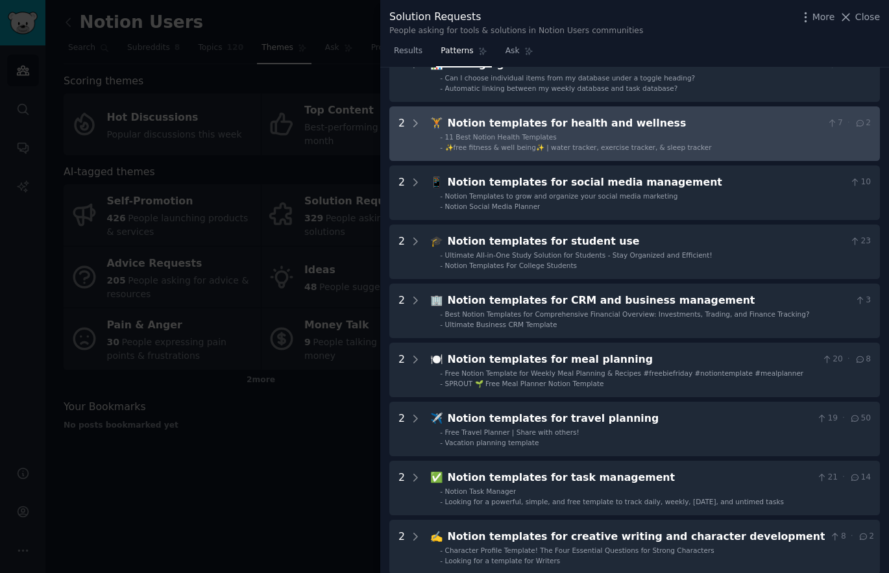
scroll to position [568, 0]
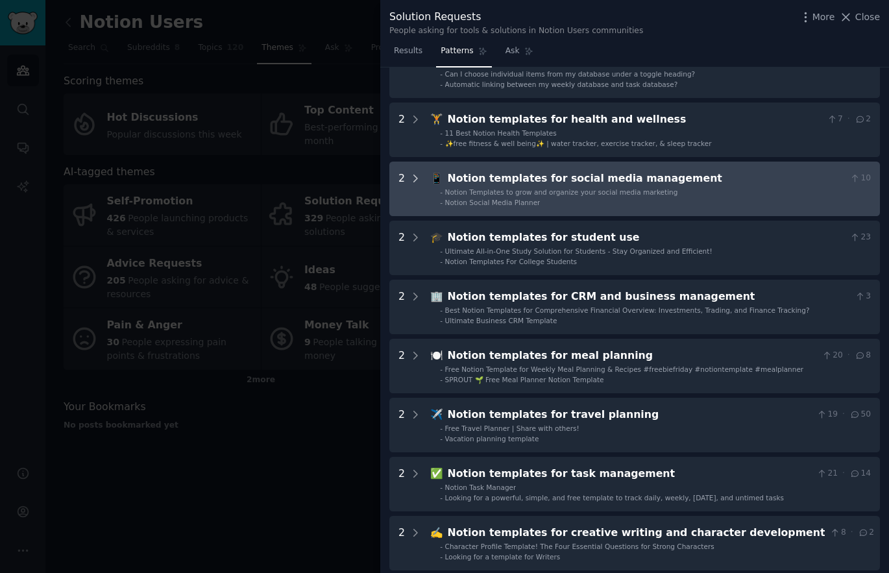
click at [410, 183] on icon at bounding box center [416, 179] width 12 height 12
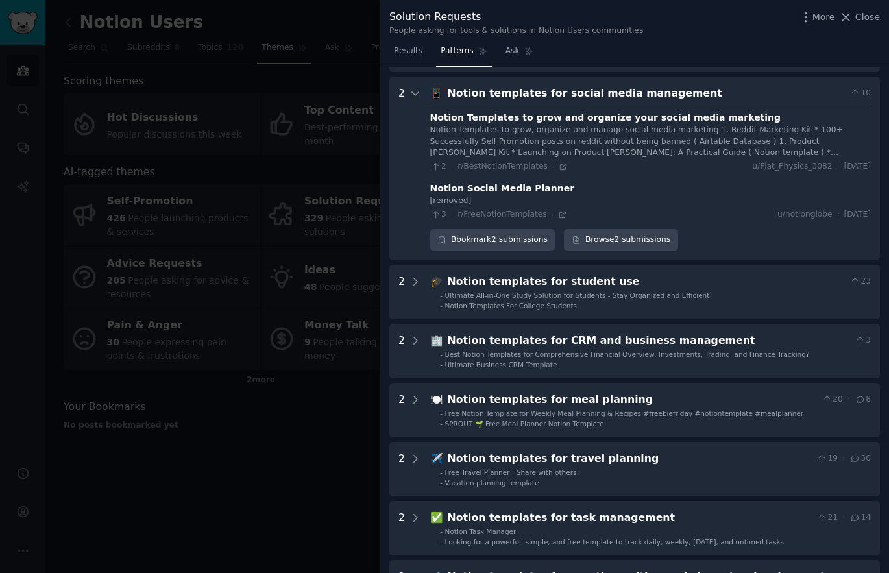
scroll to position [652, 0]
click at [410, 89] on icon at bounding box center [416, 94] width 12 height 12
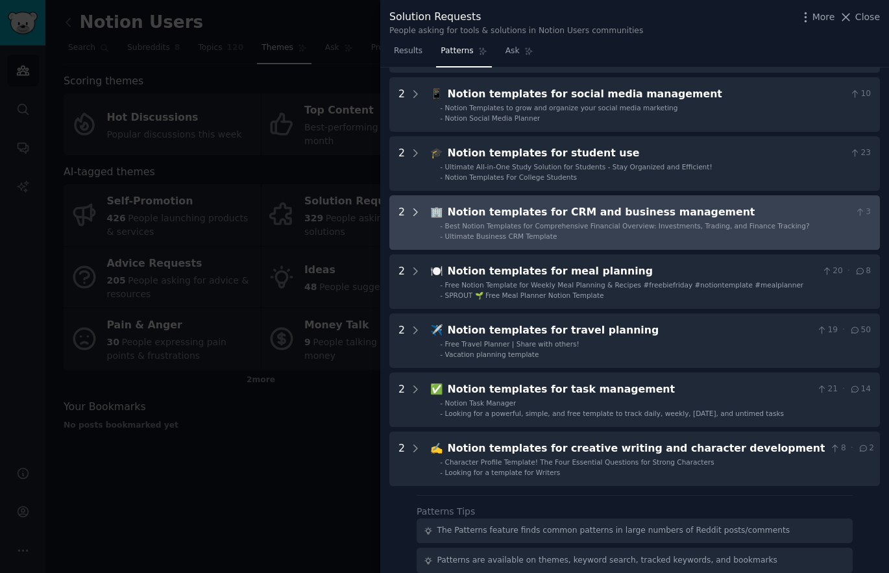
click at [412, 214] on icon at bounding box center [416, 212] width 12 height 12
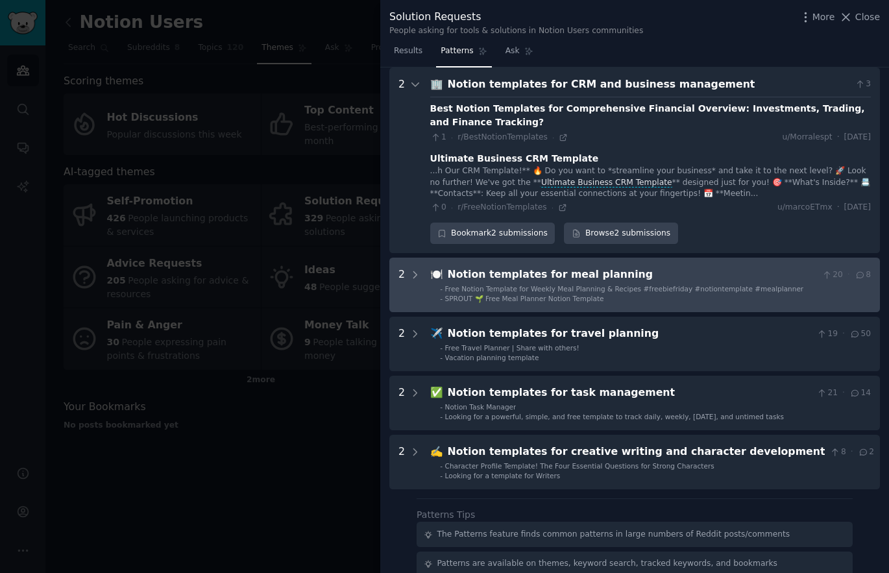
scroll to position [739, 0]
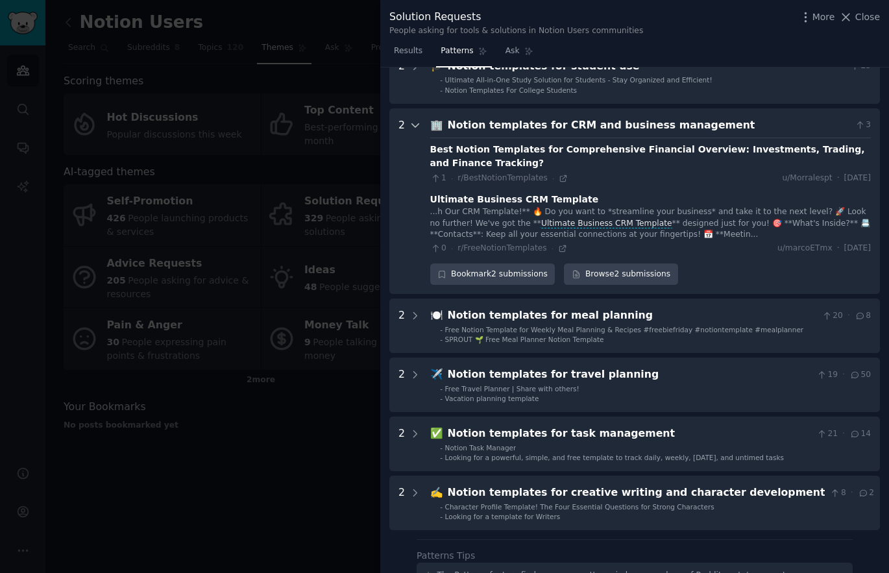
click at [414, 123] on icon at bounding box center [416, 125] width 12 height 12
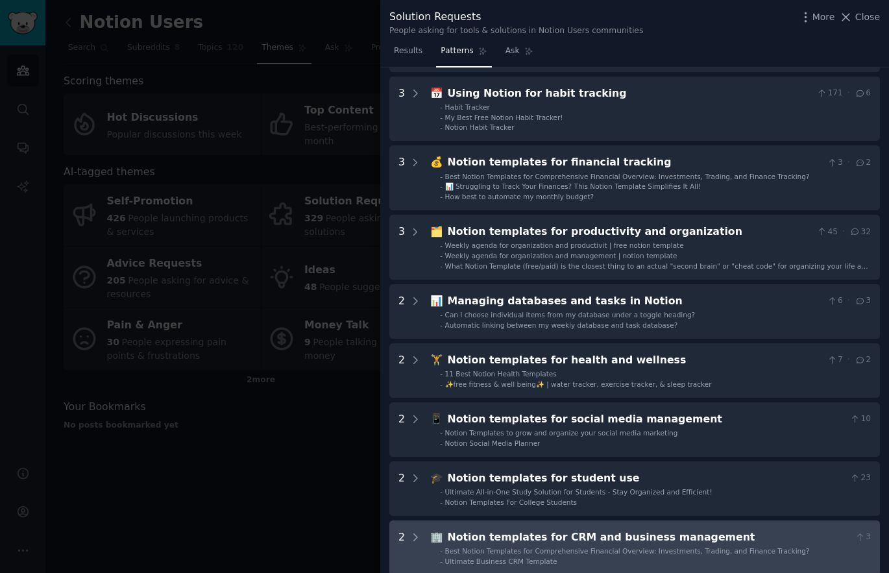
scroll to position [0, 0]
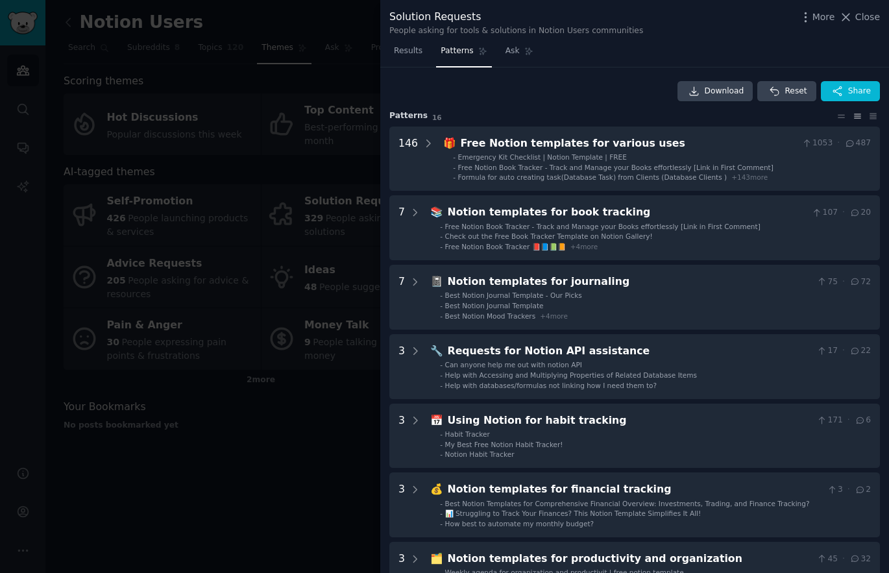
click at [240, 534] on div at bounding box center [444, 286] width 889 height 573
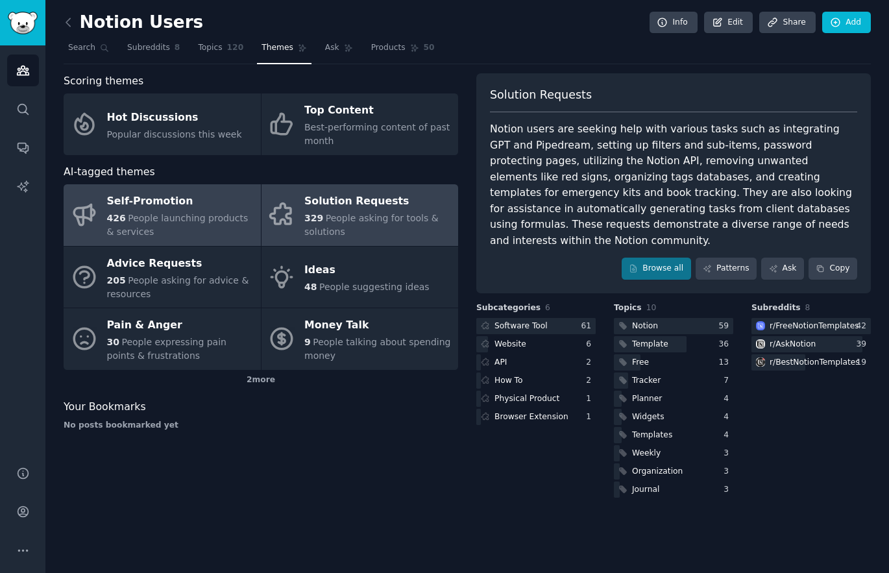
click at [170, 203] on div "Self-Promotion" at bounding box center [180, 201] width 147 height 21
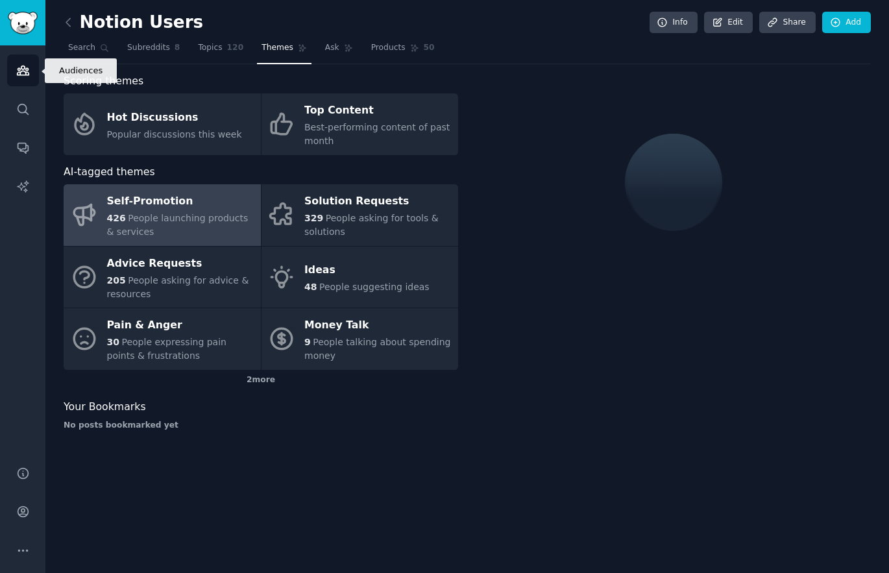
click at [28, 73] on icon "Sidebar" at bounding box center [23, 70] width 12 height 9
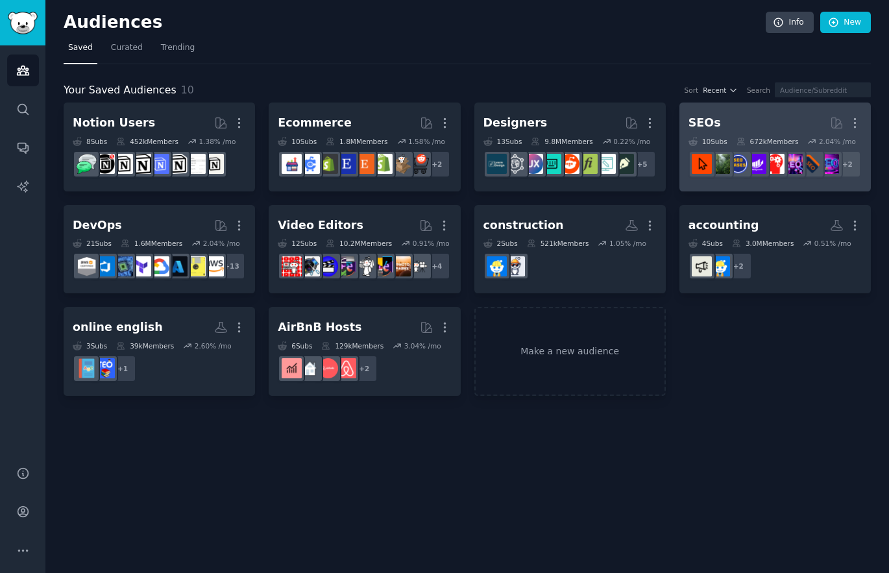
click at [752, 110] on link "SEOs More 10 Sub s 672k Members 2.04 % /mo + 2" at bounding box center [775, 147] width 191 height 89
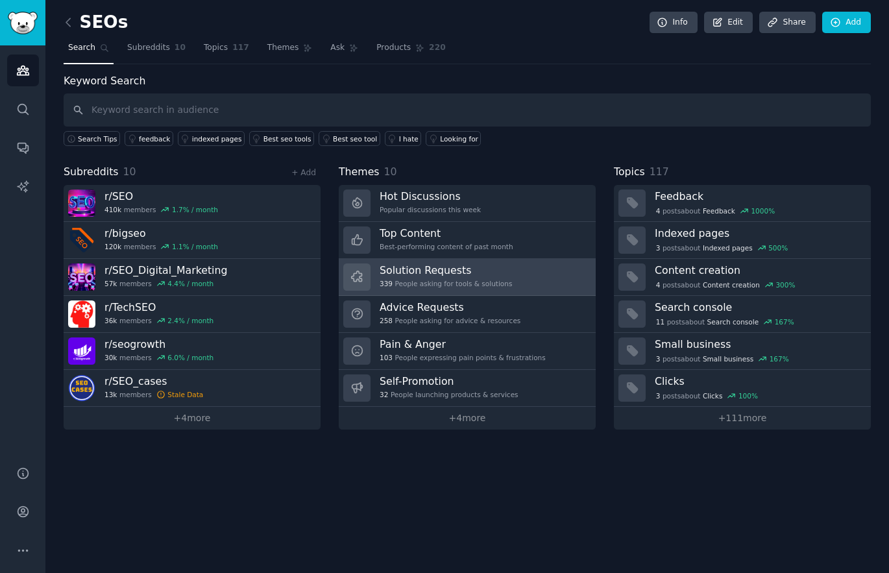
click at [534, 277] on link "Solution Requests 339 People asking for tools & solutions" at bounding box center [467, 277] width 257 height 37
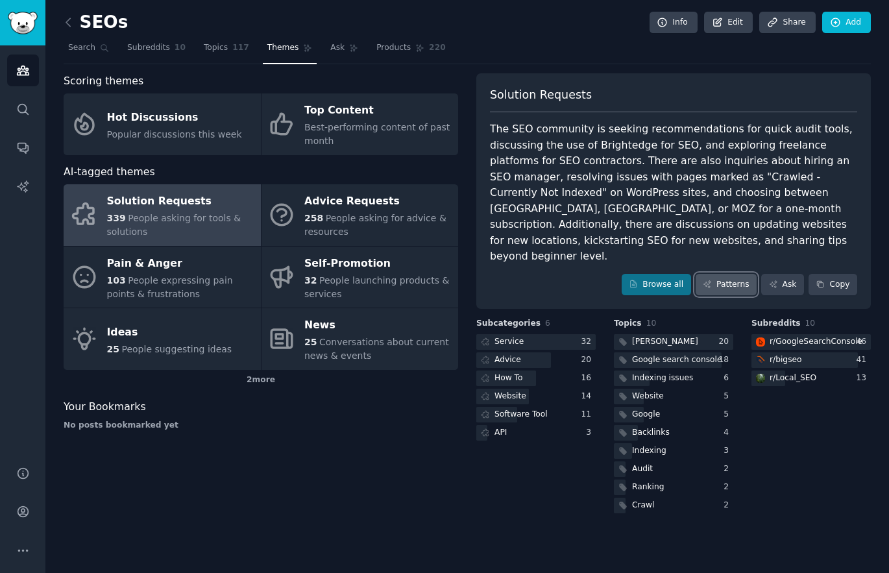
click at [732, 274] on link "Patterns" at bounding box center [726, 285] width 61 height 22
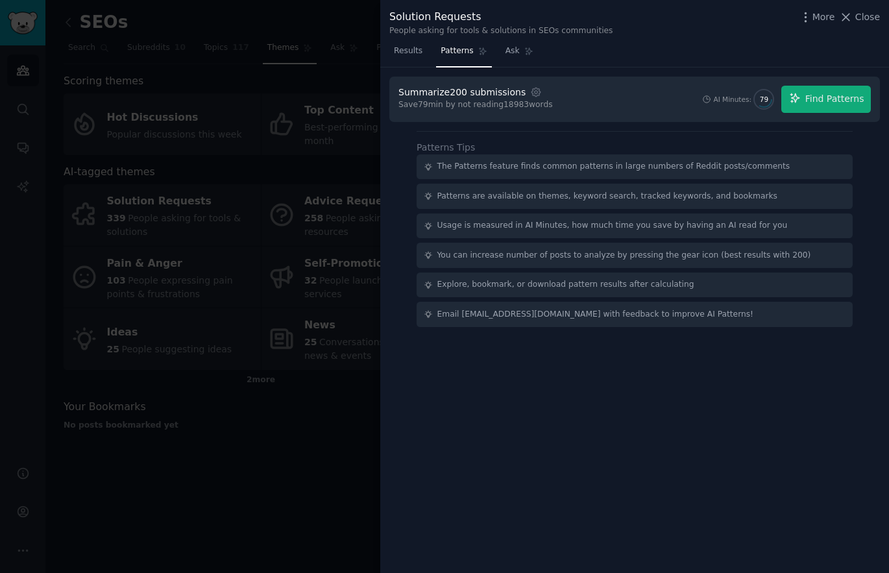
click at [611, 480] on div "Summarize 200 submissions Settings Save 79 min by not reading 18983 words AI Mi…" at bounding box center [634, 321] width 509 height 506
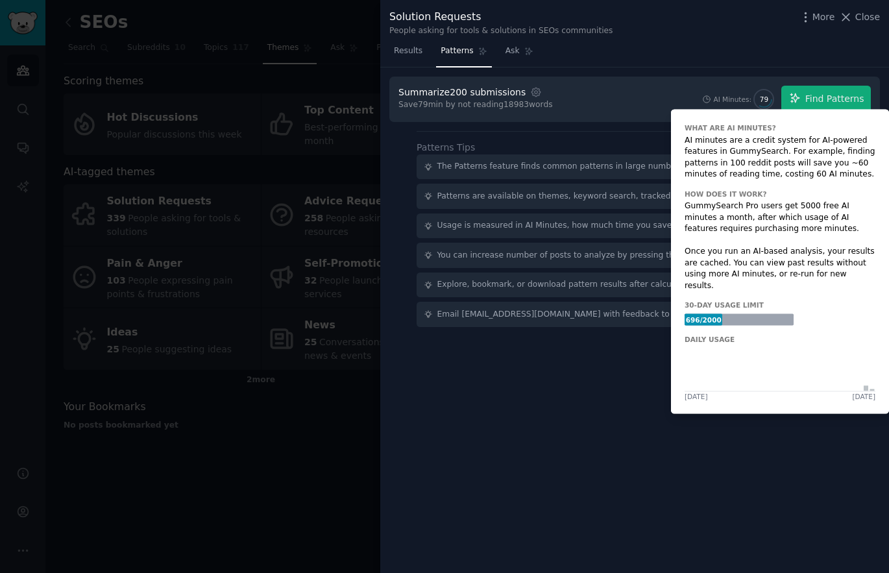
click at [721, 105] on div "AI Minutes: 79" at bounding box center [739, 99] width 76 height 21
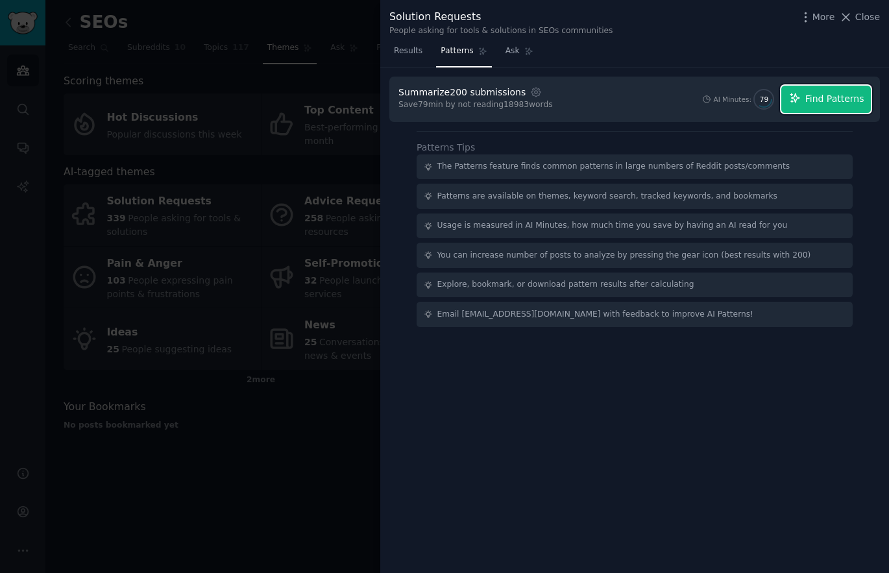
click at [800, 101] on icon "button" at bounding box center [795, 98] width 12 height 12
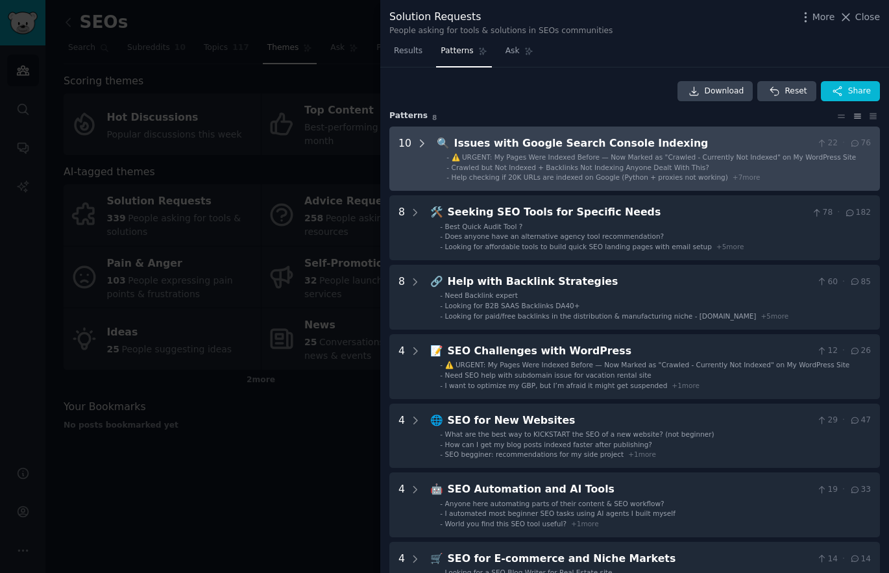
click at [418, 139] on icon at bounding box center [422, 144] width 12 height 12
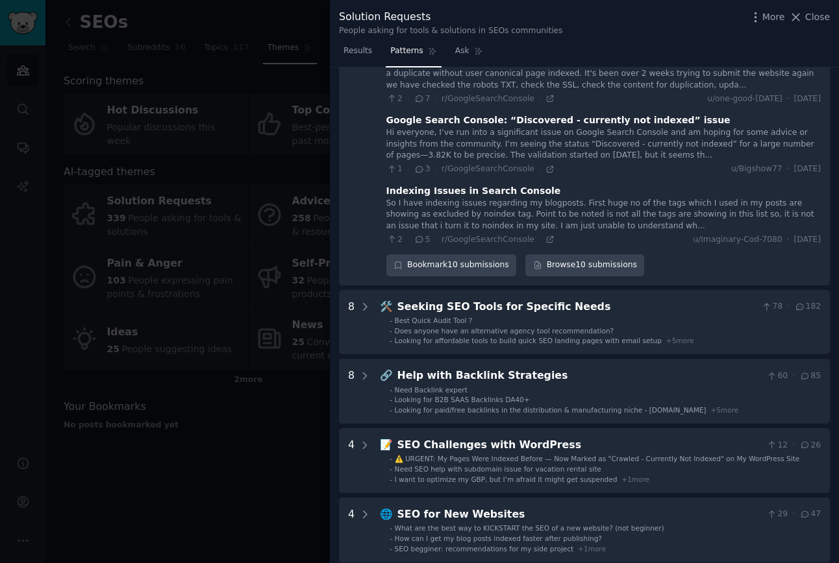
scroll to position [584, 0]
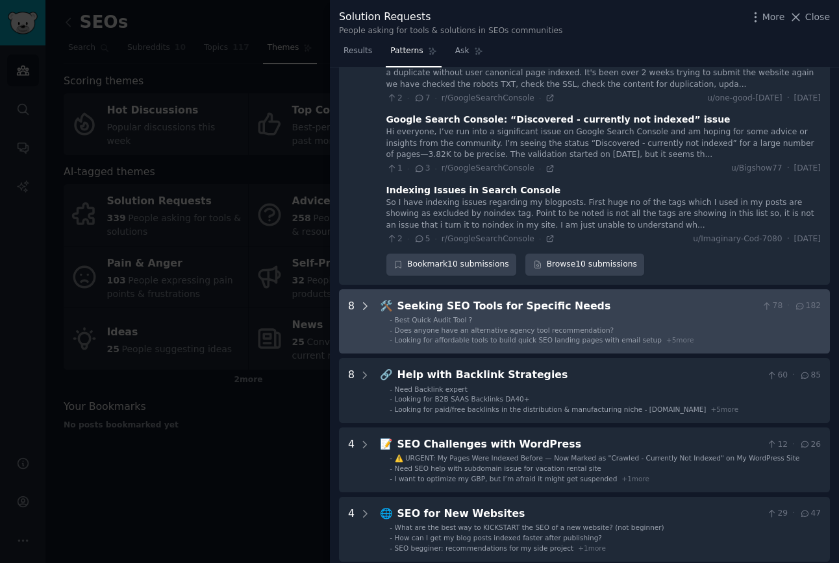
click at [369, 301] on icon at bounding box center [365, 307] width 12 height 12
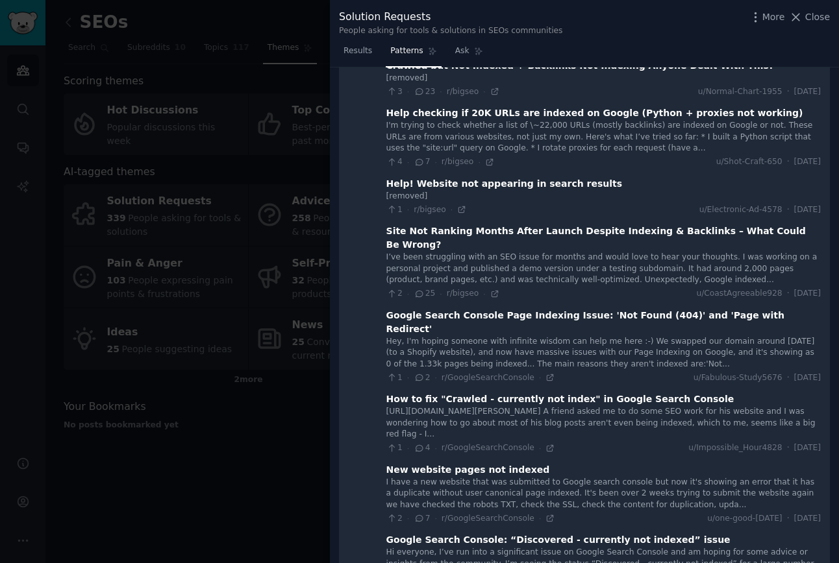
scroll to position [0, 0]
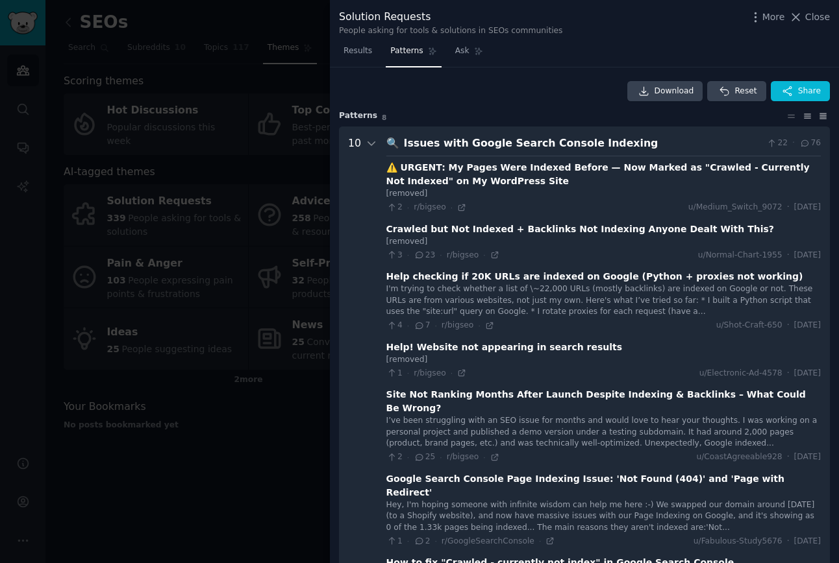
click at [817, 119] on icon at bounding box center [823, 116] width 14 height 9
click at [802, 116] on icon at bounding box center [807, 116] width 14 height 9
click at [791, 116] on icon at bounding box center [791, 116] width 14 height 9
click at [801, 116] on icon at bounding box center [807, 116] width 14 height 9
click at [817, 116] on icon at bounding box center [823, 116] width 14 height 9
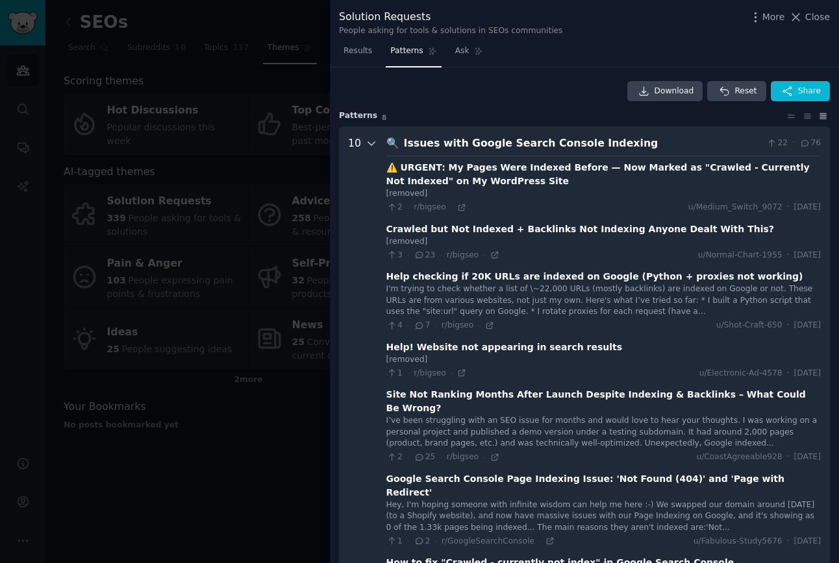
click at [374, 145] on icon at bounding box center [371, 144] width 12 height 12
click at [359, 142] on div "10" at bounding box center [362, 498] width 29 height 724
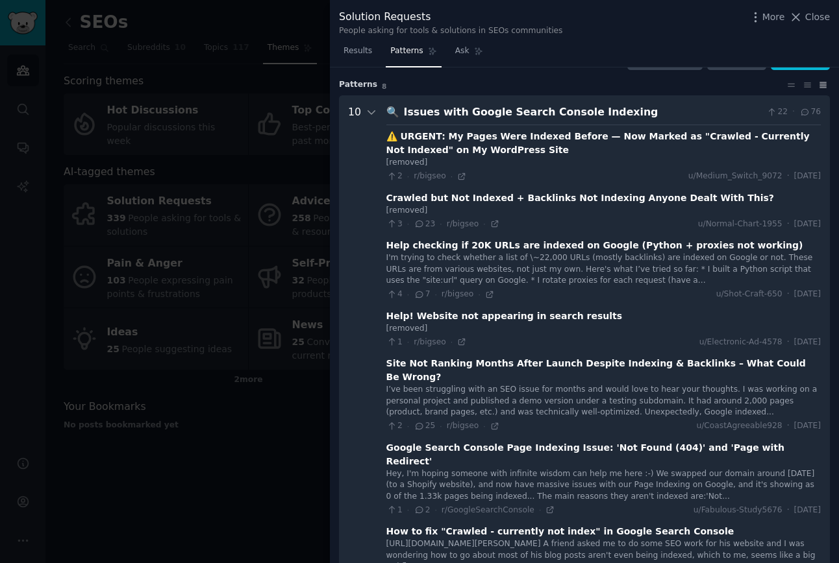
scroll to position [59, 0]
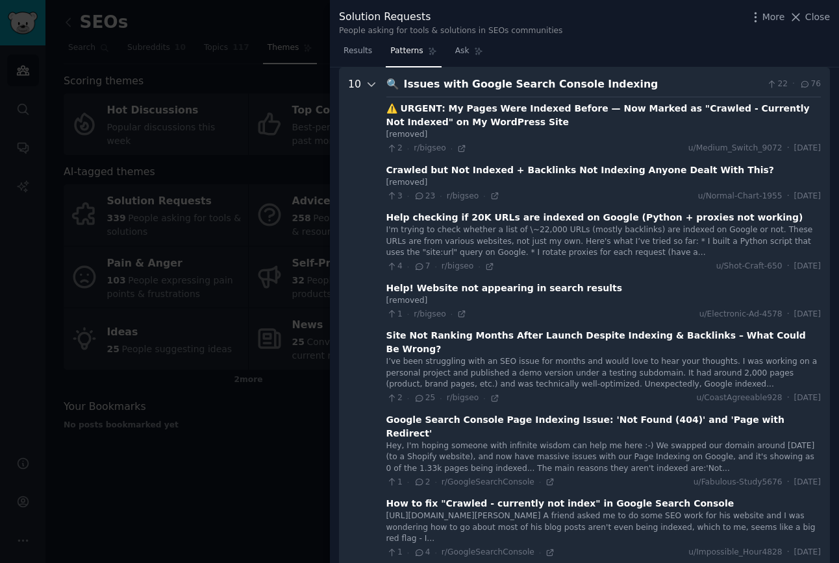
click at [365, 84] on icon at bounding box center [371, 85] width 12 height 12
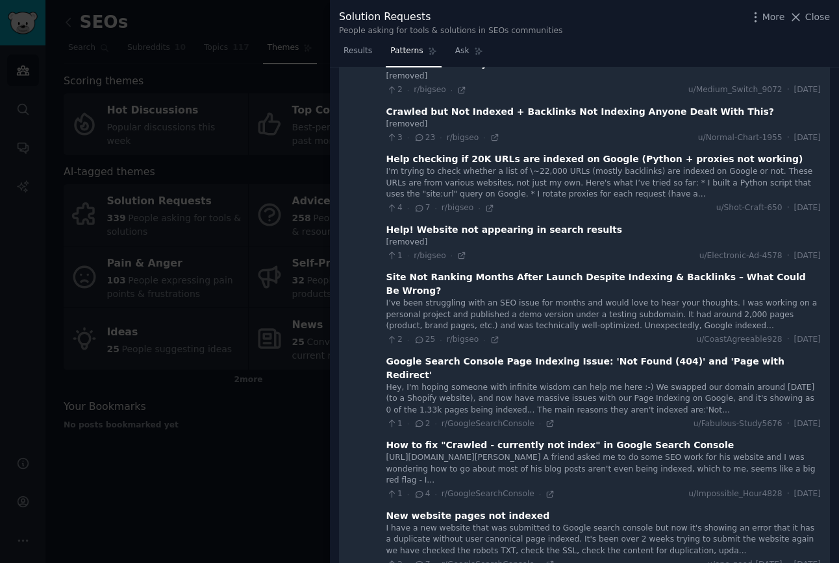
scroll to position [0, 0]
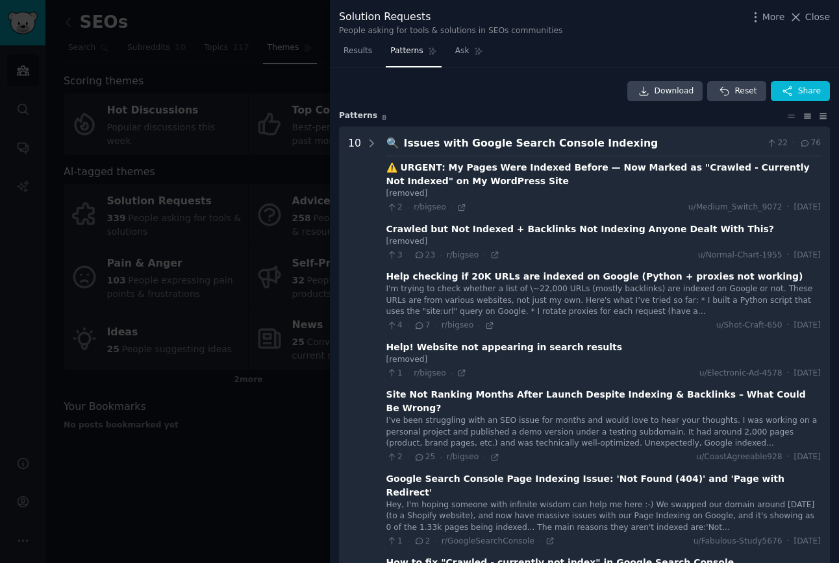
click at [806, 119] on icon at bounding box center [807, 116] width 14 height 9
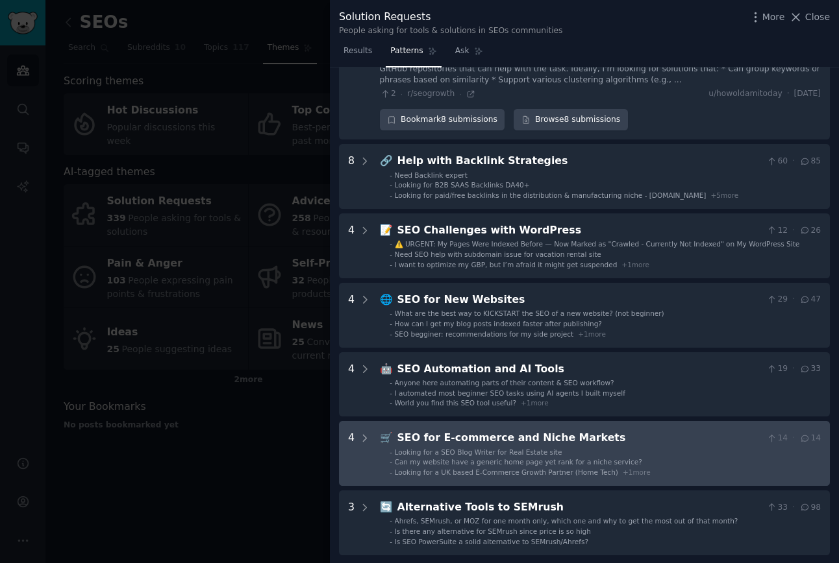
scroll to position [595, 0]
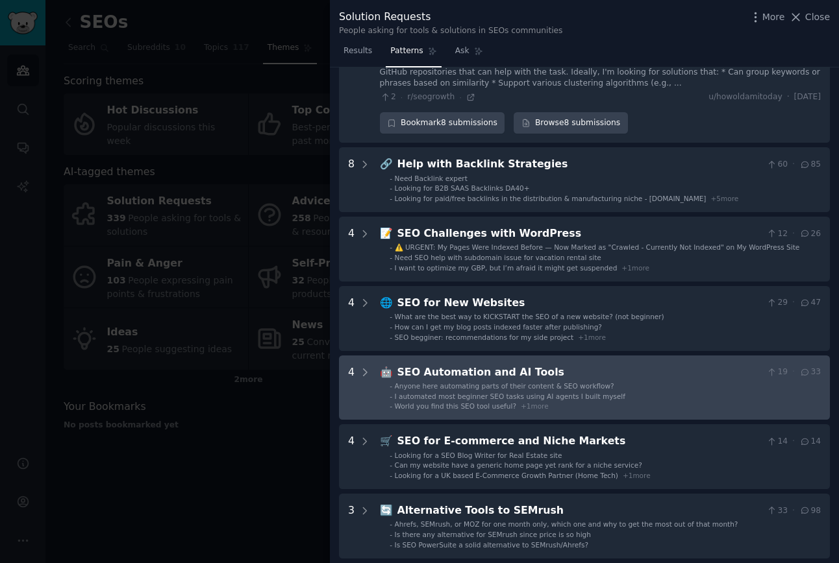
click at [376, 356] on Tools "4 🤖 SEO Automation and AI Tools 19 · 33 - Anyone here automating parts of their…" at bounding box center [584, 388] width 491 height 65
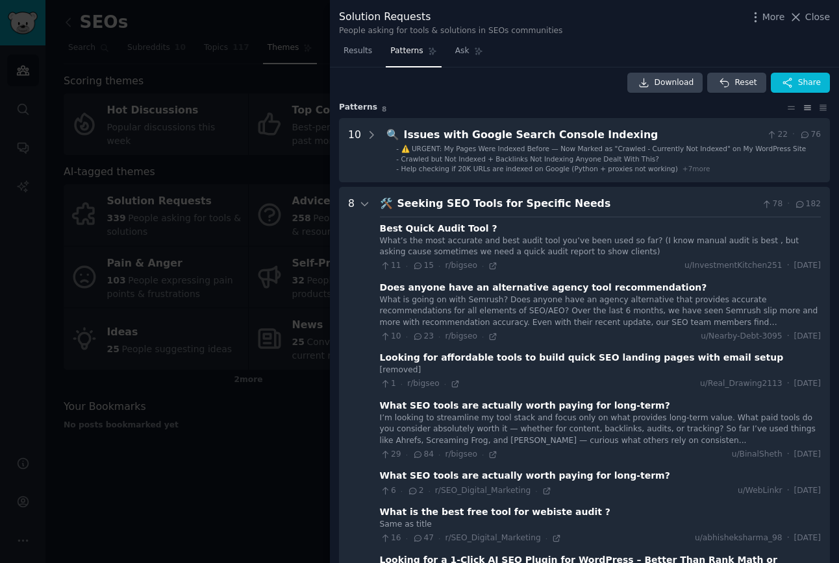
scroll to position [13, 0]
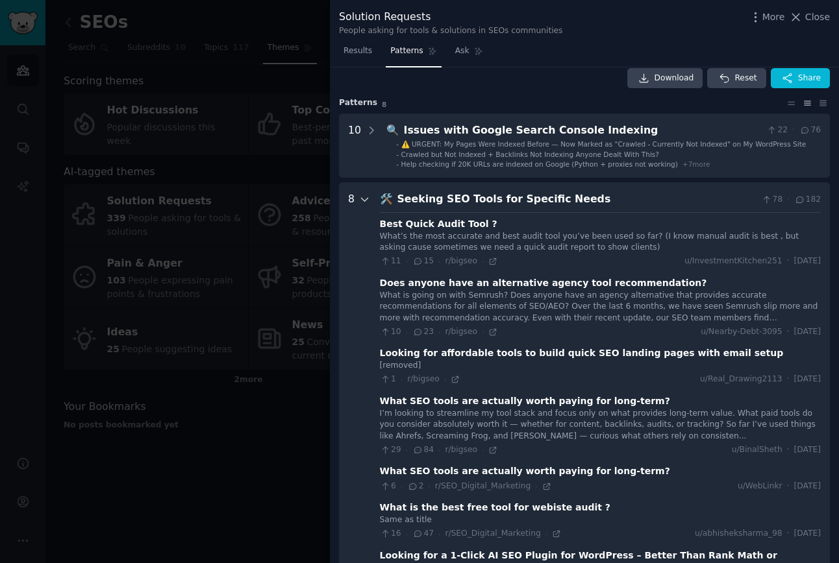
click at [365, 199] on icon at bounding box center [365, 200] width 12 height 12
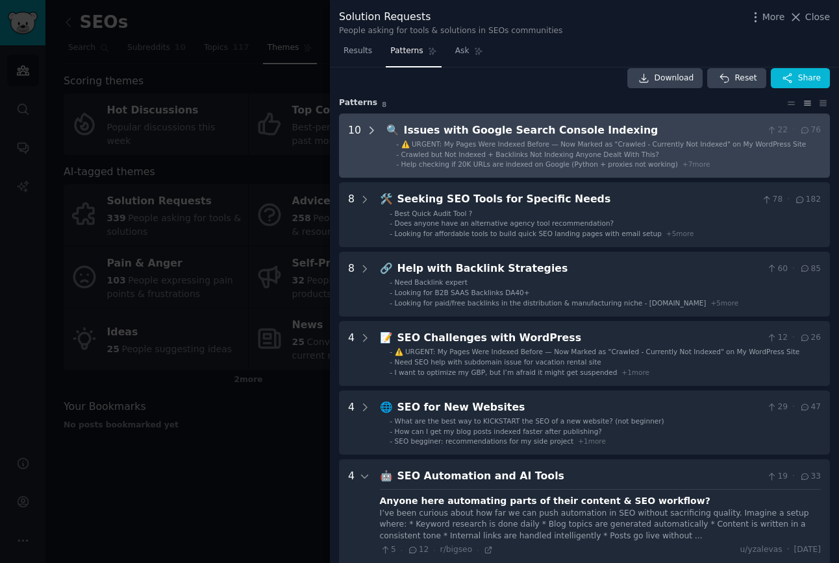
click at [370, 129] on icon at bounding box center [371, 130] width 3 height 6
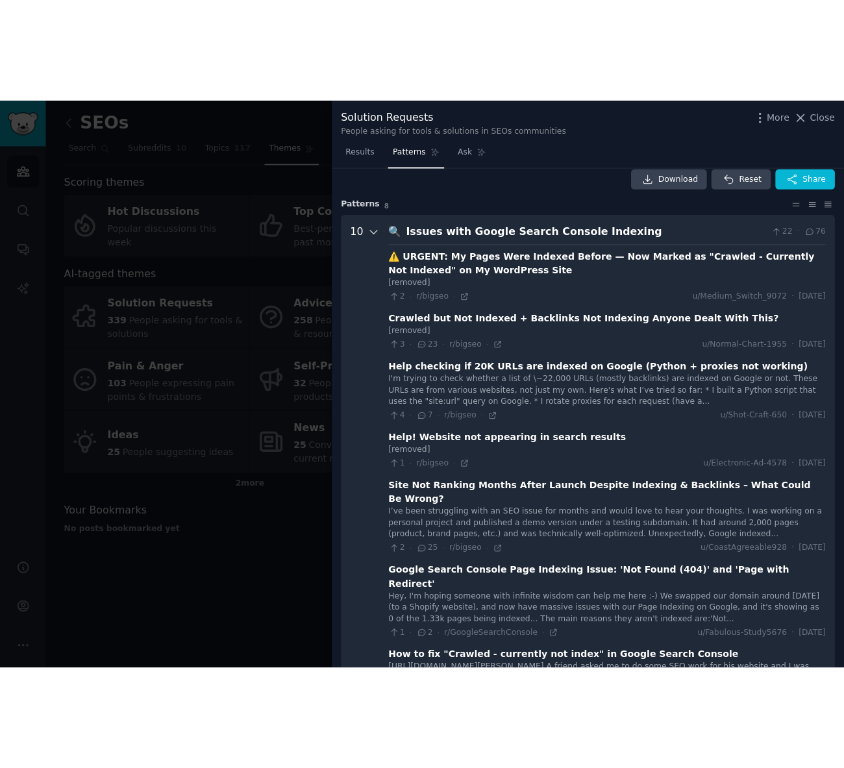
scroll to position [59, 0]
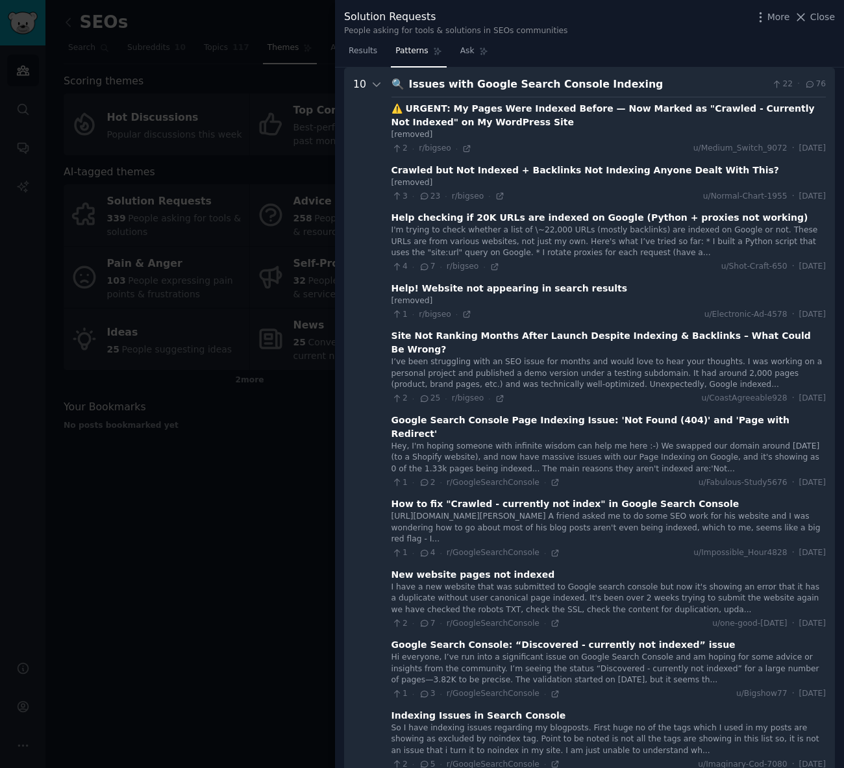
click at [632, 225] on div "I'm trying to check whether a list of \~22,000 URLs (mostly backlinks) are inde…" at bounding box center [608, 242] width 434 height 34
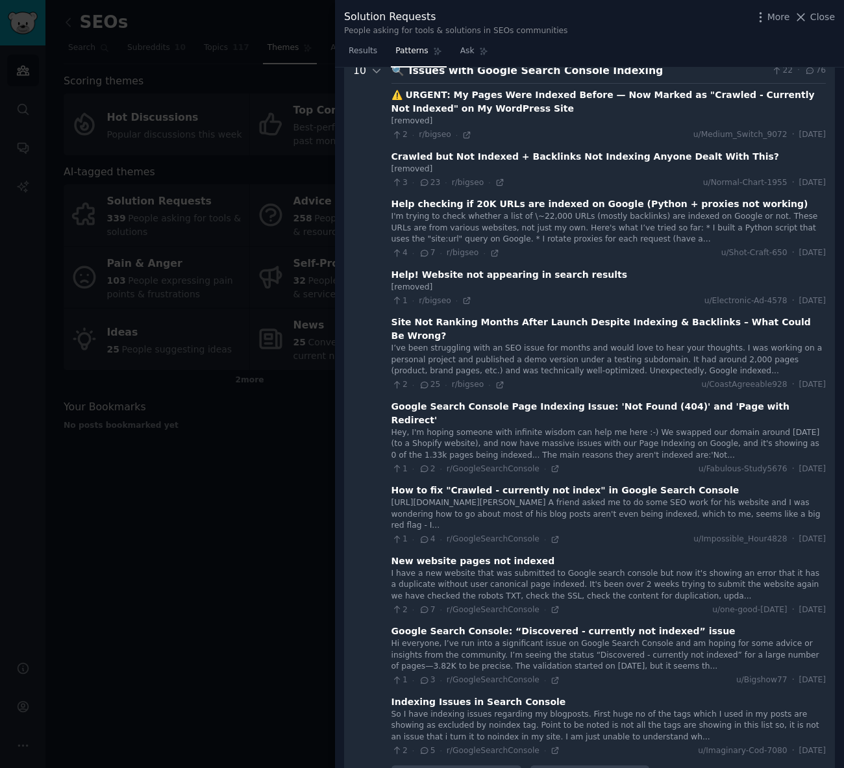
scroll to position [0, 0]
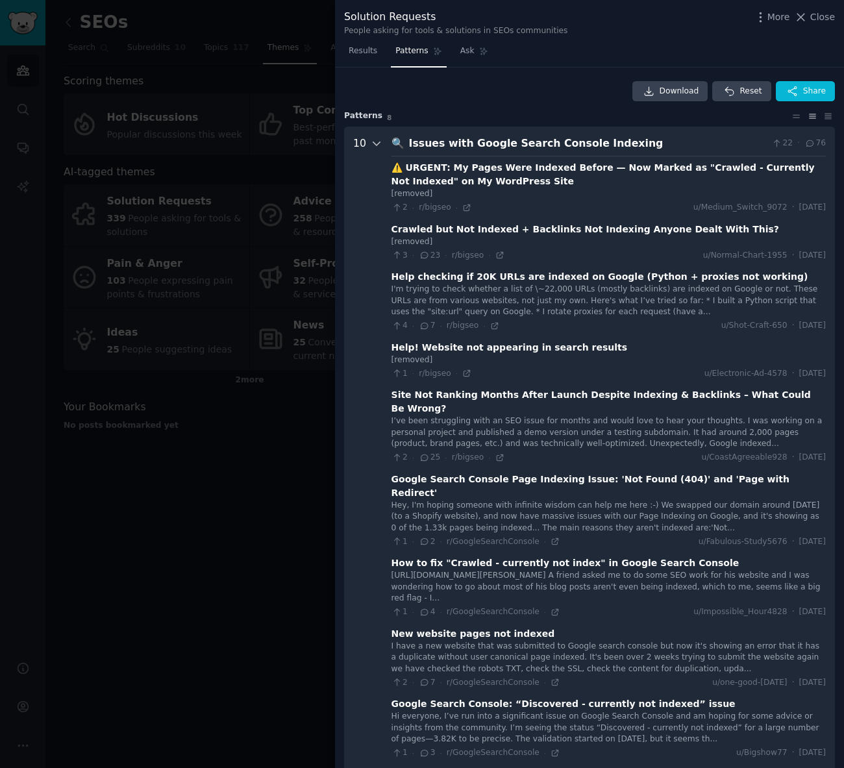
click at [372, 140] on icon at bounding box center [377, 144] width 12 height 12
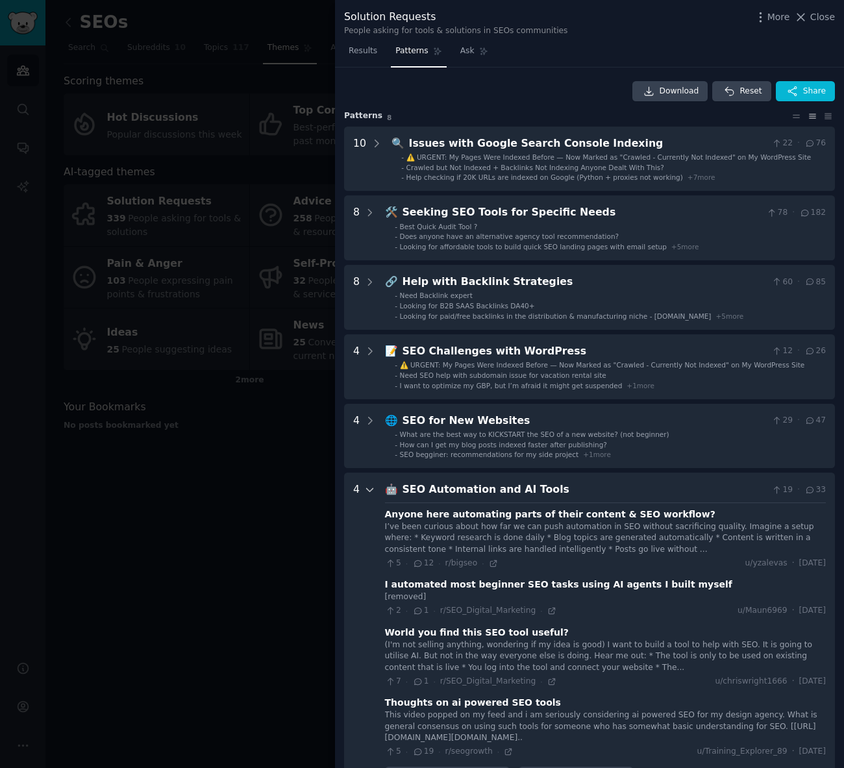
click at [370, 489] on icon at bounding box center [370, 490] width 12 height 12
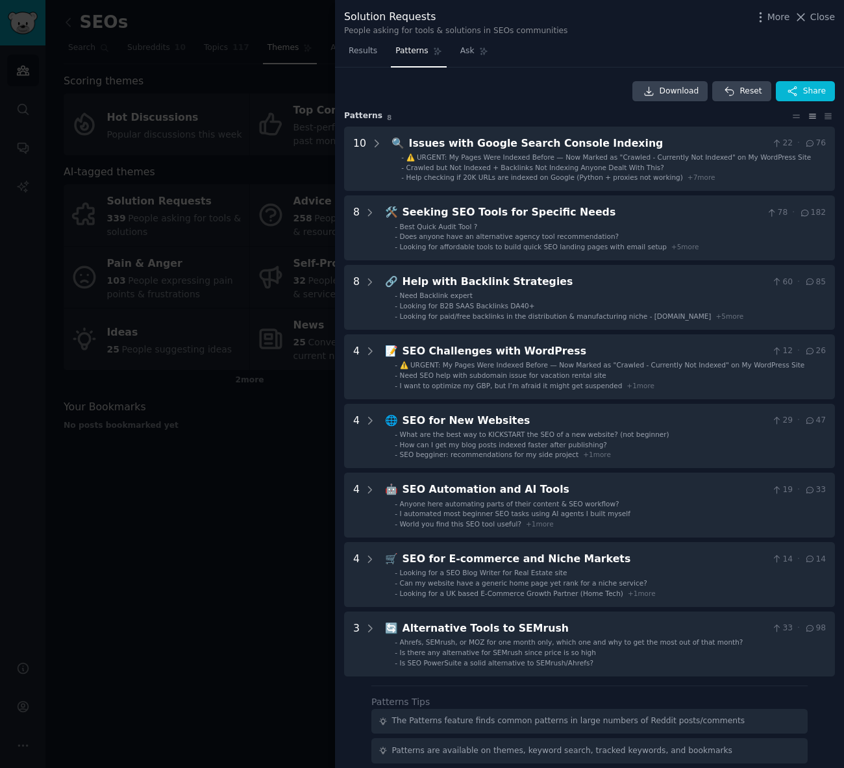
click at [192, 655] on div at bounding box center [422, 384] width 844 height 768
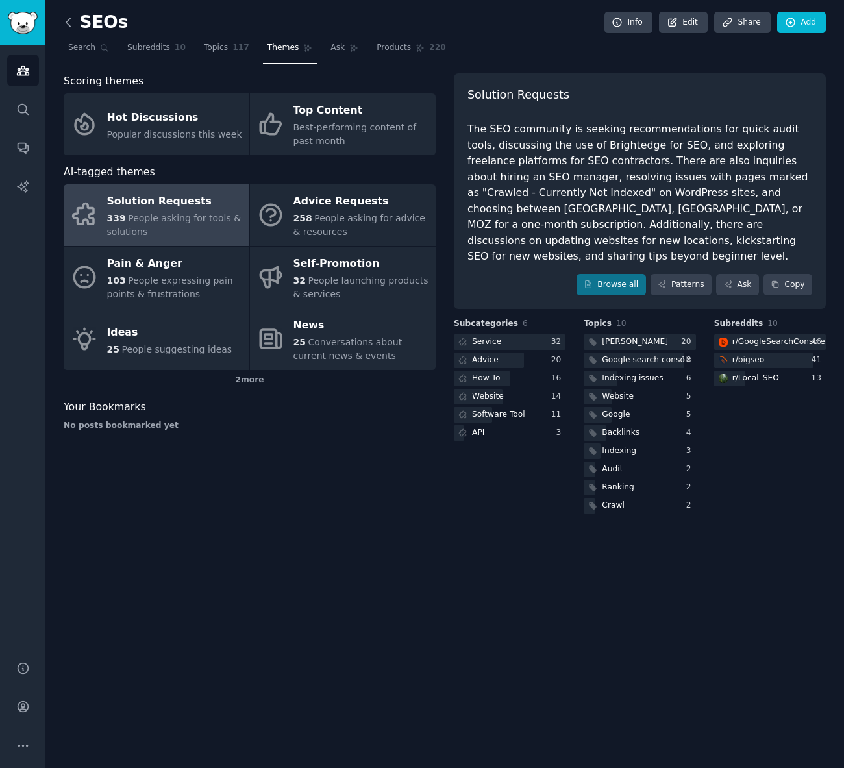
click at [66, 22] on icon at bounding box center [68, 22] width 4 height 8
